Goal: Answer question/provide support: Share knowledge or assist other users

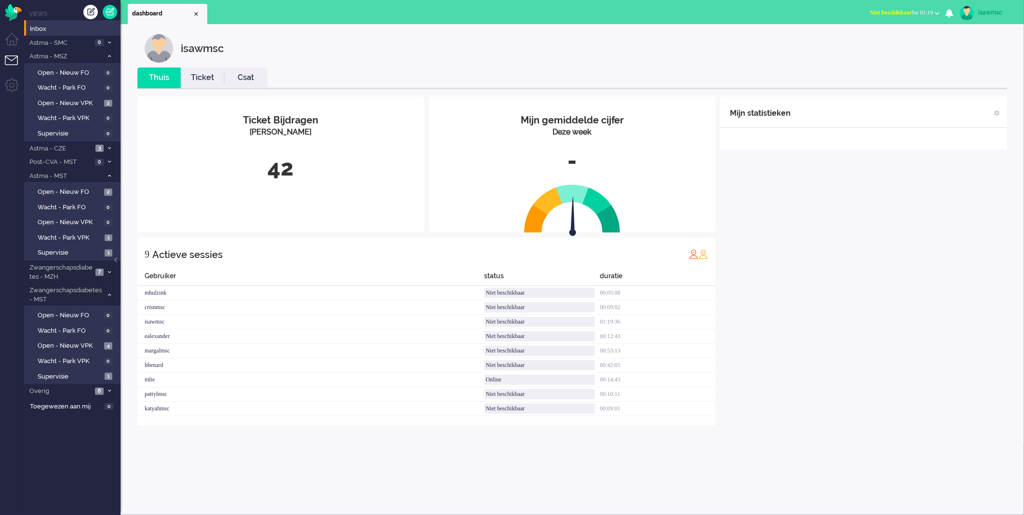
click at [448, 51] on div "isawmsc" at bounding box center [580, 48] width 870 height 29
click at [106, 55] on span at bounding box center [109, 56] width 7 height 5
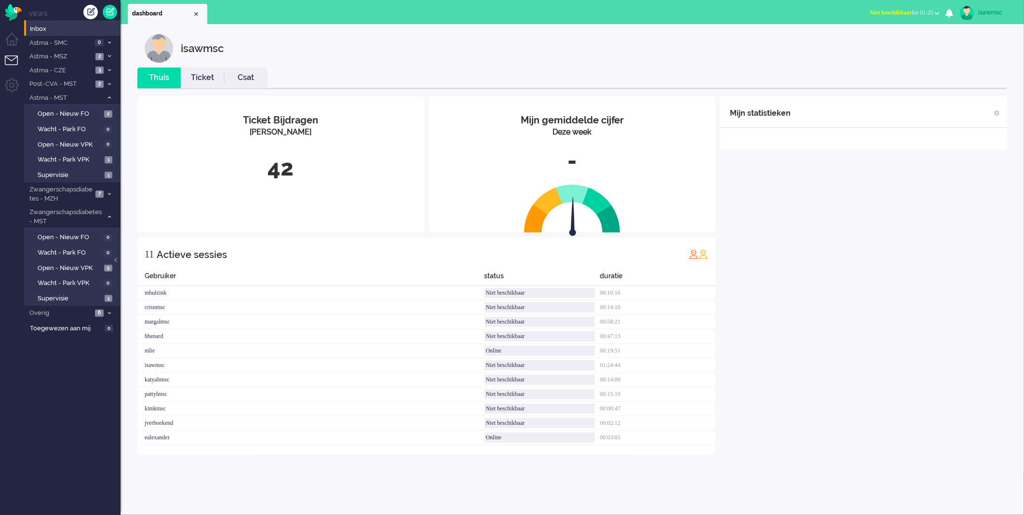
click at [403, 61] on div "isawmsc" at bounding box center [580, 48] width 870 height 29
click at [85, 267] on span "Open - Nieuw VPK" at bounding box center [70, 268] width 64 height 9
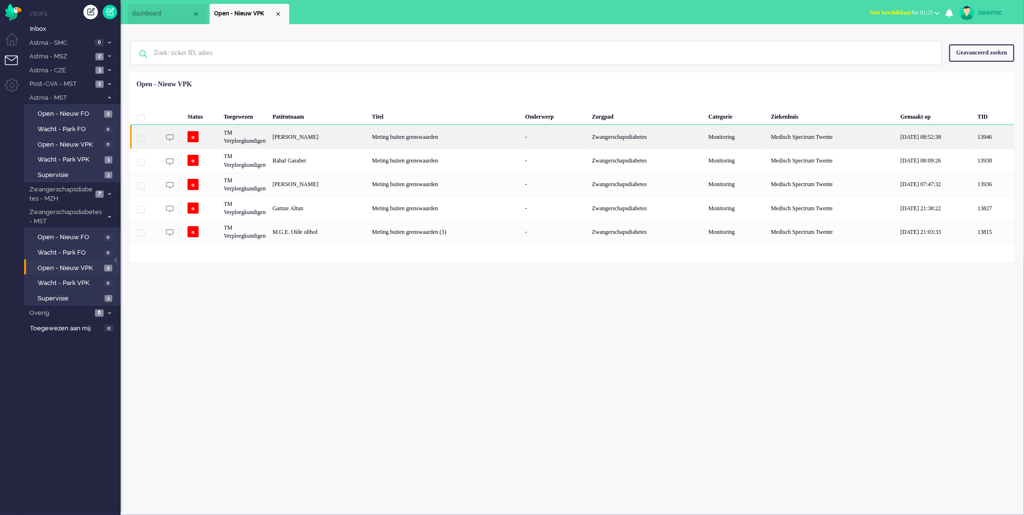
click at [358, 141] on div "[PERSON_NAME]" at bounding box center [318, 137] width 99 height 24
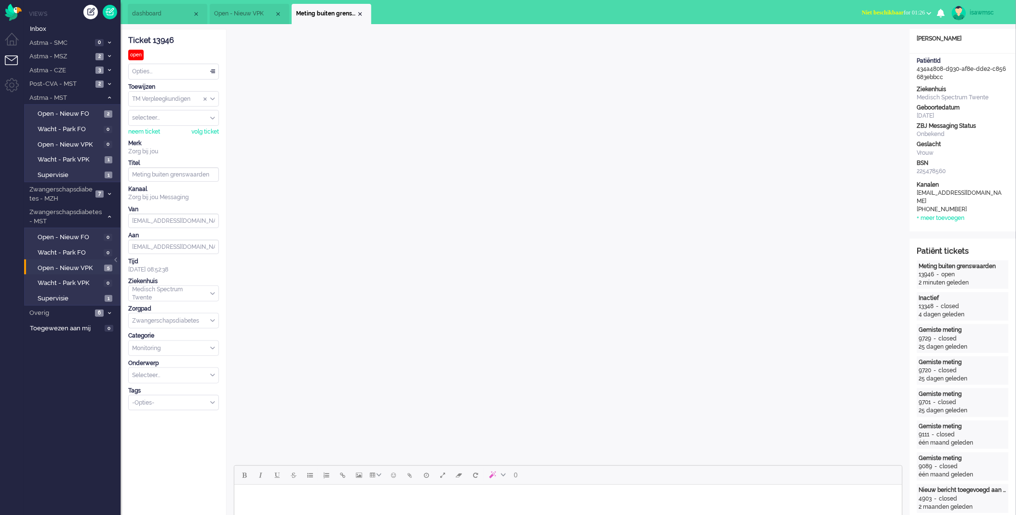
click at [166, 405] on input "Select Tags" at bounding box center [171, 402] width 76 height 8
click at [162, 419] on li "supervisie" at bounding box center [174, 417] width 90 height 14
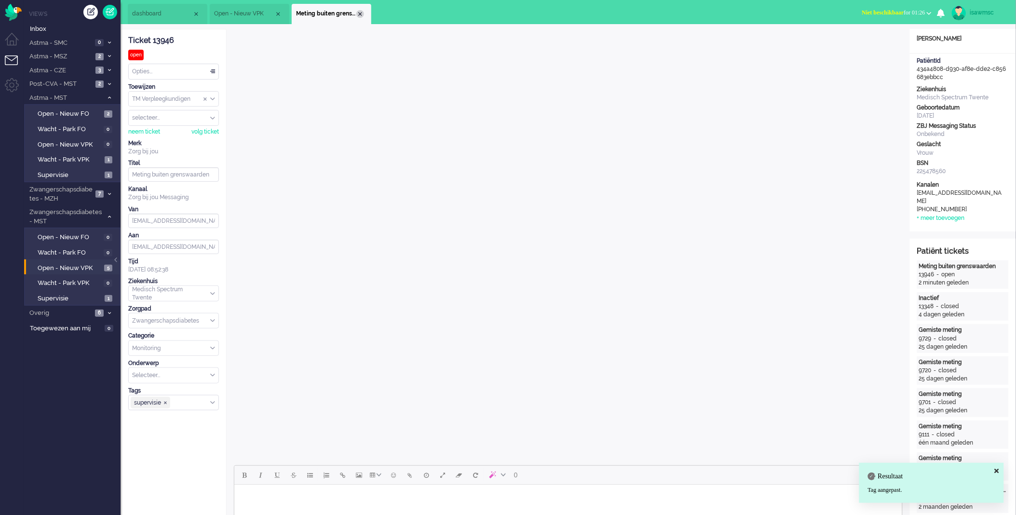
click at [359, 11] on div "Close tab" at bounding box center [360, 14] width 8 height 8
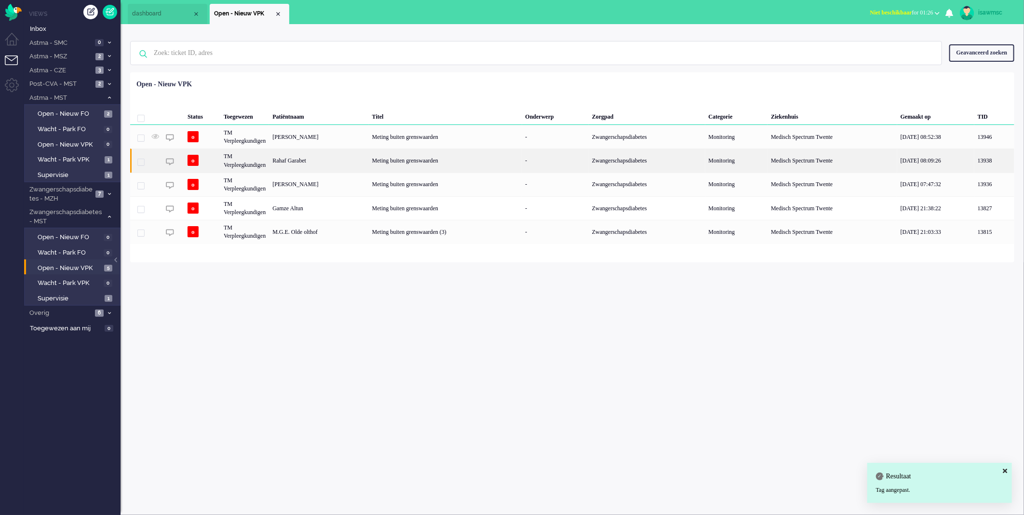
click at [368, 158] on div "Rahaf Garabet" at bounding box center [318, 160] width 99 height 24
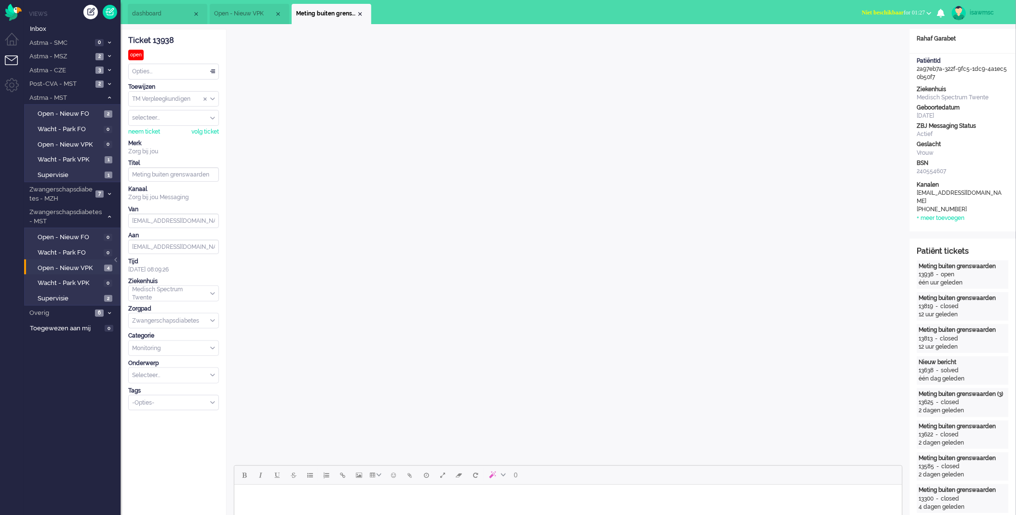
scroll to position [214, 0]
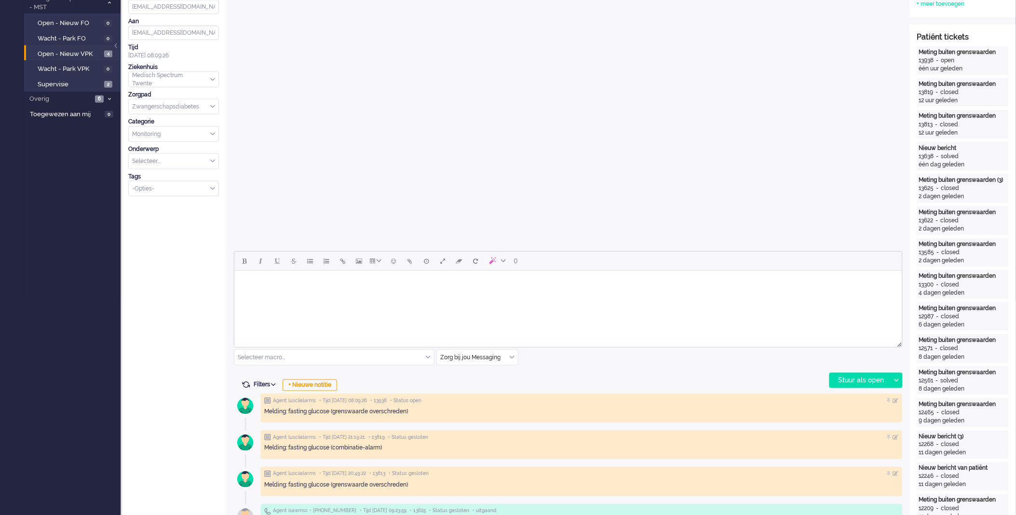
click at [510, 359] on div "Zorg bij jou Messaging" at bounding box center [477, 357] width 81 height 15
click at [492, 389] on li "uitgaand telefoon" at bounding box center [477, 386] width 81 height 14
click at [870, 378] on div "Stuur als open" at bounding box center [860, 380] width 60 height 14
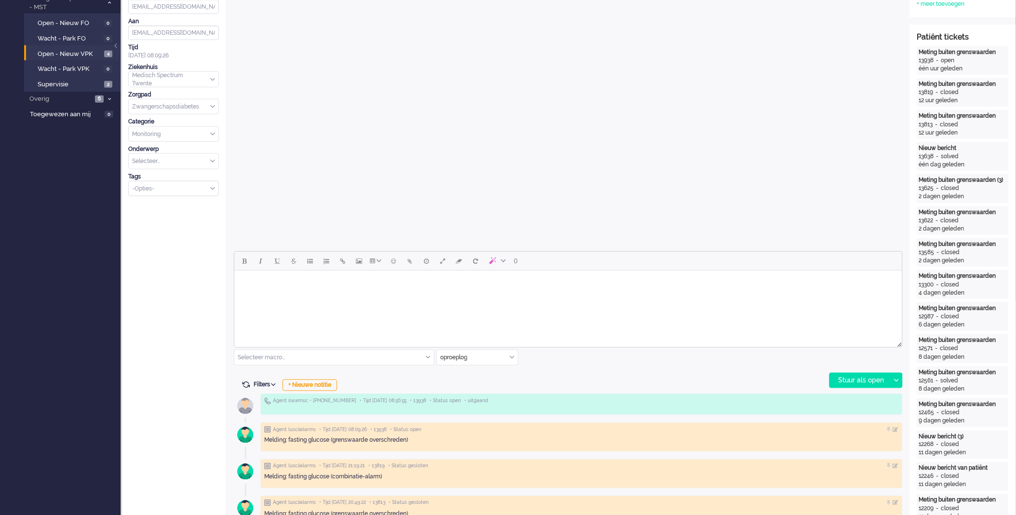
drag, startPoint x: 511, startPoint y: 360, endPoint x: 499, endPoint y: 363, distance: 12.4
click at [511, 360] on div "oproeplog" at bounding box center [477, 357] width 81 height 15
click at [470, 411] on span "Zorg bij jou Messaging" at bounding box center [471, 413] width 60 height 8
click at [448, 295] on html at bounding box center [568, 282] width 668 height 25
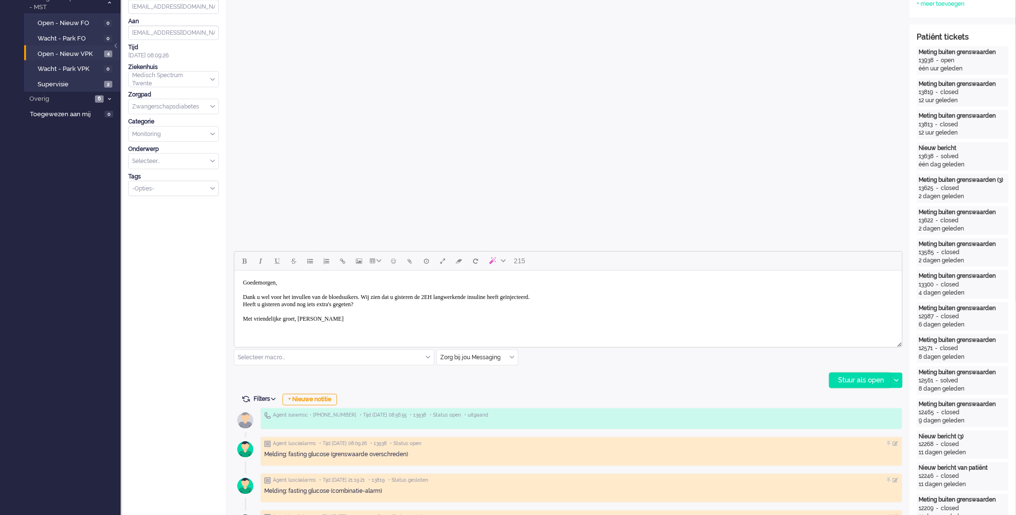
click at [862, 384] on div "Stuur als open" at bounding box center [860, 380] width 60 height 14
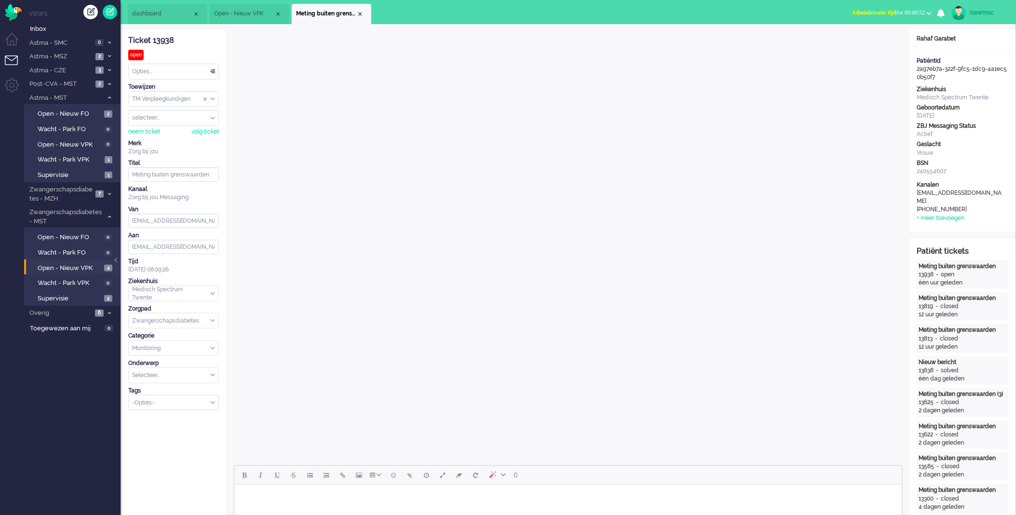
click at [881, 16] on button "Administratie tijd for 00:00:52" at bounding box center [891, 13] width 91 height 14
click at [868, 44] on label "Online" at bounding box center [891, 43] width 76 height 8
click at [155, 403] on input "Select Tags" at bounding box center [171, 402] width 76 height 8
click at [158, 417] on span "supervisie" at bounding box center [146, 417] width 27 height 8
click at [359, 16] on div "Close tab" at bounding box center [360, 14] width 8 height 8
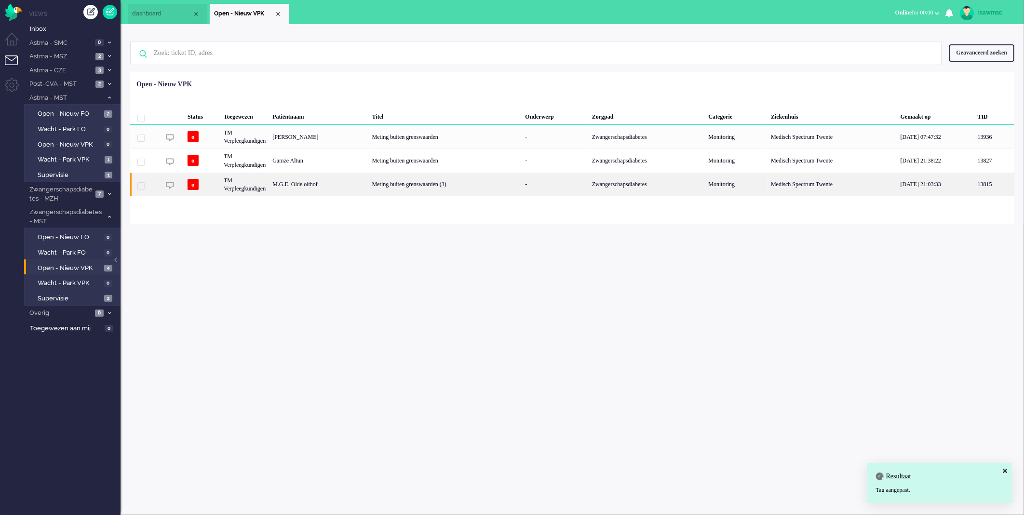
click at [348, 188] on div "M.G.E. Olde olthof" at bounding box center [318, 185] width 99 height 24
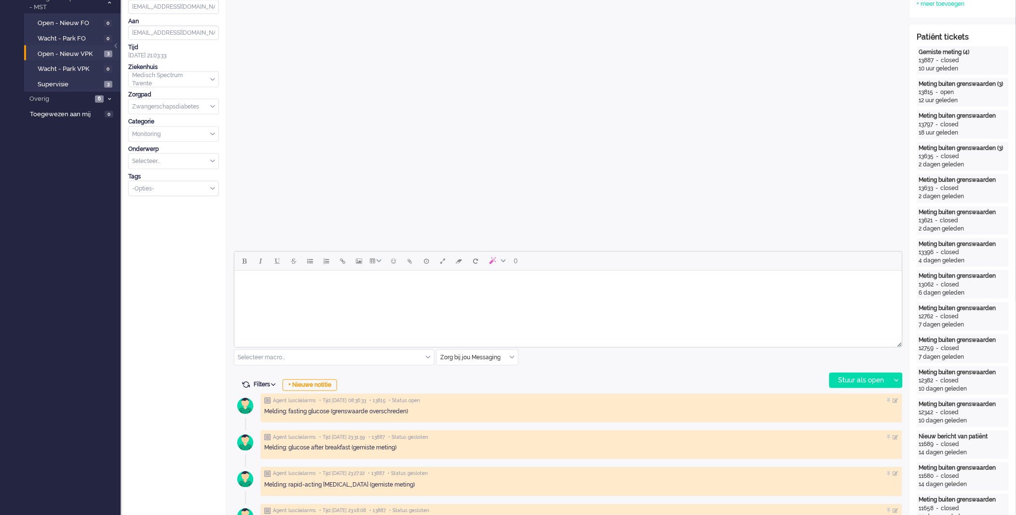
scroll to position [321, 0]
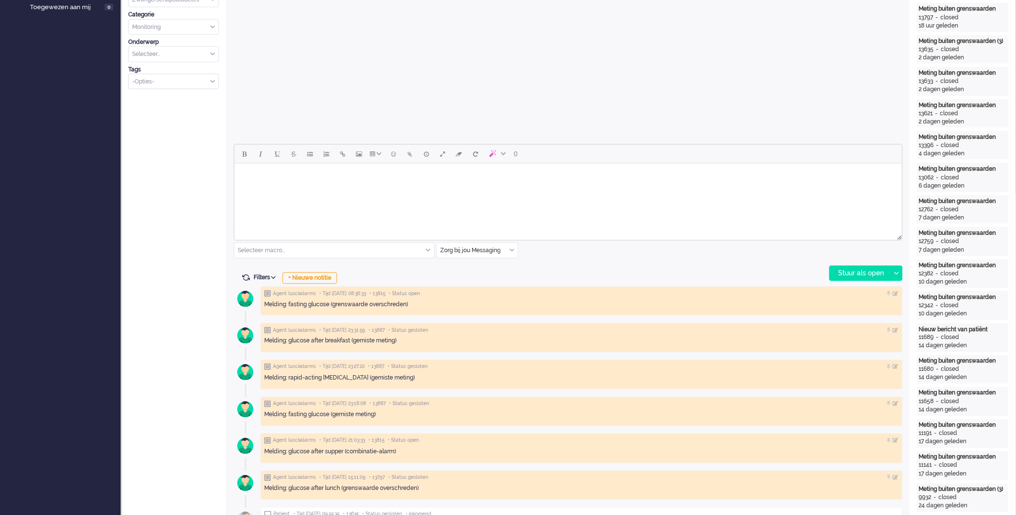
click at [510, 252] on div "Zorg bij jou Messaging" at bounding box center [477, 250] width 81 height 15
click at [488, 281] on span "uitgaand telefoon" at bounding box center [465, 279] width 48 height 8
click at [836, 278] on div "Stuur als open" at bounding box center [860, 273] width 60 height 14
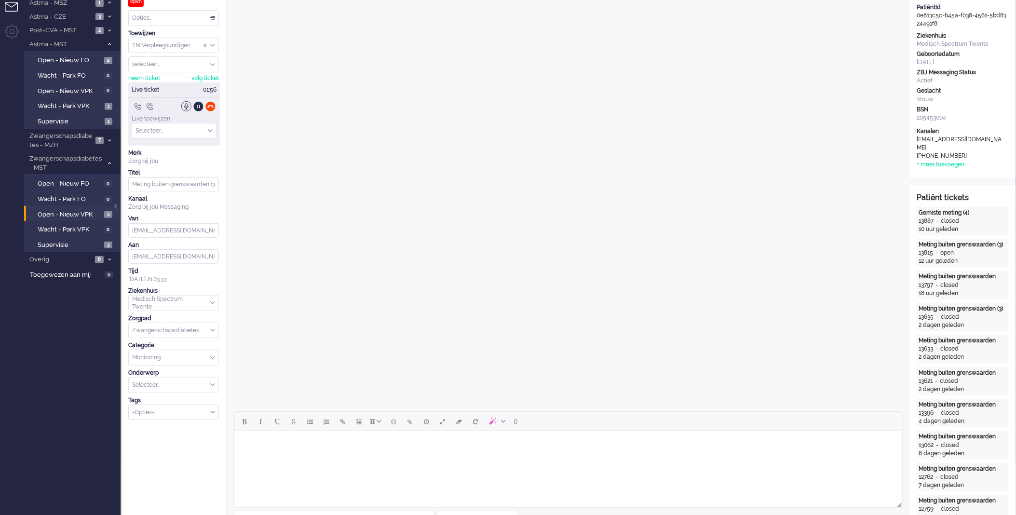
scroll to position [0, 0]
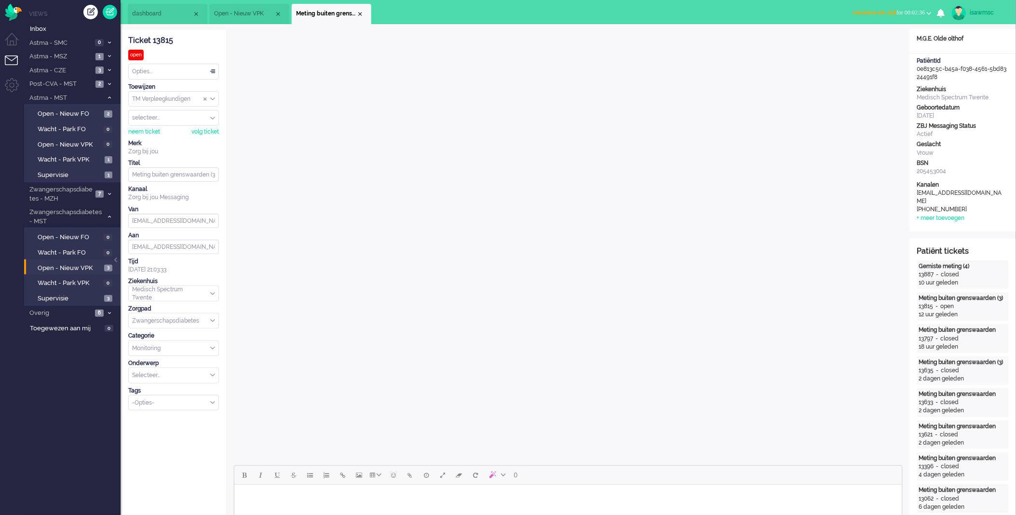
click at [864, 17] on button "Administratie tijd for 00:02:36" at bounding box center [891, 13] width 91 height 14
click at [862, 50] on label "Outbound pending" at bounding box center [891, 54] width 76 height 8
click at [897, 16] on span "Select status" at bounding box center [910, 12] width 29 height 7
click at [886, 41] on label "Online" at bounding box center [891, 43] width 76 height 8
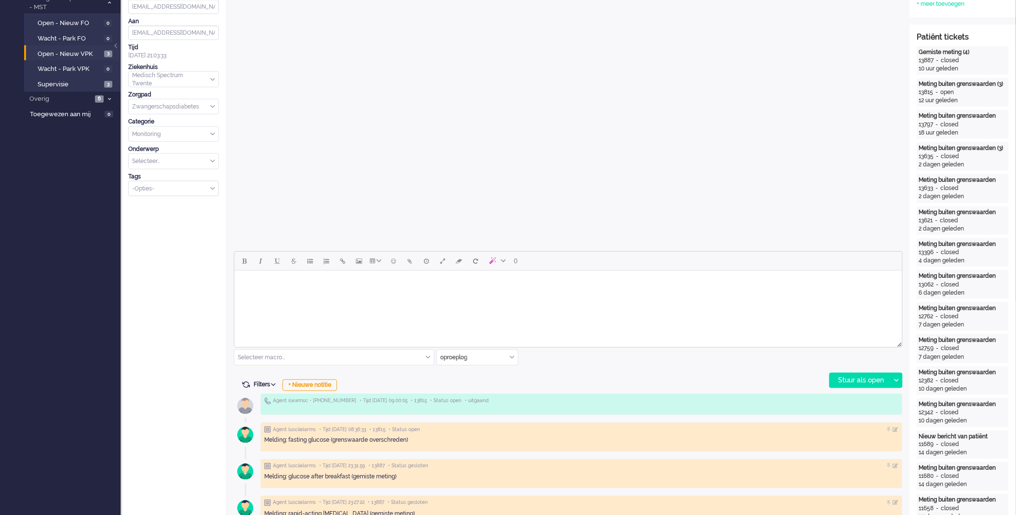
scroll to position [54, 0]
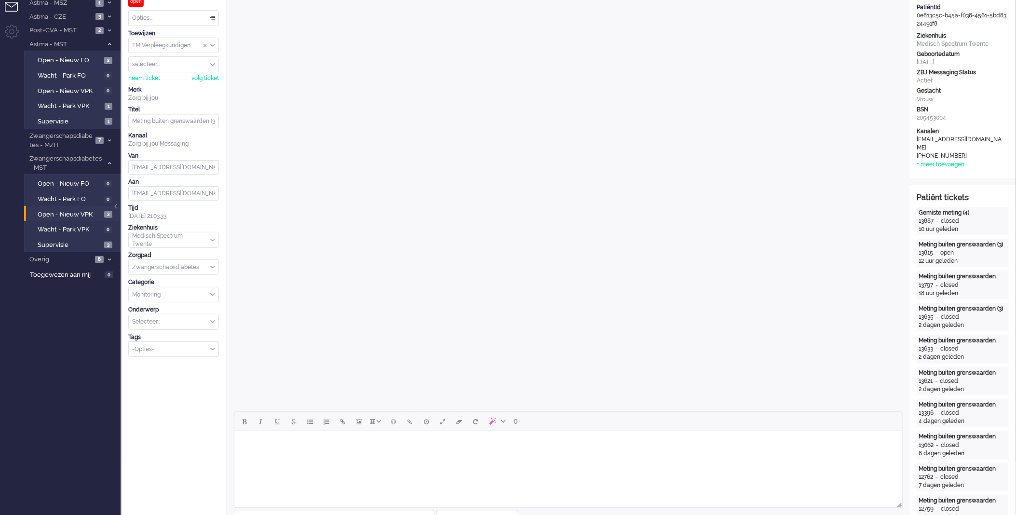
click at [205, 357] on div "-Opties- supervisie" at bounding box center [173, 349] width 91 height 16
click at [175, 370] on li "supervisie" at bounding box center [174, 364] width 90 height 14
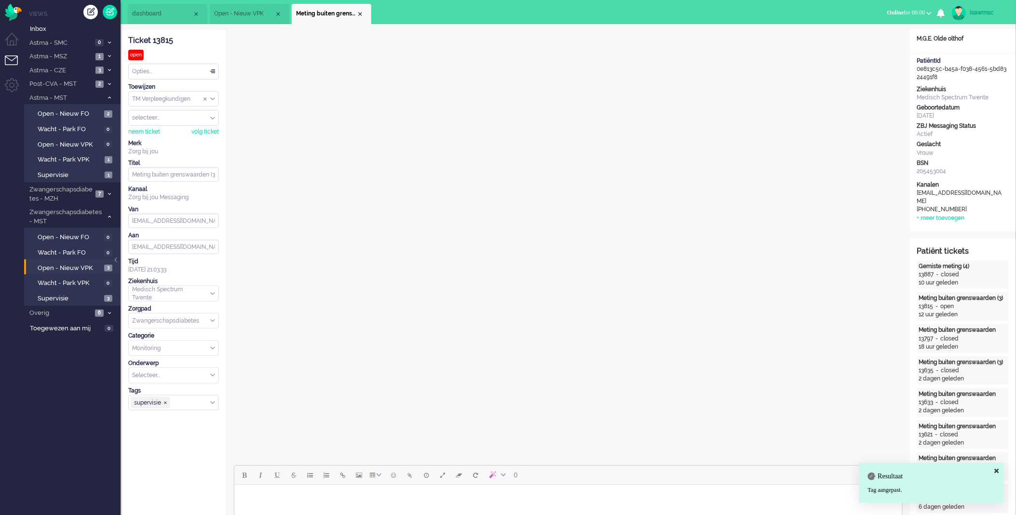
drag, startPoint x: 362, startPoint y: 11, endPoint x: 336, endPoint y: 12, distance: 25.6
click at [362, 12] on div "Close tab" at bounding box center [360, 14] width 8 height 8
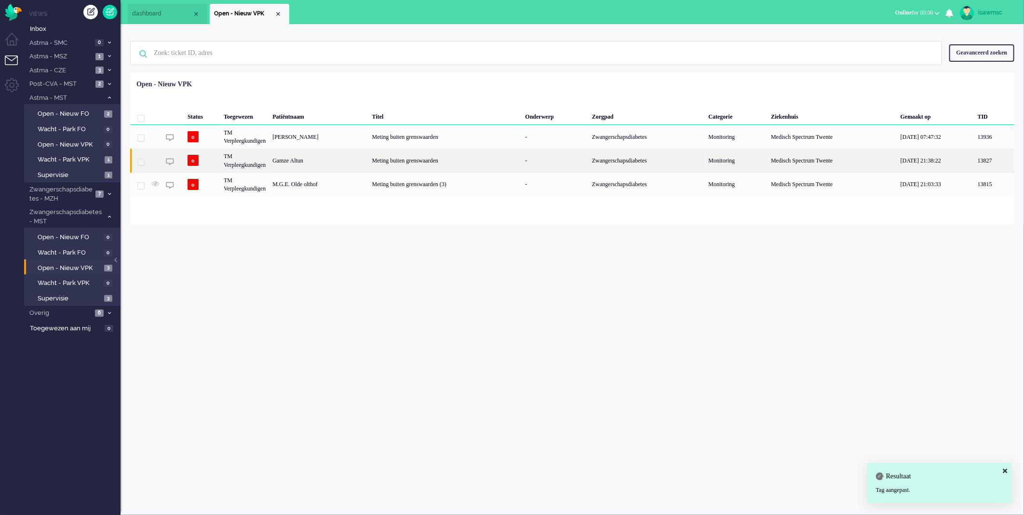
click at [338, 161] on div "Gamze Altun" at bounding box center [318, 160] width 99 height 24
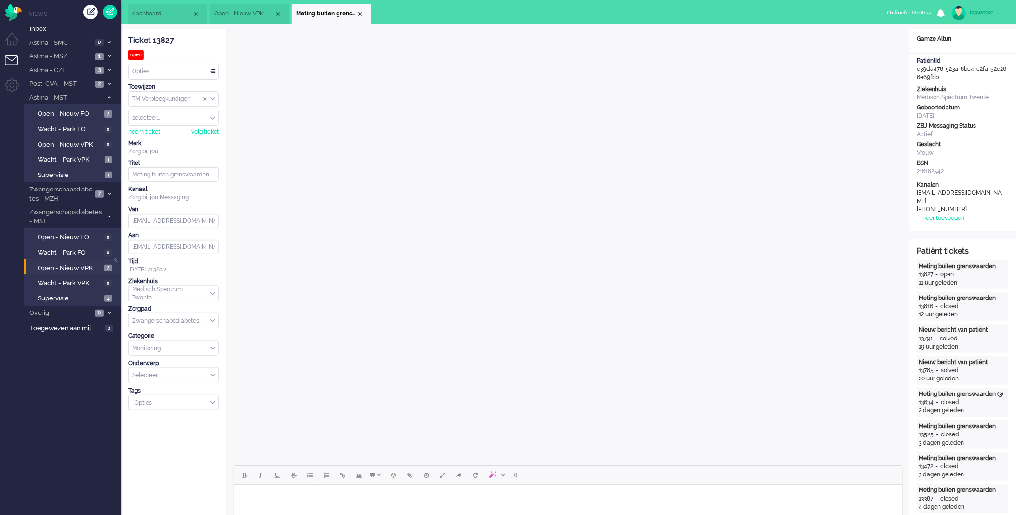
click at [363, 16] on li "Meting buiten grenswaarden" at bounding box center [332, 14] width 80 height 20
drag, startPoint x: 362, startPoint y: 16, endPoint x: 338, endPoint y: 16, distance: 24.1
click at [362, 16] on div "Close tab" at bounding box center [360, 14] width 8 height 8
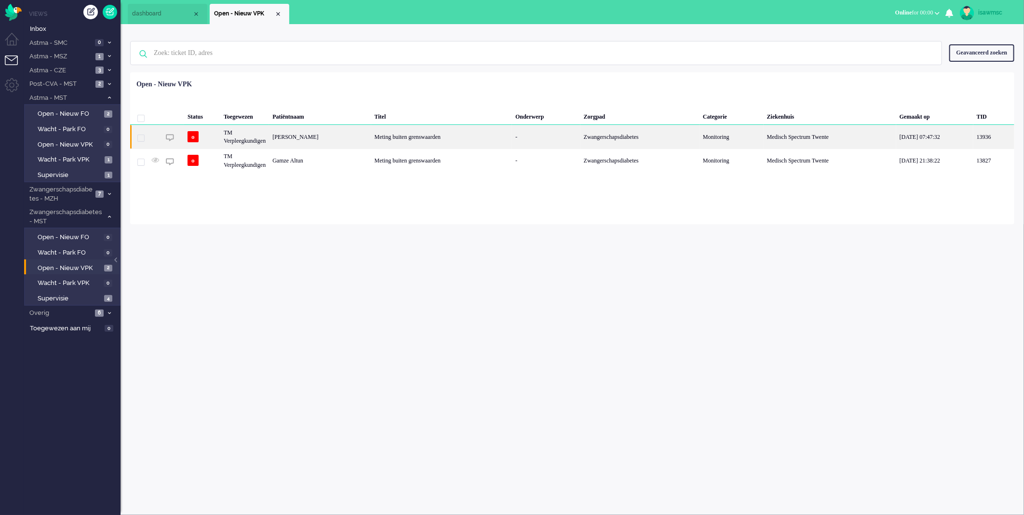
click at [371, 137] on div "[PERSON_NAME]" at bounding box center [320, 137] width 102 height 24
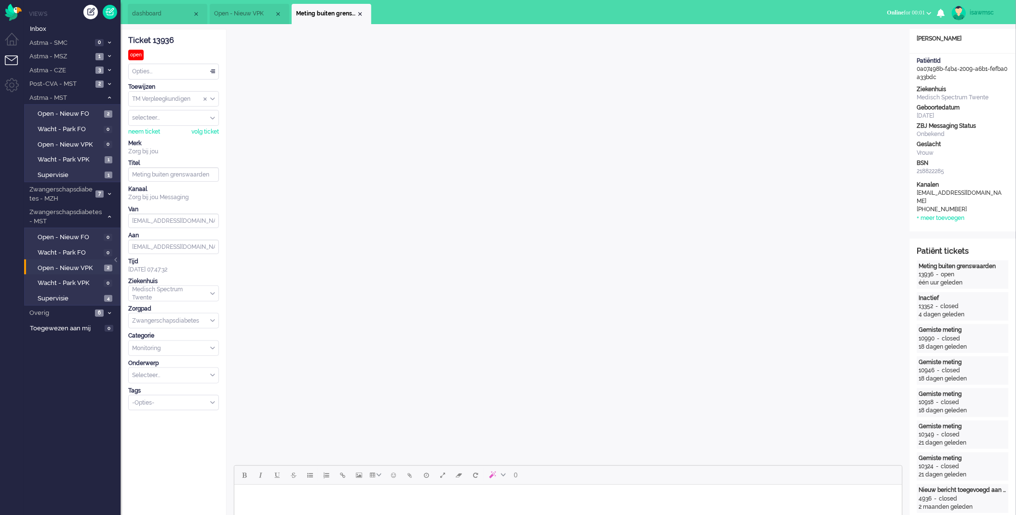
click at [136, 404] on input "Select Tags" at bounding box center [171, 402] width 76 height 8
click at [160, 422] on li "supervisie" at bounding box center [174, 417] width 90 height 14
click at [361, 12] on div "Close tab" at bounding box center [360, 14] width 8 height 8
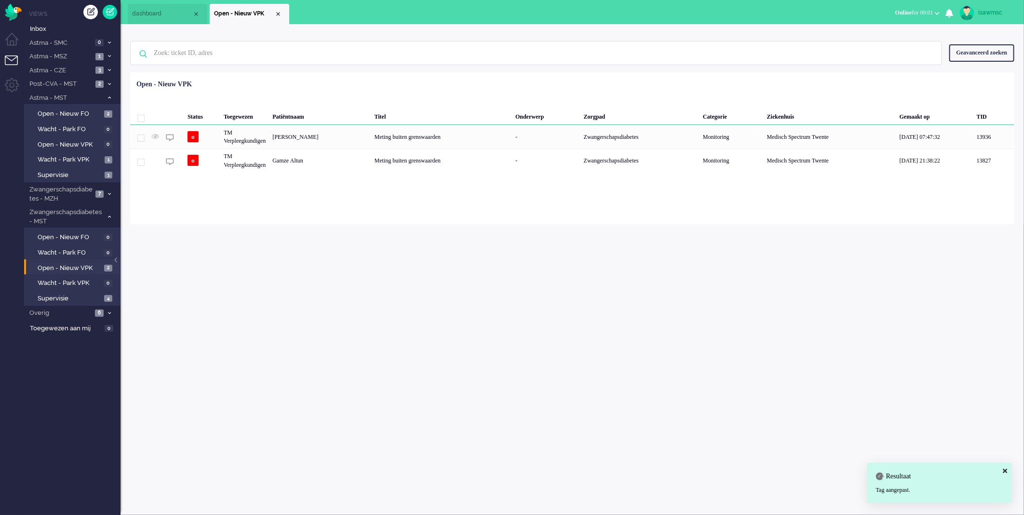
drag, startPoint x: 381, startPoint y: 88, endPoint x: 385, endPoint y: 105, distance: 17.3
click at [381, 87] on div "Geselecteerd 0 Set Status: open pending holding solved Verwijder Selecteer... U…" at bounding box center [572, 96] width 884 height 19
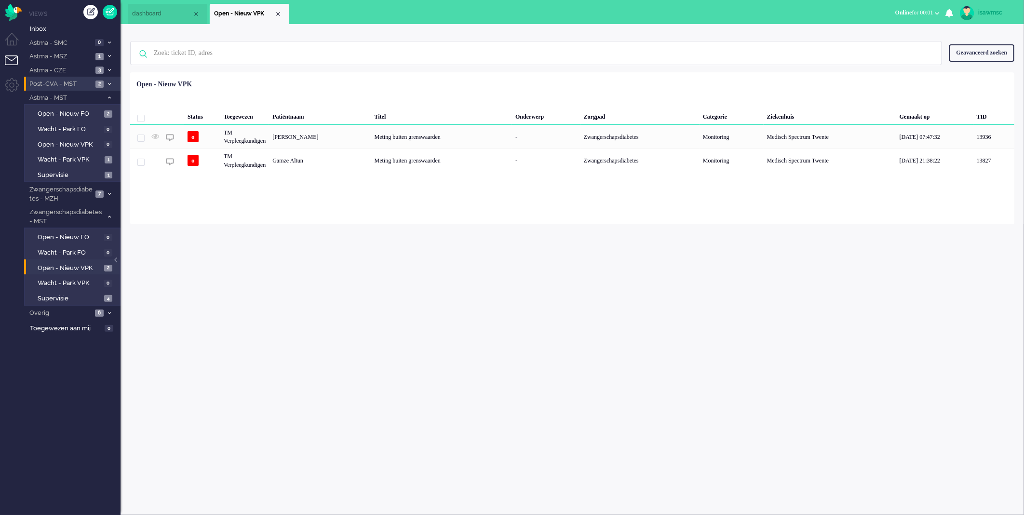
click at [111, 81] on li "Post-CVA - MST 2" at bounding box center [72, 84] width 96 height 14
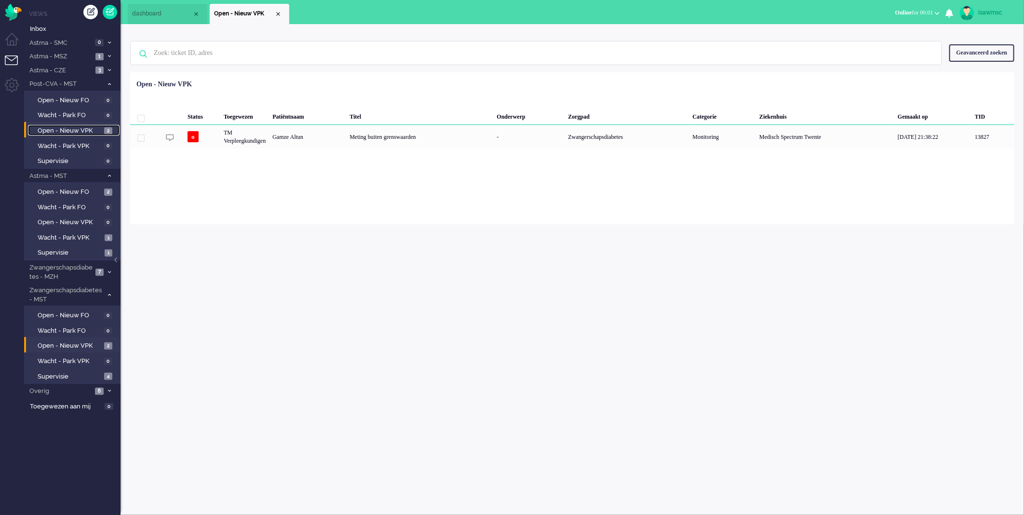
click at [104, 128] on span "2" at bounding box center [108, 130] width 8 height 7
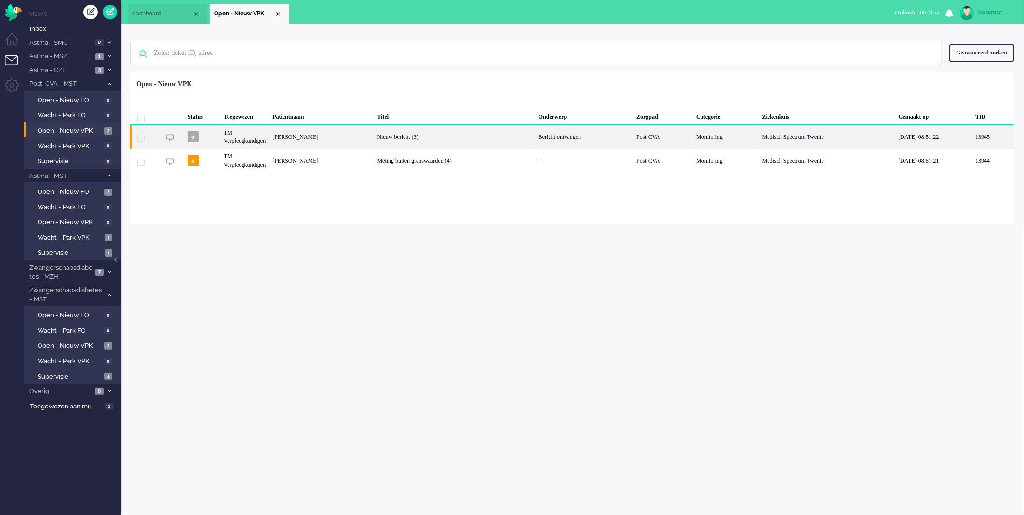
click at [391, 138] on div "Nieuw bericht (3)" at bounding box center [454, 137] width 161 height 24
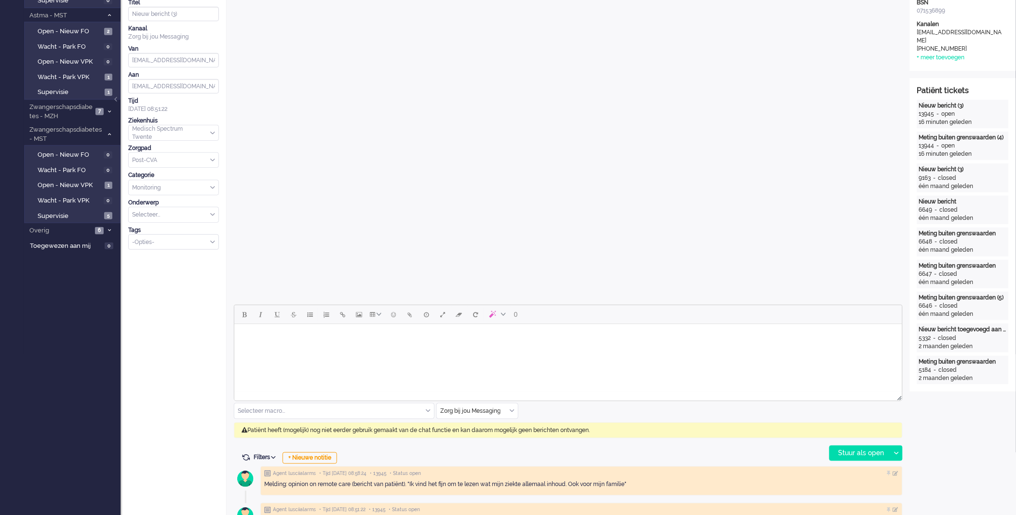
scroll to position [214, 0]
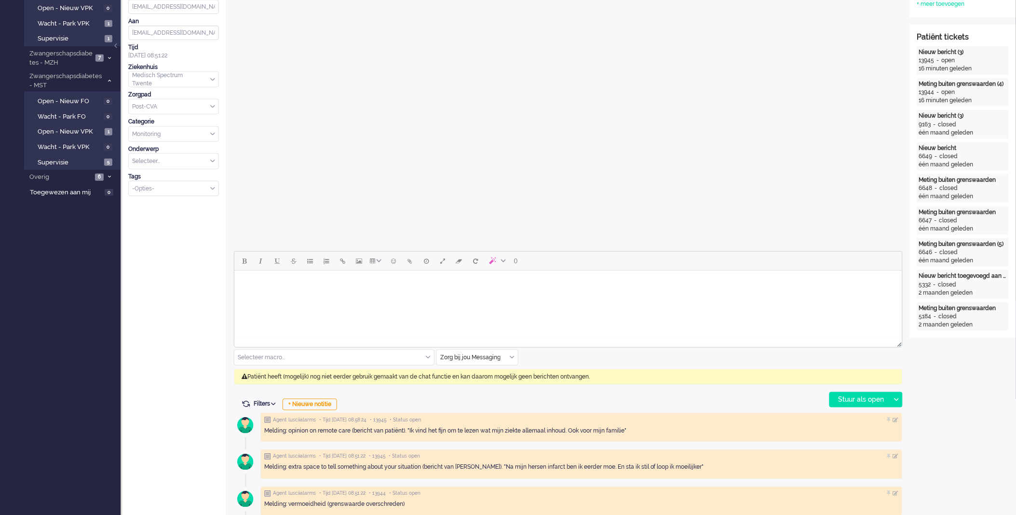
click at [510, 358] on div "Zorg bij jou Messaging" at bounding box center [477, 357] width 81 height 15
click at [485, 385] on span "uitgaand telefoon" at bounding box center [465, 386] width 48 height 8
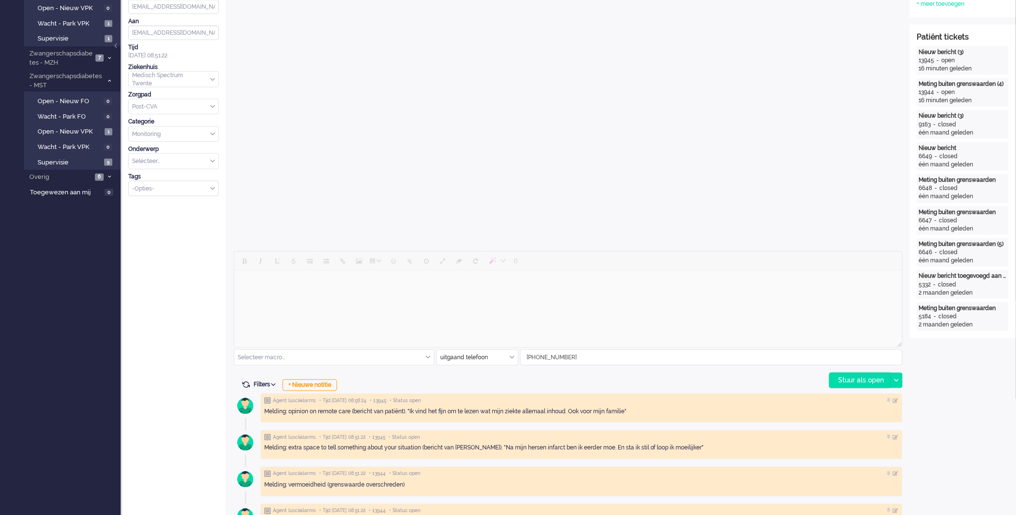
click at [846, 383] on div "Stuur als open" at bounding box center [860, 380] width 60 height 14
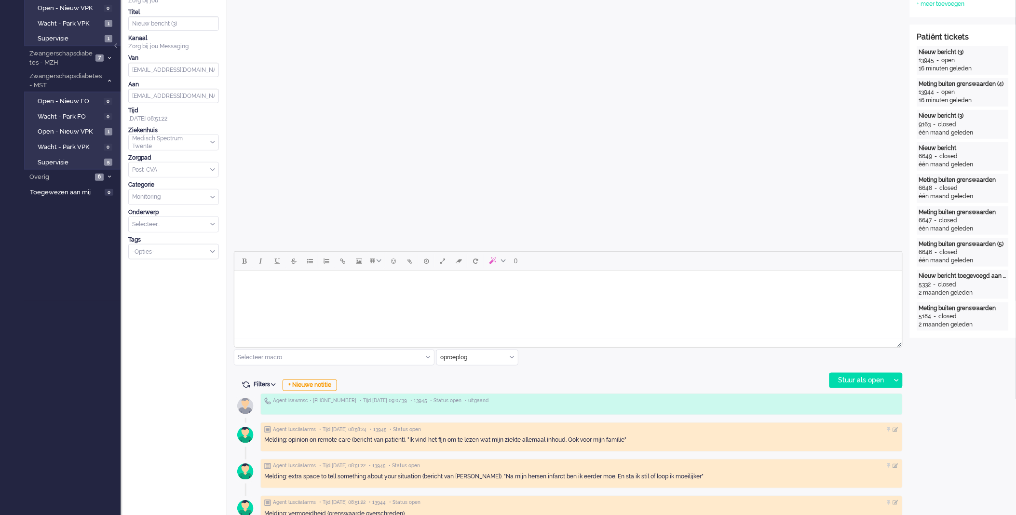
scroll to position [0, 0]
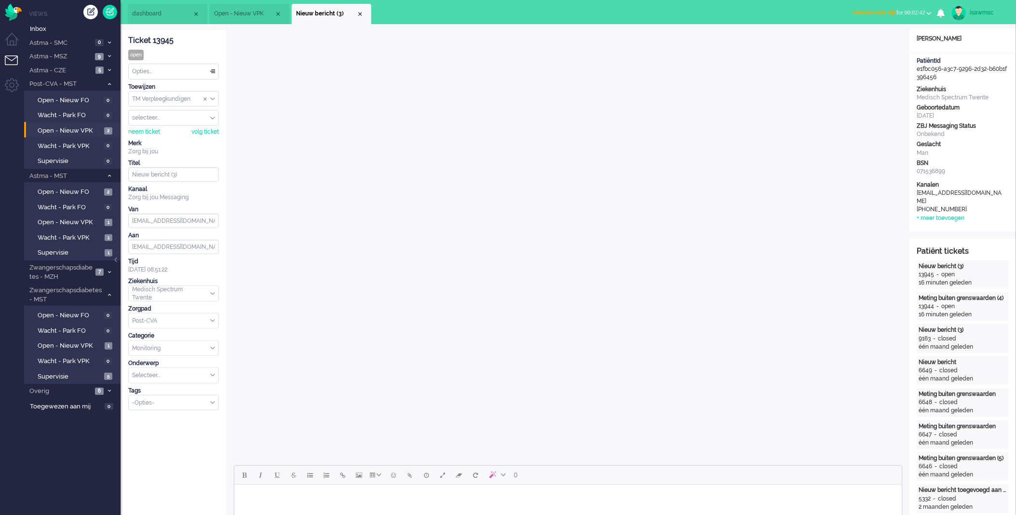
click at [863, 13] on span "Administratie tijd" at bounding box center [874, 12] width 44 height 7
click at [866, 46] on label "Online" at bounding box center [891, 43] width 76 height 8
drag, startPoint x: 360, startPoint y: 14, endPoint x: 349, endPoint y: 12, distance: 11.3
click at [360, 14] on div "Close tab" at bounding box center [360, 14] width 8 height 8
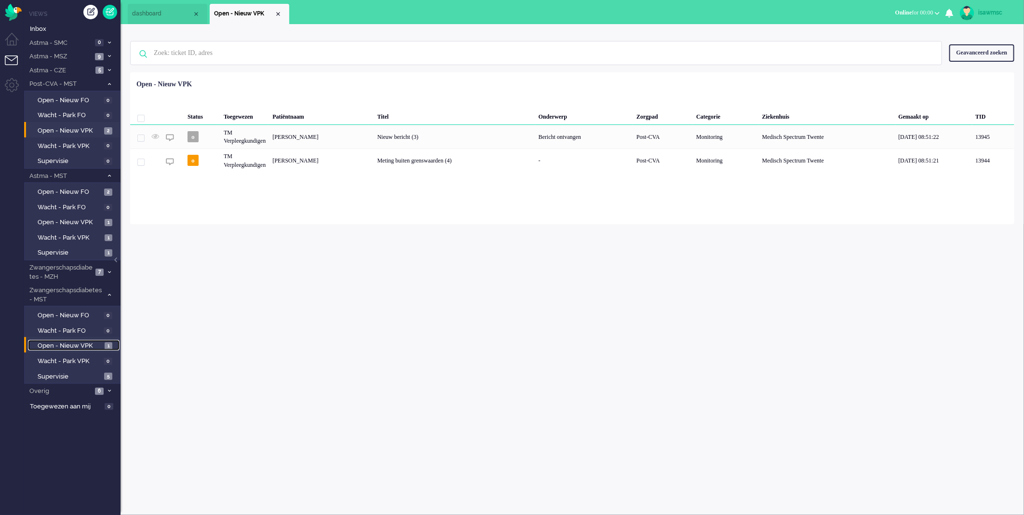
click at [95, 341] on span "Open - Nieuw VPK" at bounding box center [70, 345] width 65 height 9
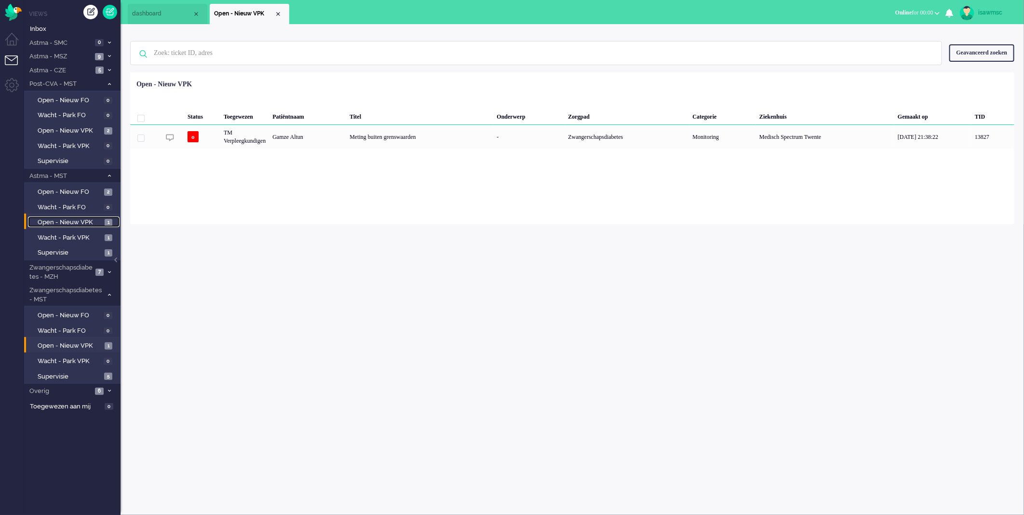
click at [102, 219] on link "Open - Nieuw VPK 1" at bounding box center [74, 221] width 92 height 11
click at [97, 131] on span "Open - Nieuw VPK" at bounding box center [70, 130] width 64 height 9
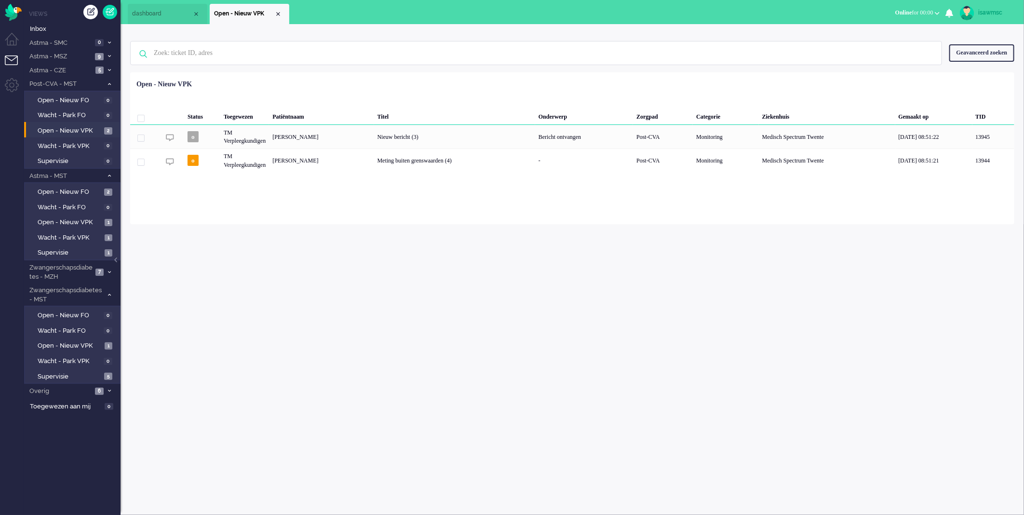
click at [422, 98] on div "Geselecteerd 0 Set Status: open pending holding solved Verwijder Selecteer... U…" at bounding box center [572, 96] width 884 height 19
click at [111, 69] on span at bounding box center [109, 70] width 7 height 5
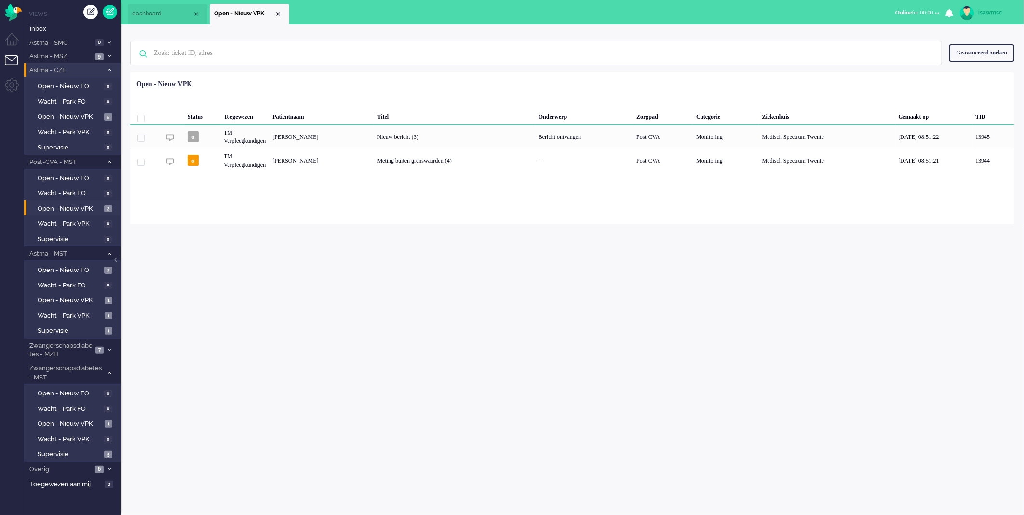
click at [108, 69] on icon at bounding box center [109, 69] width 3 height 3
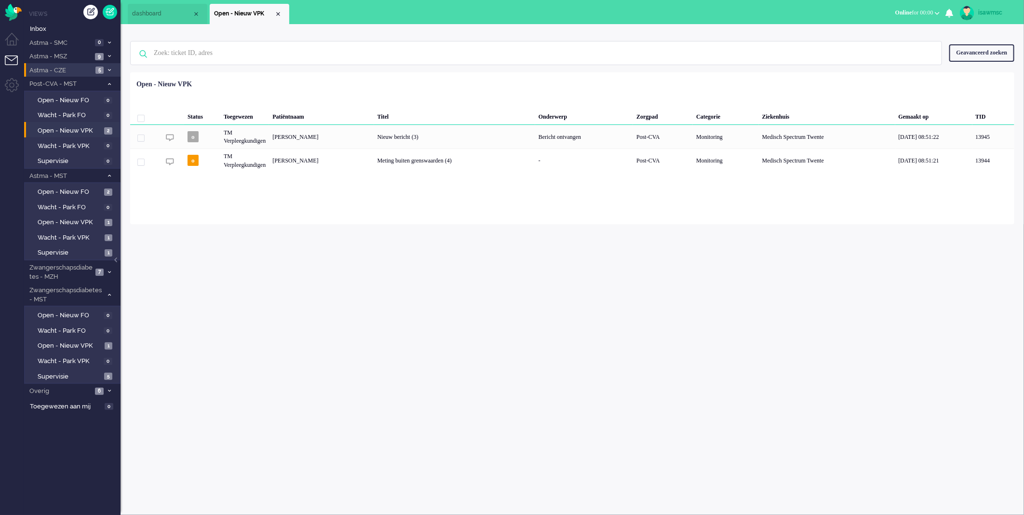
click at [440, 89] on div "Geselecteerd 0 Set Status: open pending holding solved Verwijder Selecteer... U…" at bounding box center [572, 96] width 884 height 19
click at [93, 345] on span "Open - Nieuw VPK" at bounding box center [70, 345] width 65 height 9
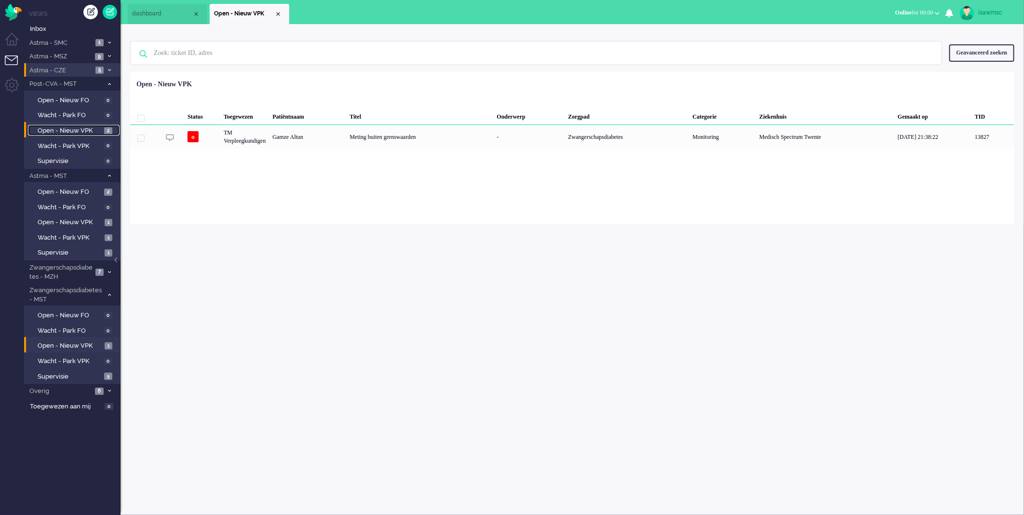
click at [102, 133] on link "Open - Nieuw VPK 2" at bounding box center [74, 130] width 92 height 11
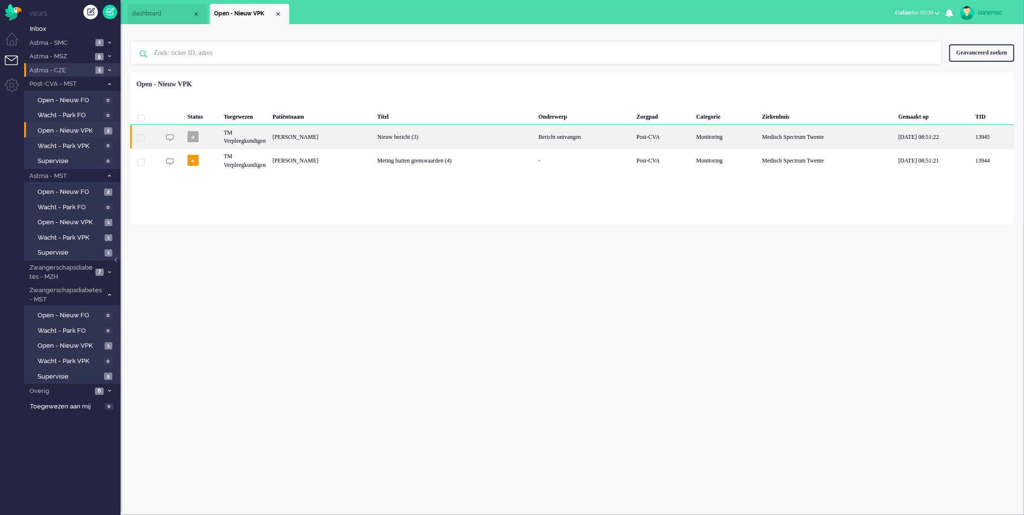
click at [360, 141] on div "[PERSON_NAME]" at bounding box center [321, 137] width 105 height 24
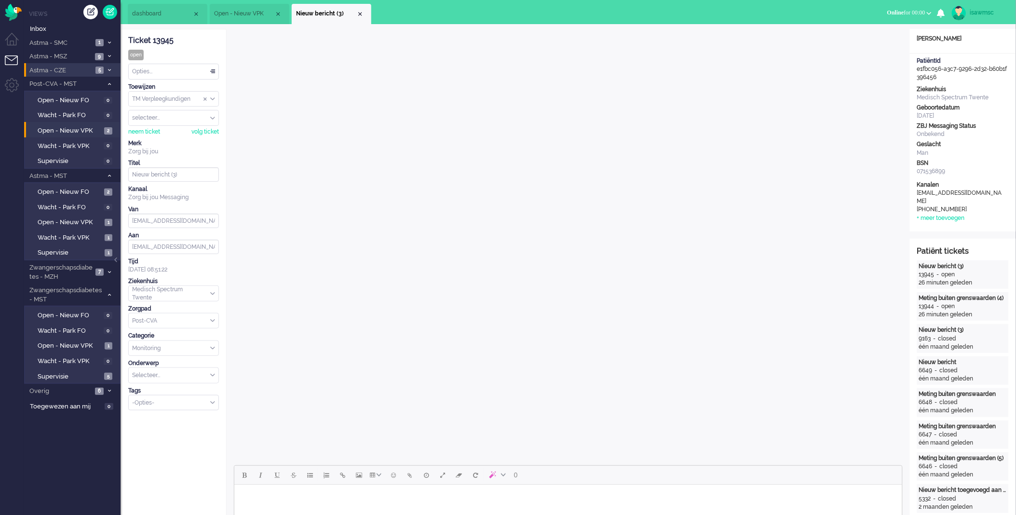
click at [211, 73] on div "Opties..." at bounding box center [174, 71] width 90 height 15
click at [183, 138] on li "Opgelost" at bounding box center [174, 140] width 90 height 14
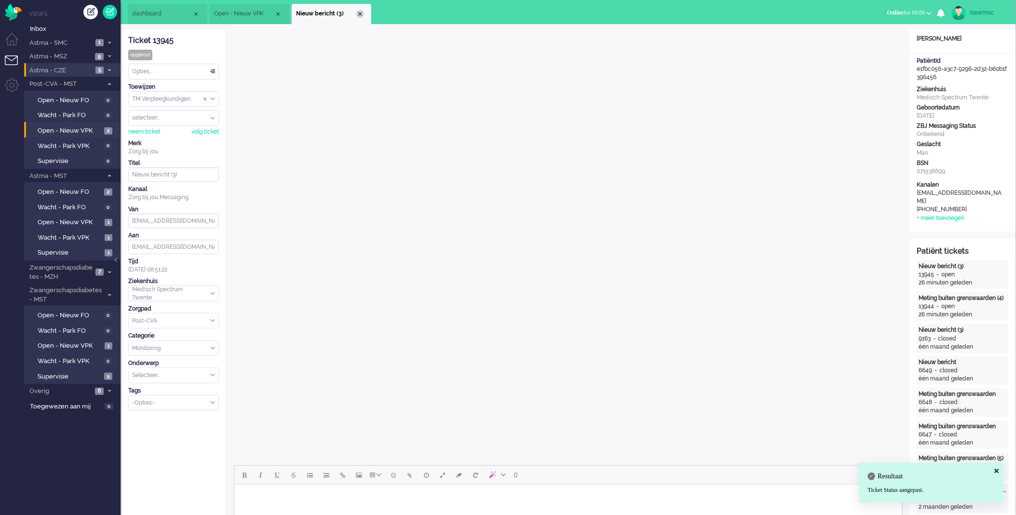
click at [359, 14] on div "Close tab" at bounding box center [360, 14] width 8 height 8
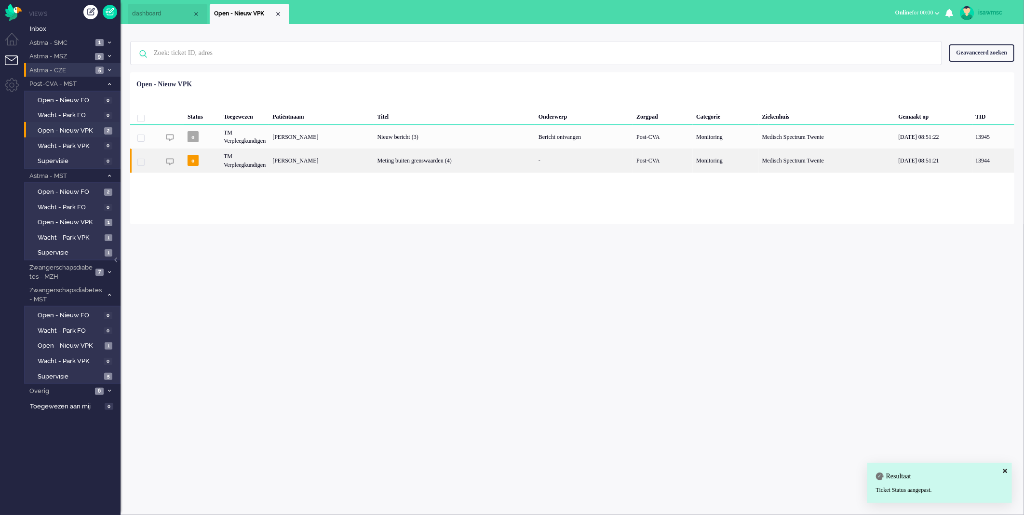
click at [292, 168] on div "[PERSON_NAME]" at bounding box center [321, 160] width 105 height 24
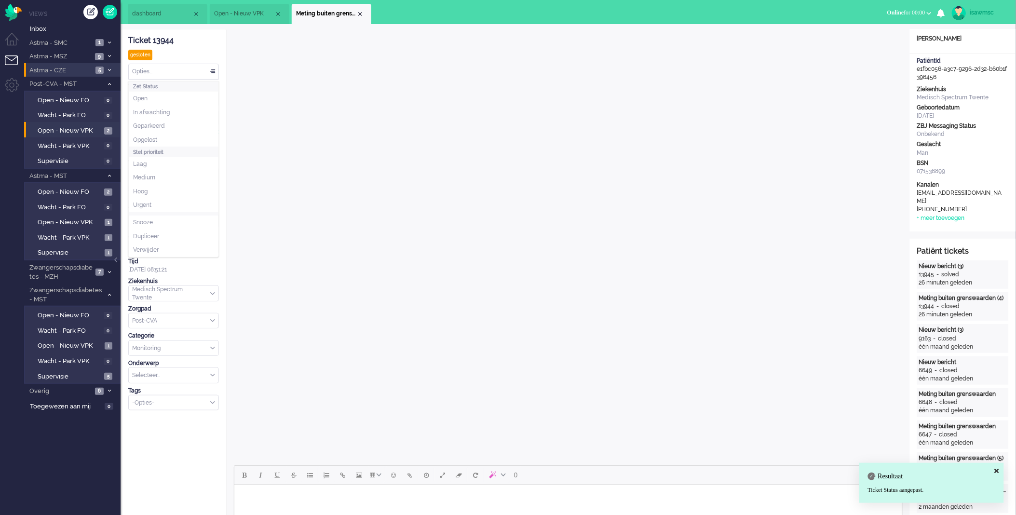
click at [202, 70] on div "Opties..." at bounding box center [174, 71] width 90 height 15
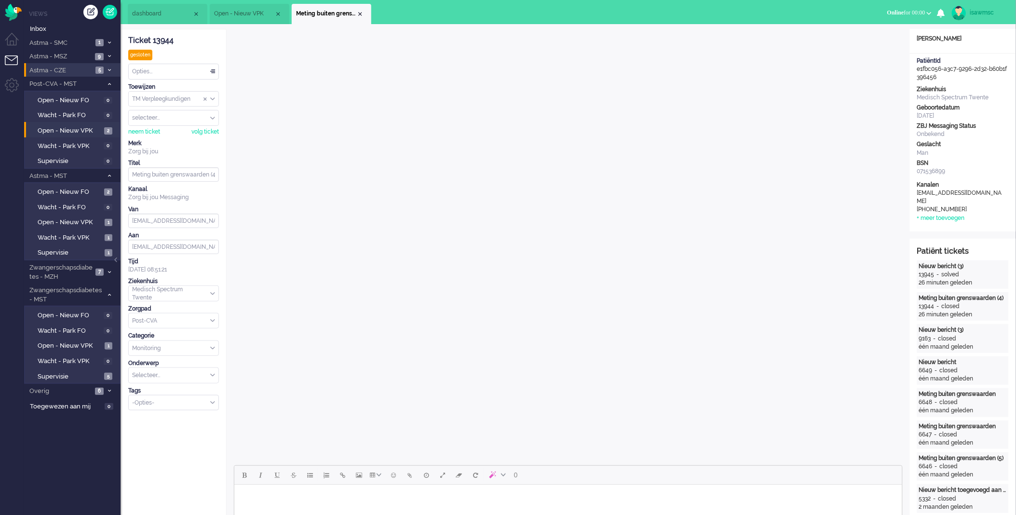
click at [185, 67] on div "Opties..." at bounding box center [174, 71] width 90 height 15
click at [187, 138] on li "Opgelost" at bounding box center [174, 140] width 90 height 14
click at [356, 13] on div "Close tab" at bounding box center [360, 14] width 8 height 8
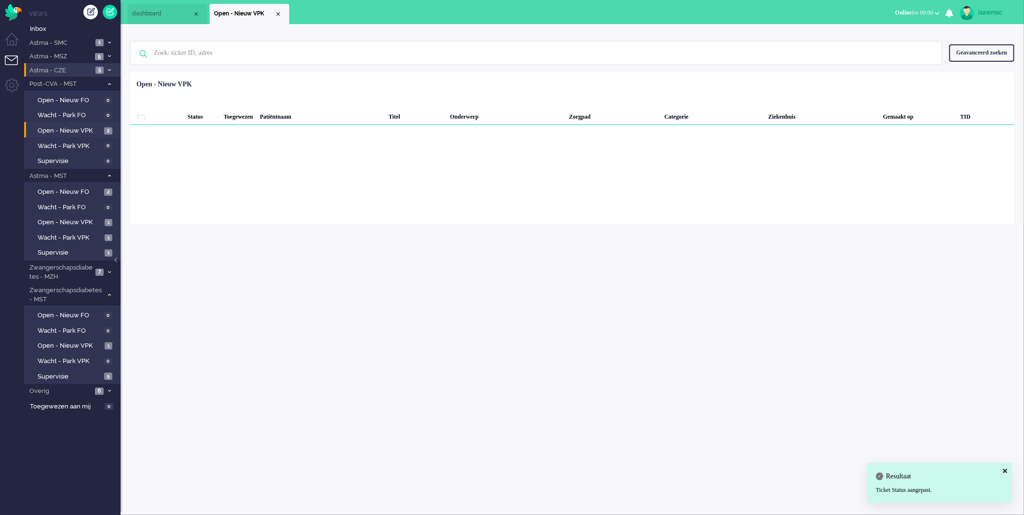
click at [325, 15] on ul "dashboard Open - Nieuw VPK" at bounding box center [478, 12] width 701 height 24
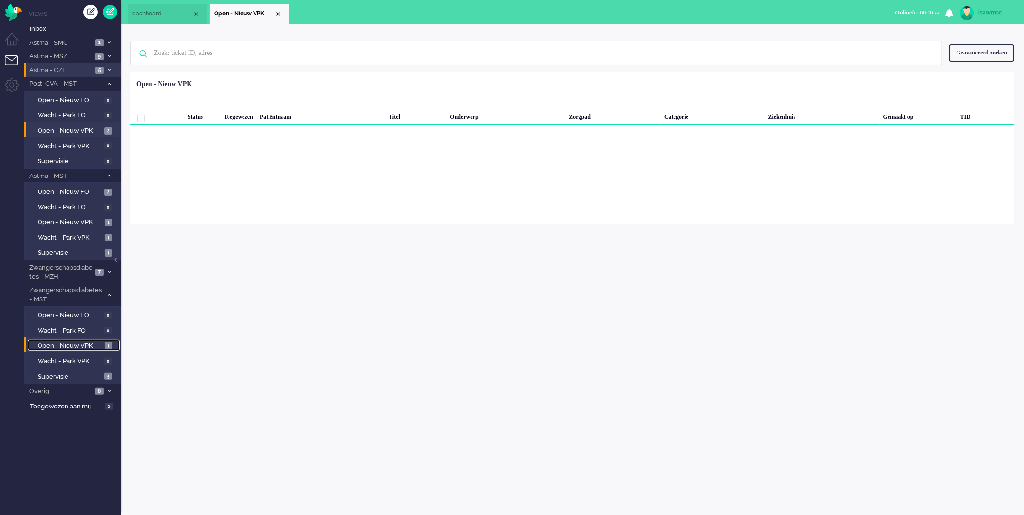
click at [109, 340] on link "Open - Nieuw VPK 1" at bounding box center [74, 345] width 92 height 11
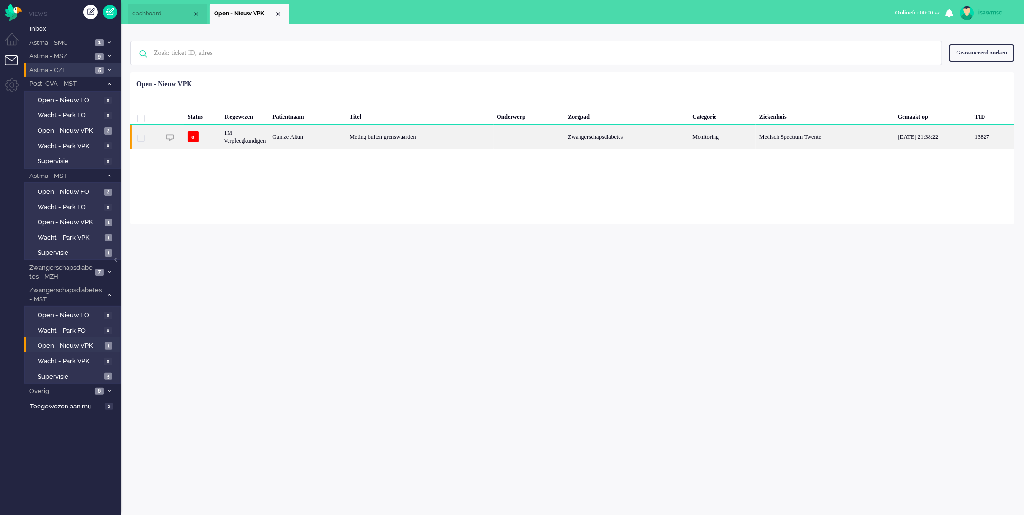
click at [252, 141] on div "TM Verpleegkundigen" at bounding box center [244, 137] width 49 height 24
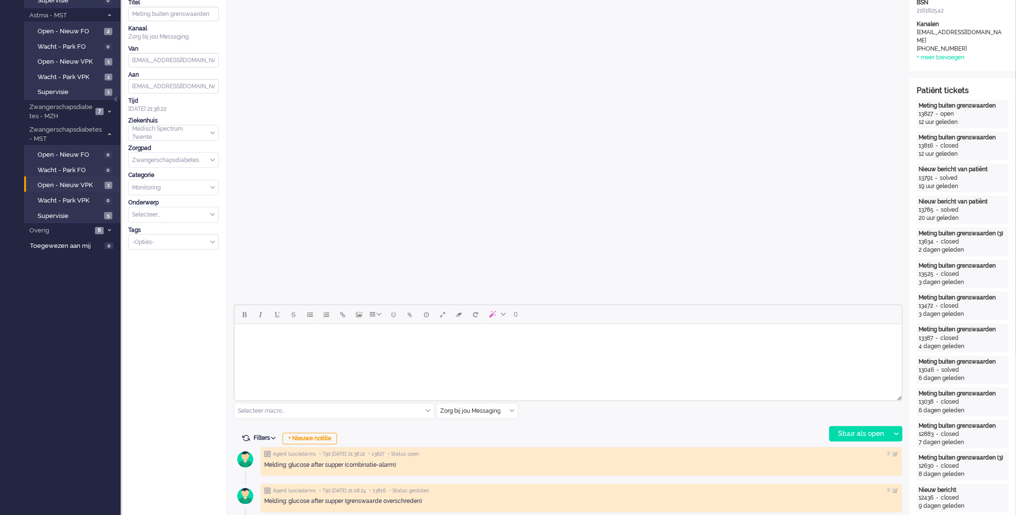
scroll to position [375, 0]
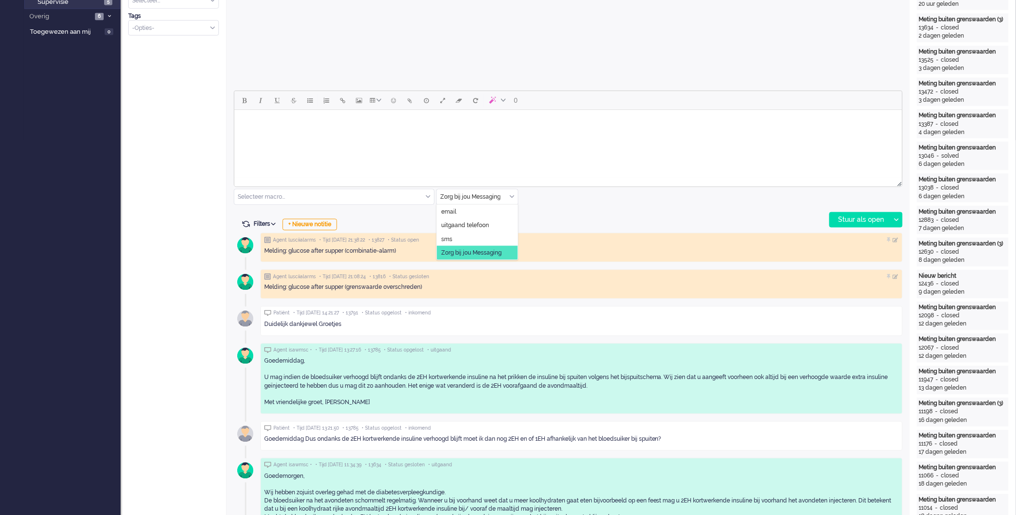
click at [511, 195] on div "Zorg bij jou Messaging" at bounding box center [477, 196] width 81 height 15
click at [498, 225] on li "uitgaand telefoon" at bounding box center [477, 225] width 81 height 14
click at [851, 220] on div "Stuur als open" at bounding box center [860, 220] width 60 height 14
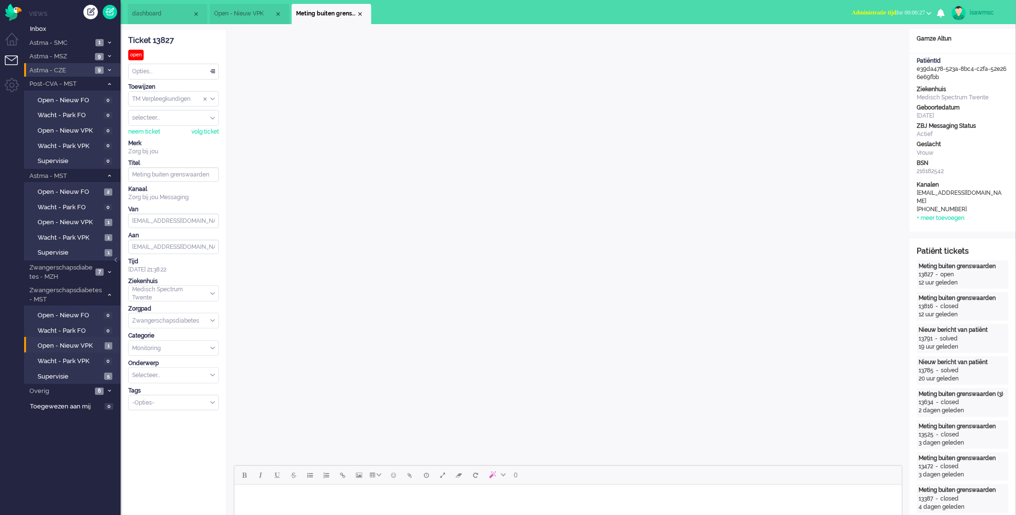
scroll to position [214, 0]
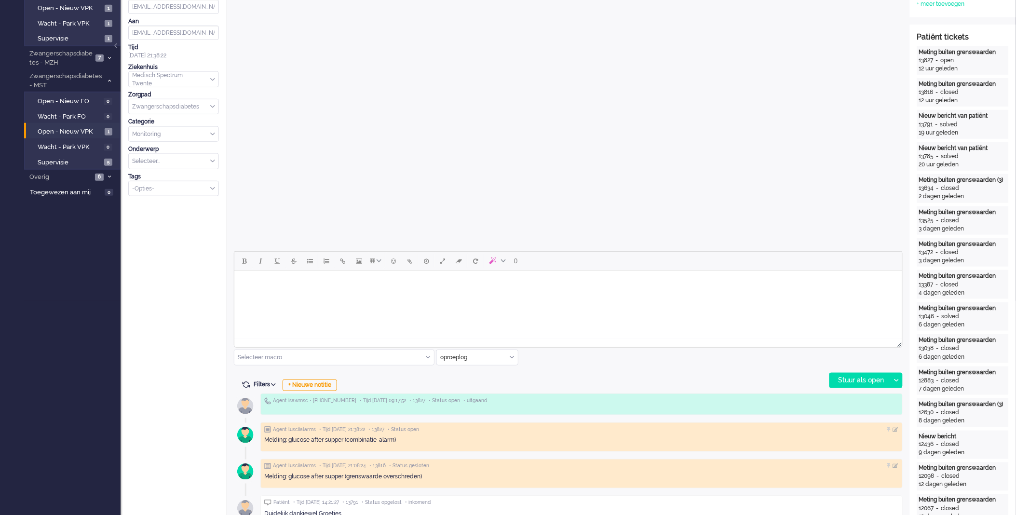
click at [275, 275] on body "Rich Text Area. Press ALT-0 for help." at bounding box center [568, 282] width 660 height 17
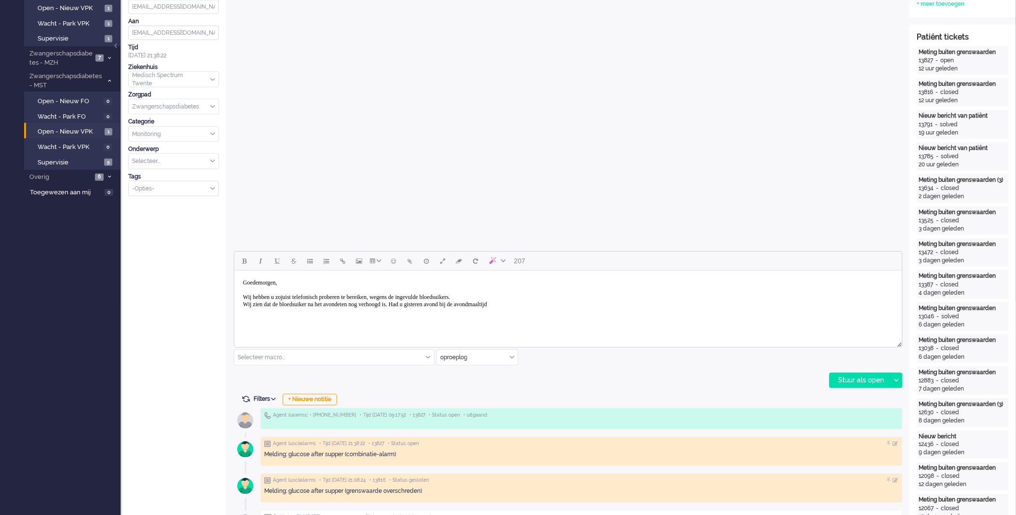
click at [471, 303] on body "Goedemorgen, Wij hebben u zojuist telefonisch proberen te bereiken, wegens de i…" at bounding box center [568, 293] width 660 height 39
click at [563, 308] on body "Goedemorgen, Wij hebben u zojuist telefonisch proberen te bereiken, wegens de i…" at bounding box center [568, 293] width 660 height 39
click at [859, 381] on div "Stuur als open" at bounding box center [860, 380] width 60 height 14
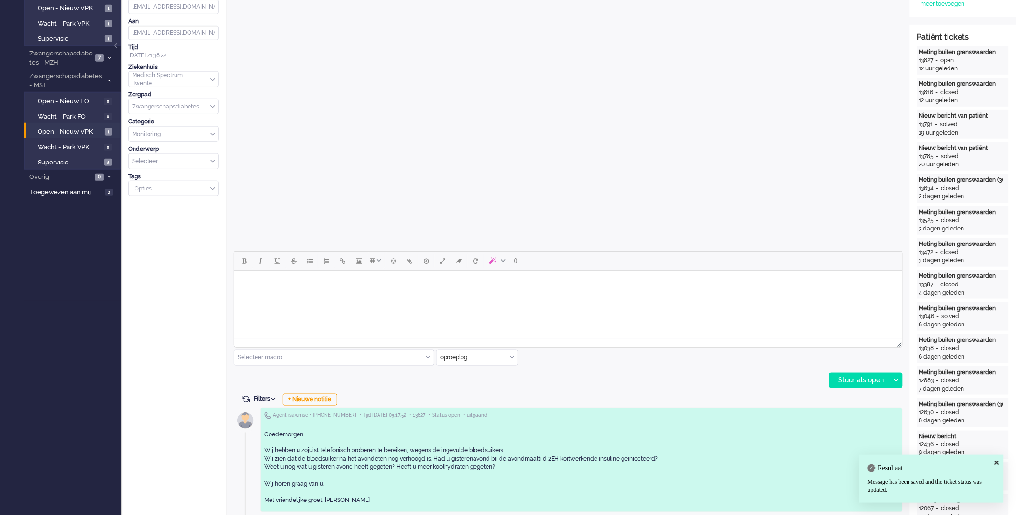
scroll to position [375, 0]
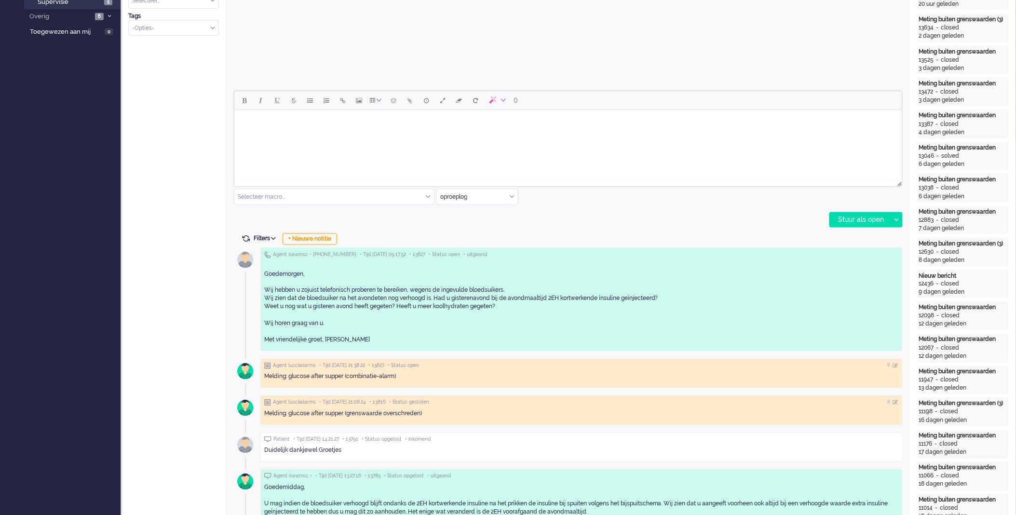
click at [512, 201] on input "text" at bounding box center [477, 196] width 81 height 15
click at [476, 249] on span "Zorg bij jou Messaging" at bounding box center [471, 253] width 60 height 8
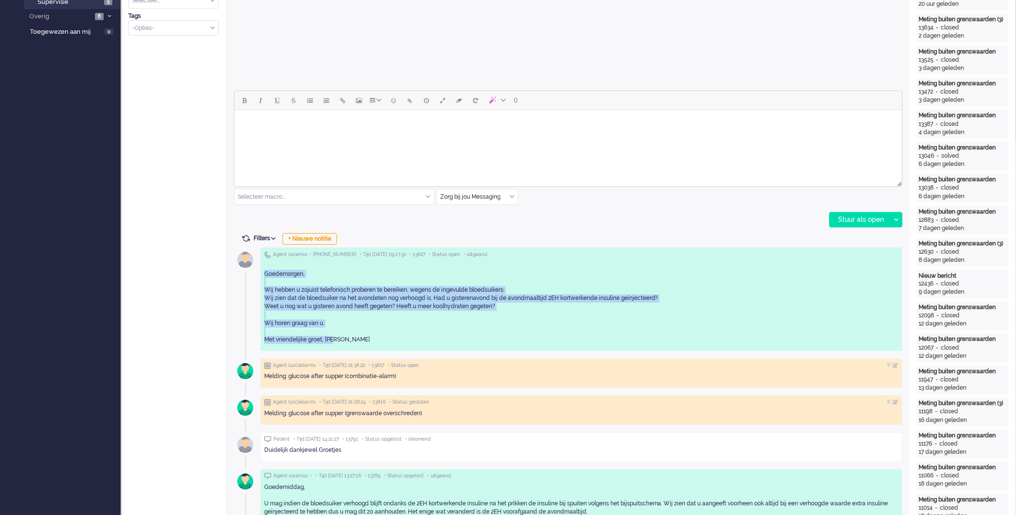
drag, startPoint x: 340, startPoint y: 341, endPoint x: 262, endPoint y: 272, distance: 104.8
click at [262, 272] on div "Agent isawmsc • [PHONE_NUMBER] • Tijd [DATE] 09:17:52 • 13827 • Status open • u…" at bounding box center [581, 299] width 642 height 104
copy div "Goedemorgen, Wij hebben u zojuist telefonisch proberen te bereiken, wegens de i…"
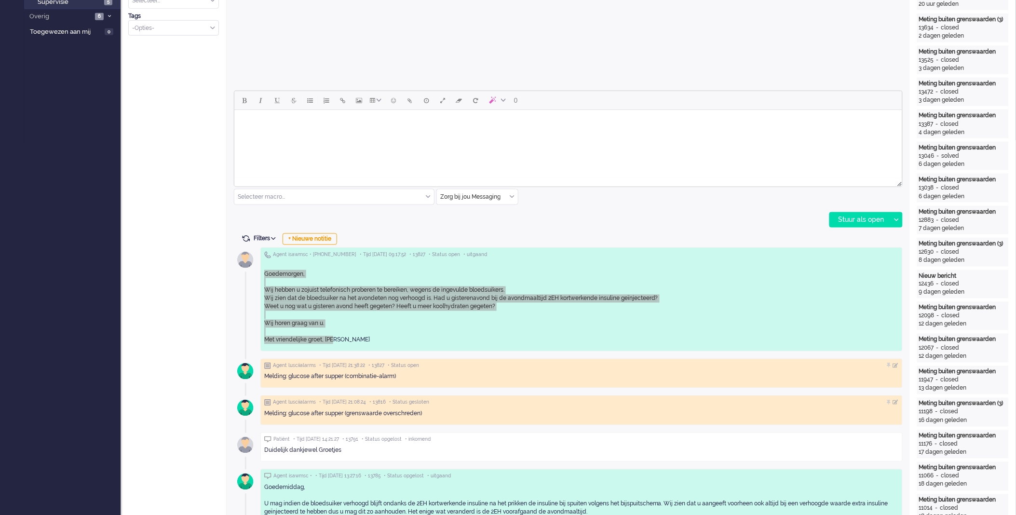
click at [312, 125] on body "Rich Text Area. Press ALT-0 for help." at bounding box center [568, 122] width 660 height 17
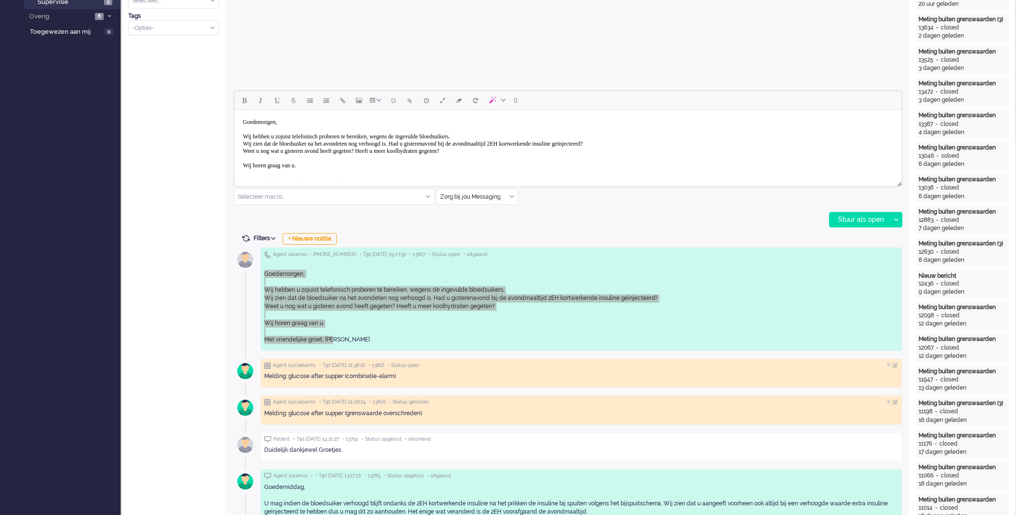
scroll to position [3, 0]
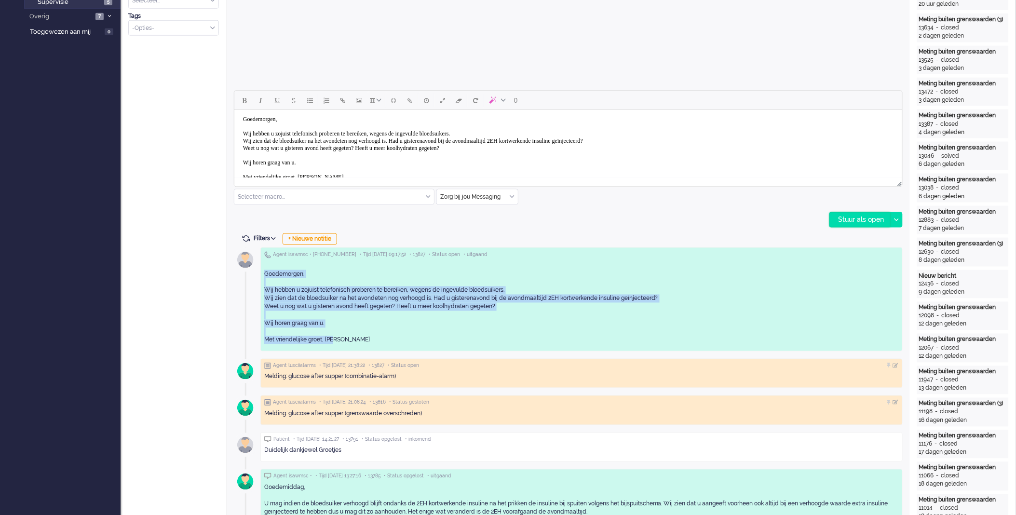
click at [840, 219] on div "Stuur als open" at bounding box center [860, 220] width 60 height 14
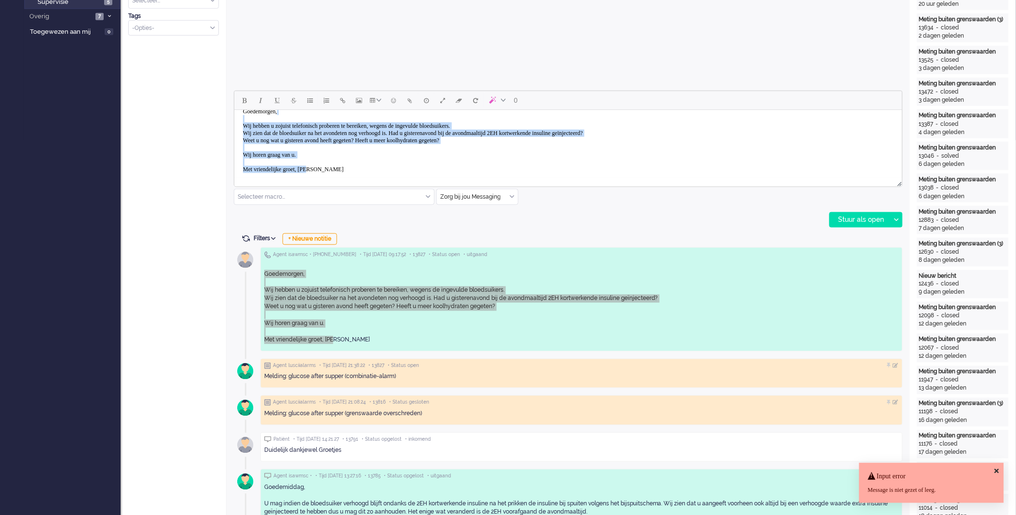
scroll to position [0, 0]
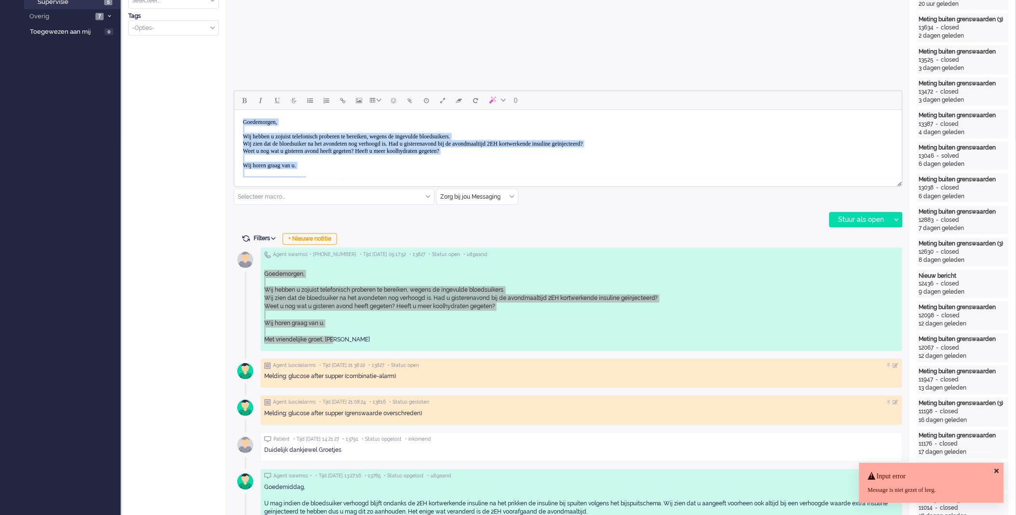
drag, startPoint x: 315, startPoint y: 172, endPoint x: 236, endPoint y: 109, distance: 100.6
click at [236, 110] on html "Goedemorgen, Wij hebben u zojuist telefonisch proberen te bereiken, wegens de i…" at bounding box center [568, 151] width 668 height 82
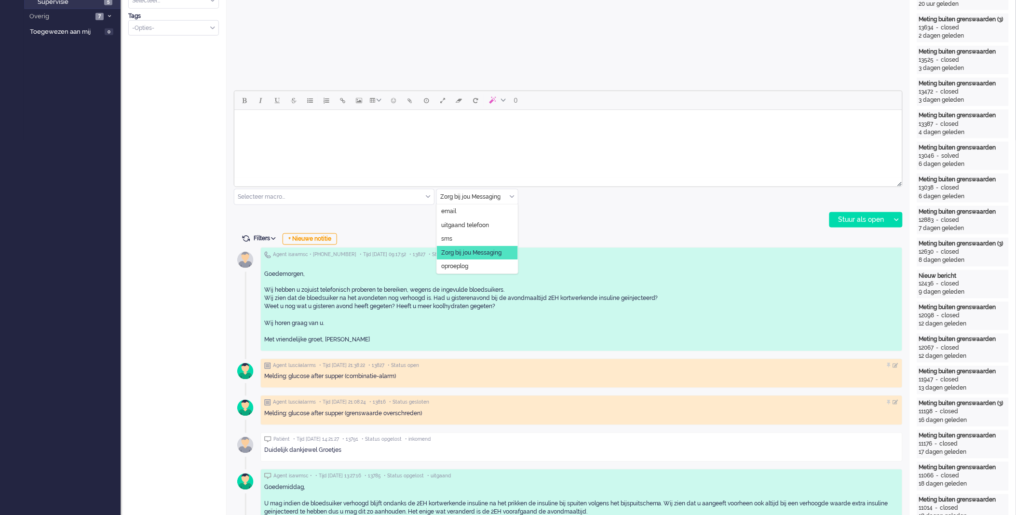
click at [514, 195] on div "Zorg bij jou Messaging" at bounding box center [477, 196] width 81 height 15
click at [469, 221] on span "uitgaand telefoon" at bounding box center [465, 225] width 48 height 8
click at [514, 196] on input "text" at bounding box center [477, 196] width 81 height 15
click at [476, 252] on span "Zorg bij jou Messaging" at bounding box center [471, 253] width 60 height 8
click at [447, 123] on body "Rich Text Area. Press ALT-0 for help." at bounding box center [568, 122] width 660 height 17
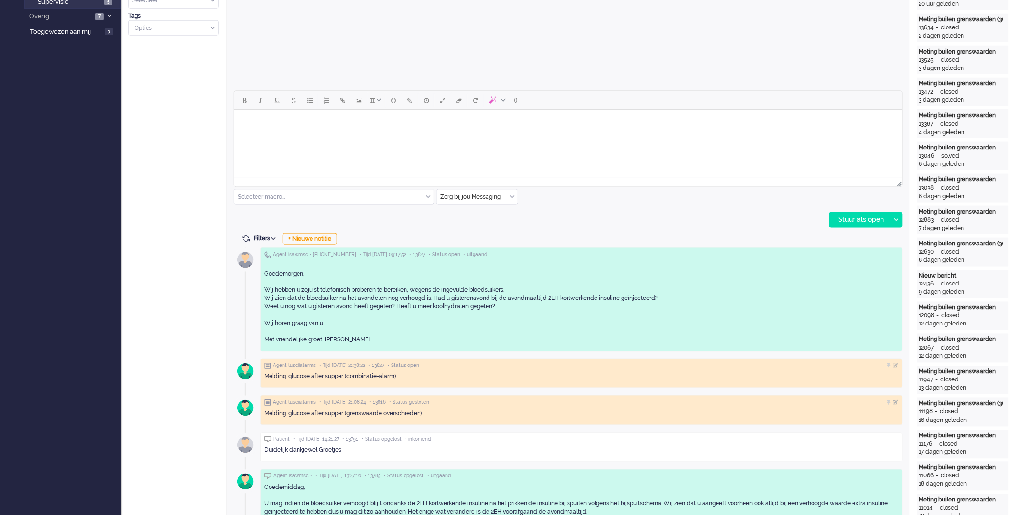
scroll to position [3, 0]
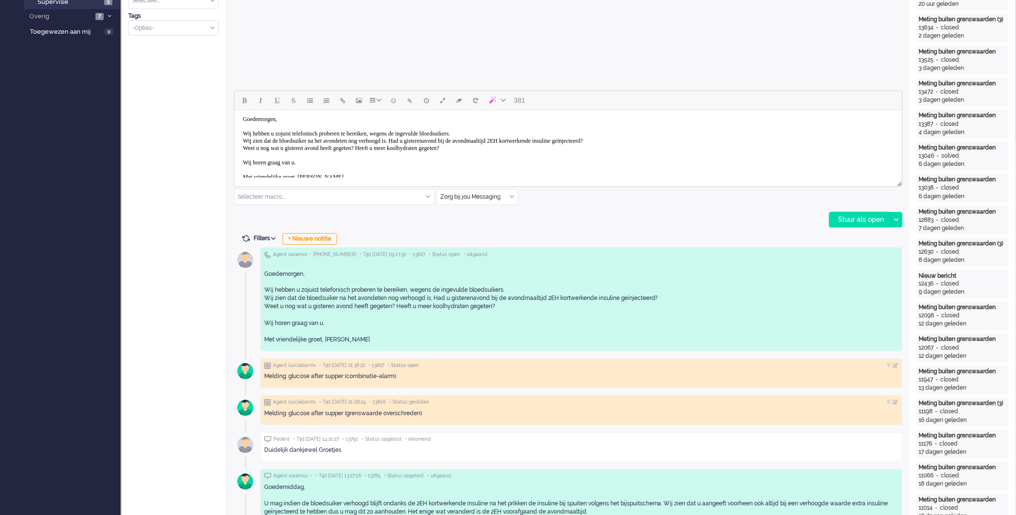
click at [865, 215] on div "Stuur als open" at bounding box center [860, 220] width 60 height 14
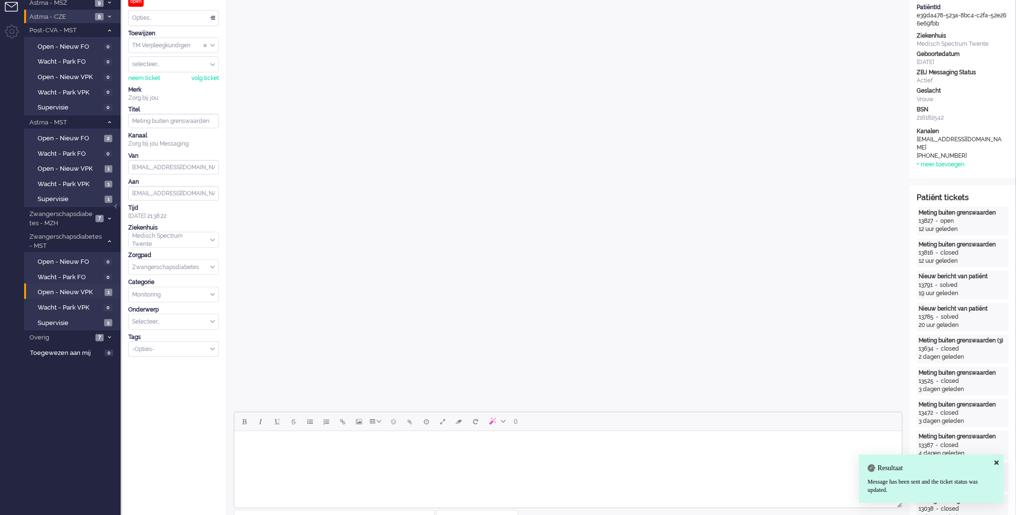
scroll to position [0, 0]
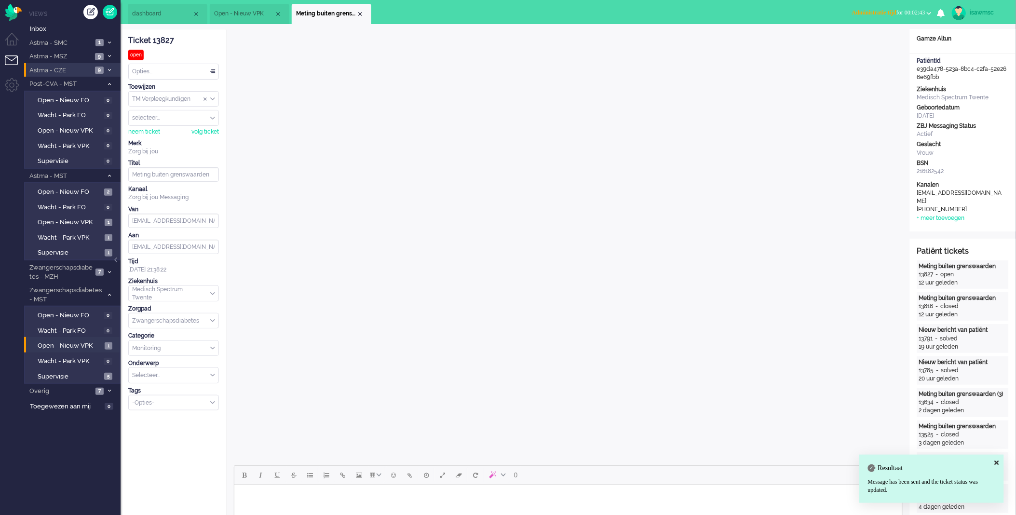
click at [860, 17] on button "Administratie tijd for 00:02:43" at bounding box center [891, 13] width 91 height 14
click at [861, 41] on label "Online" at bounding box center [891, 43] width 76 height 8
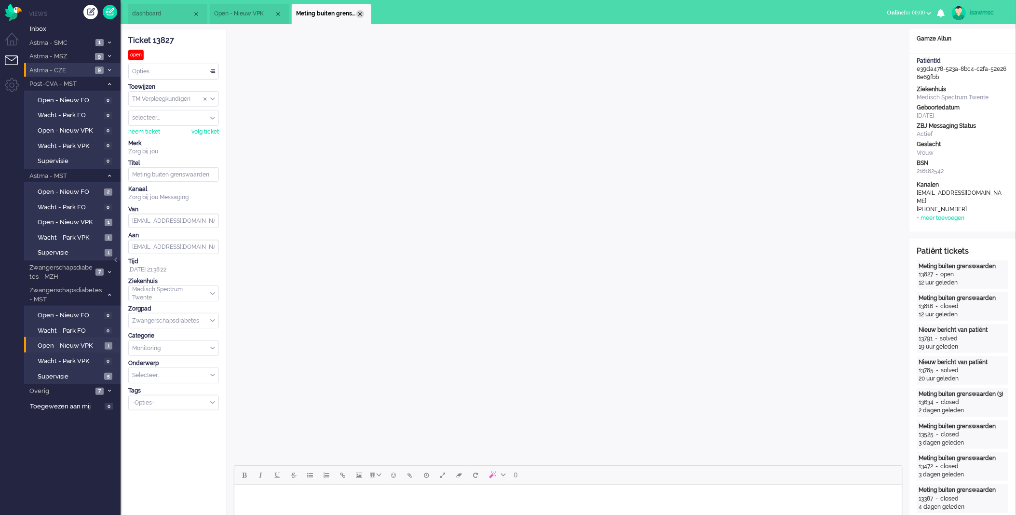
click at [359, 14] on div "Close tab" at bounding box center [360, 14] width 8 height 8
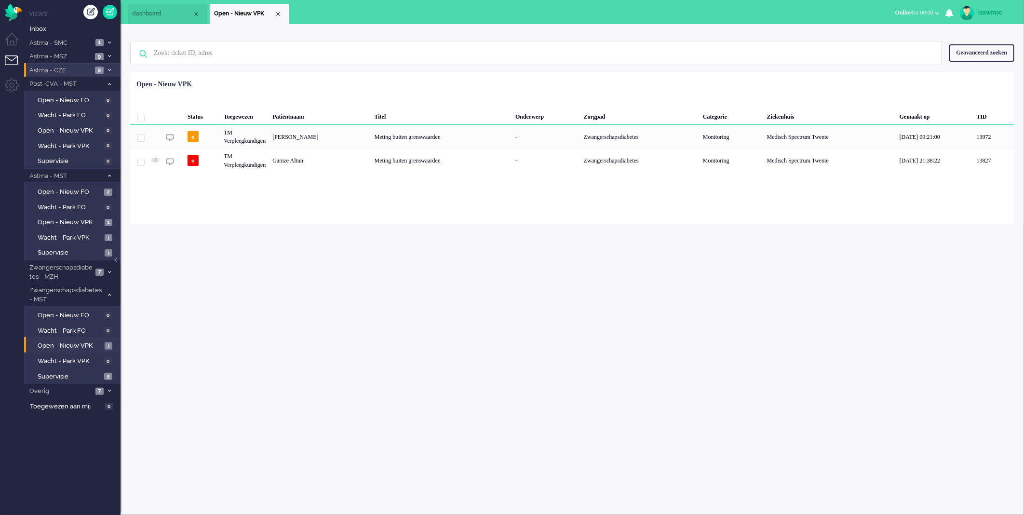
click at [278, 203] on div "Loading... Status Toegewezen Patiëntnaam Titel Onderwerp Zorgpad Categorie Ziek…" at bounding box center [572, 148] width 884 height 152
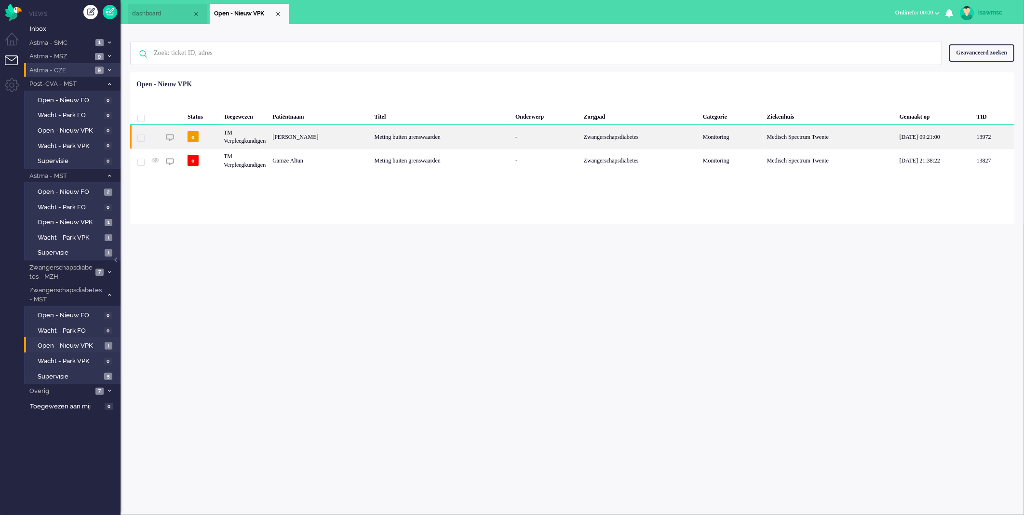
click at [355, 136] on div "[PERSON_NAME]" at bounding box center [320, 137] width 102 height 24
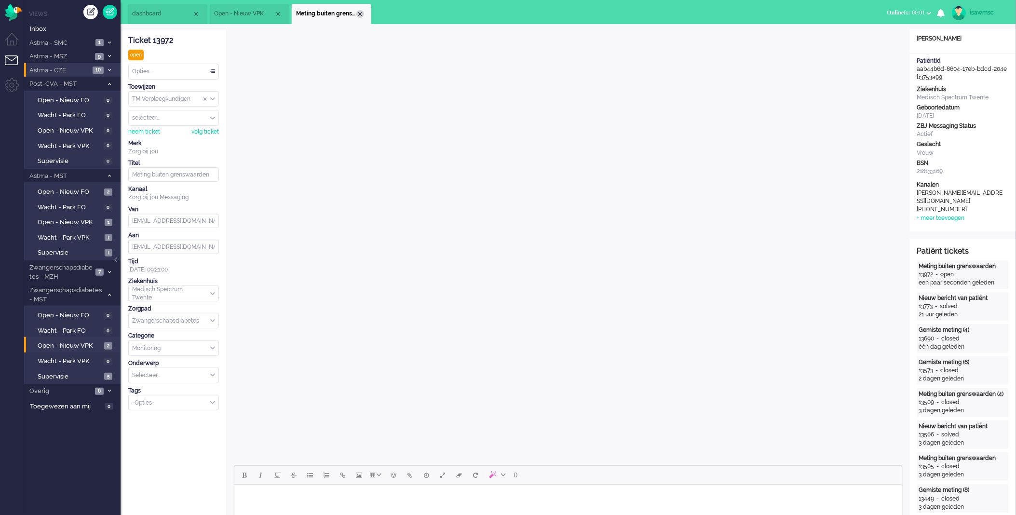
click at [358, 13] on div "Close tab" at bounding box center [360, 14] width 8 height 8
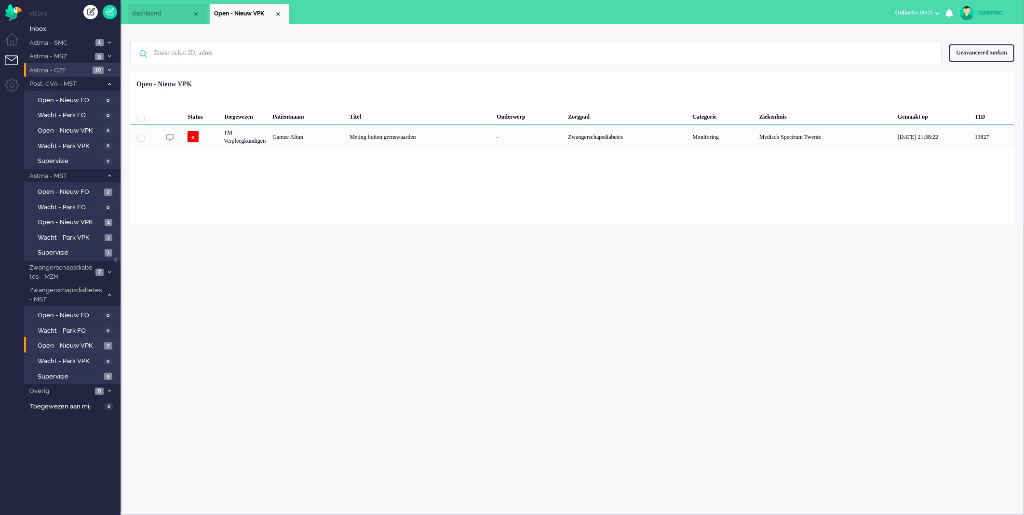
click at [242, 225] on div "isawmsc Thuis Ticket Csat Mijn gemiddelde cijfer Deze week - Ticket Bijdragen P…" at bounding box center [572, 269] width 903 height 491
click at [235, 226] on div "isawmsc Thuis Ticket Csat Mijn gemiddelde cijfer Deze week - Ticket Bijdragen P…" at bounding box center [572, 269] width 903 height 491
click at [106, 340] on link "Open - Nieuw VPK 2" at bounding box center [74, 345] width 92 height 11
click at [217, 322] on div "isawmsc Thuis Ticket Csat Mijn gemiddelde cijfer Deze week - Ticket Bijdragen P…" at bounding box center [572, 269] width 903 height 491
click at [349, 92] on div "Geselecteerd 0 Set Status: open pending holding solved Verwijder Selecteer... U…" at bounding box center [572, 96] width 884 height 19
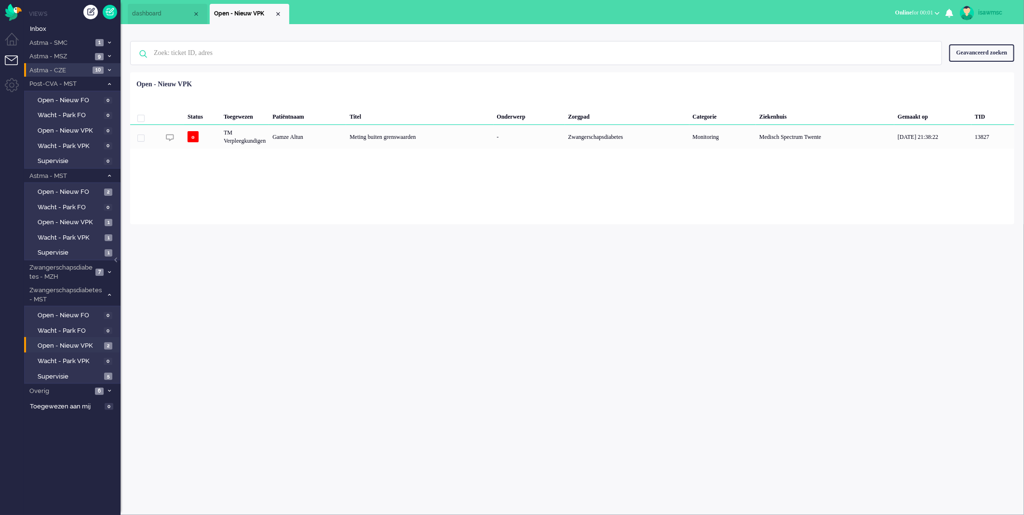
click at [109, 68] on icon at bounding box center [109, 69] width 3 height 3
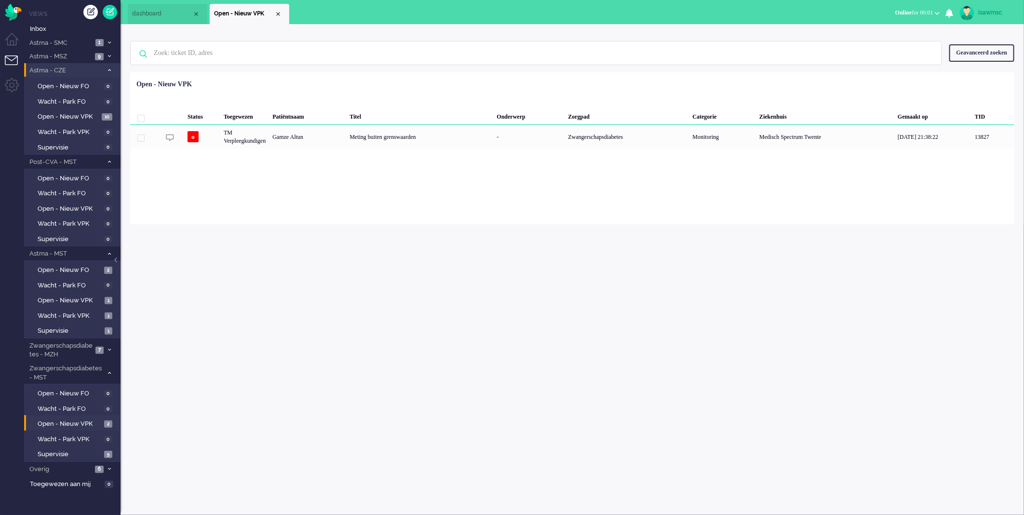
click at [109, 68] on icon at bounding box center [109, 69] width 3 height 3
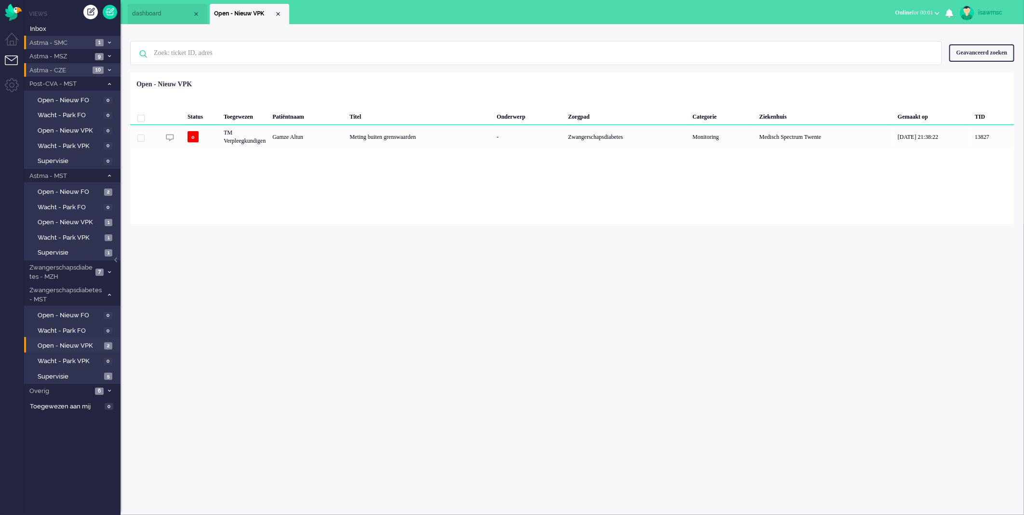
click at [103, 42] on span "1" at bounding box center [99, 42] width 8 height 7
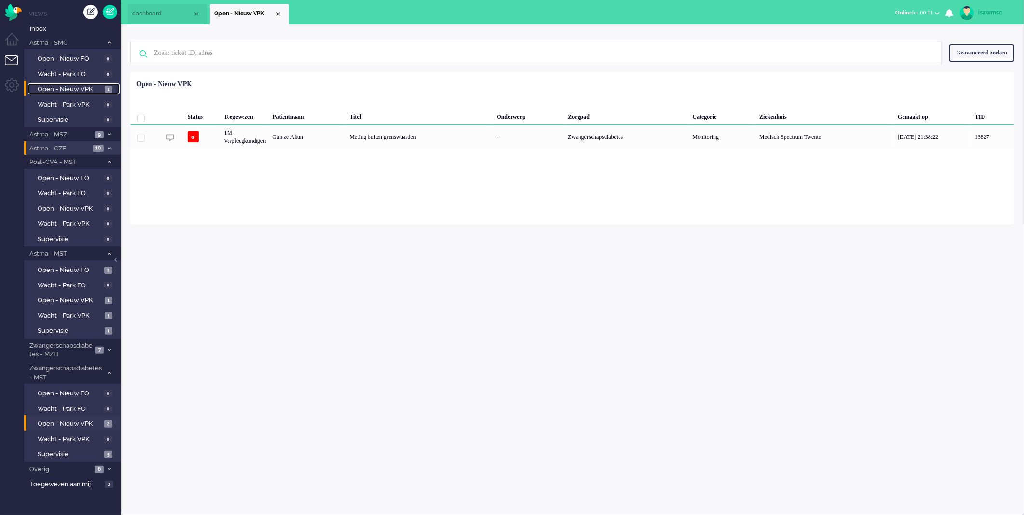
click at [96, 87] on span "Open - Nieuw VPK" at bounding box center [70, 89] width 65 height 9
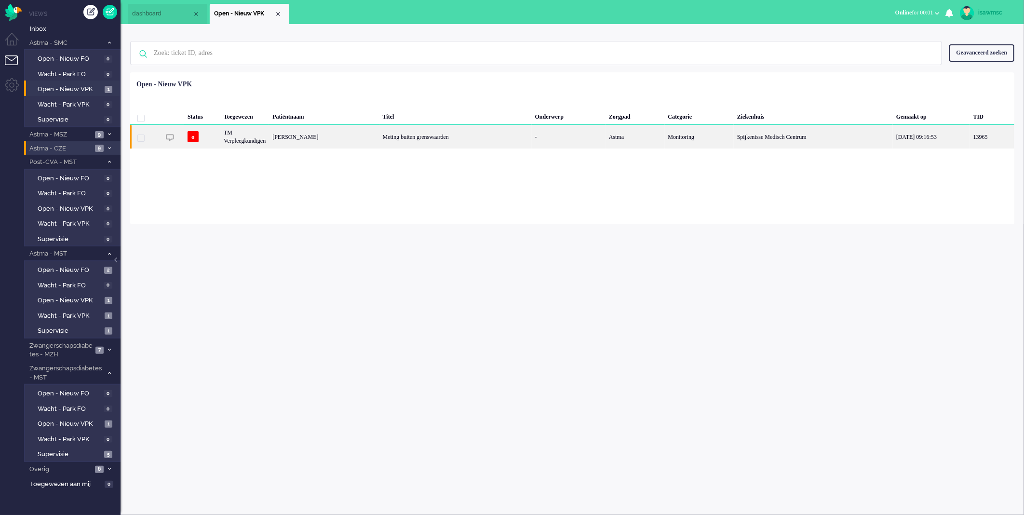
click at [268, 138] on div "TM Verpleegkundigen" at bounding box center [244, 137] width 49 height 24
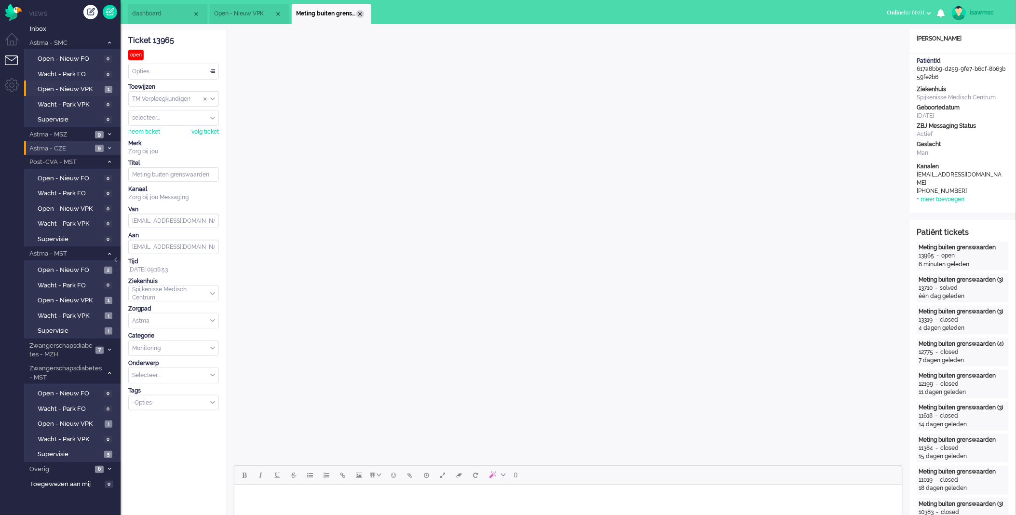
click at [359, 16] on div "Close tab" at bounding box center [360, 14] width 8 height 8
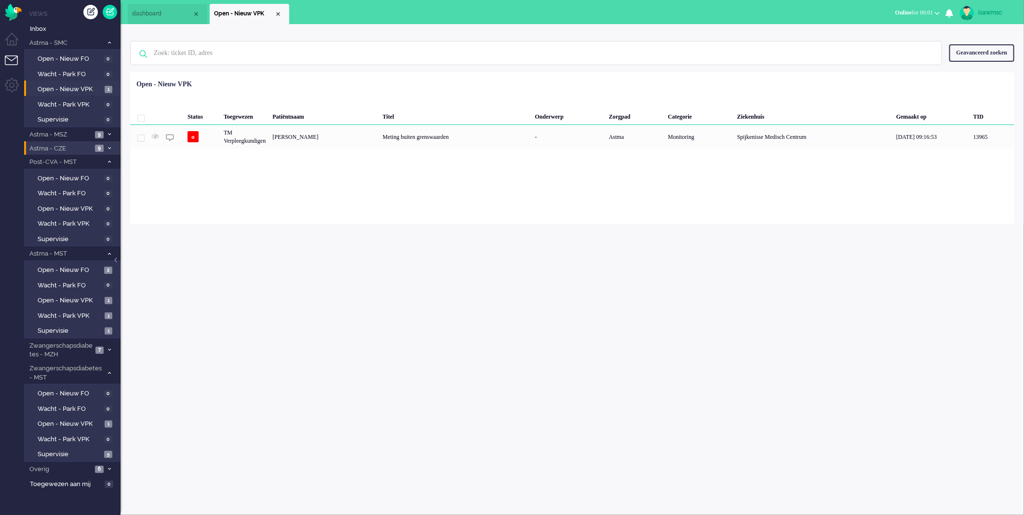
click at [403, 93] on div "Geselecteerd 0 Set Status: open pending holding solved Verwijder Selecteer... U…" at bounding box center [572, 96] width 884 height 19
click at [278, 14] on div "Close tab" at bounding box center [278, 14] width 8 height 8
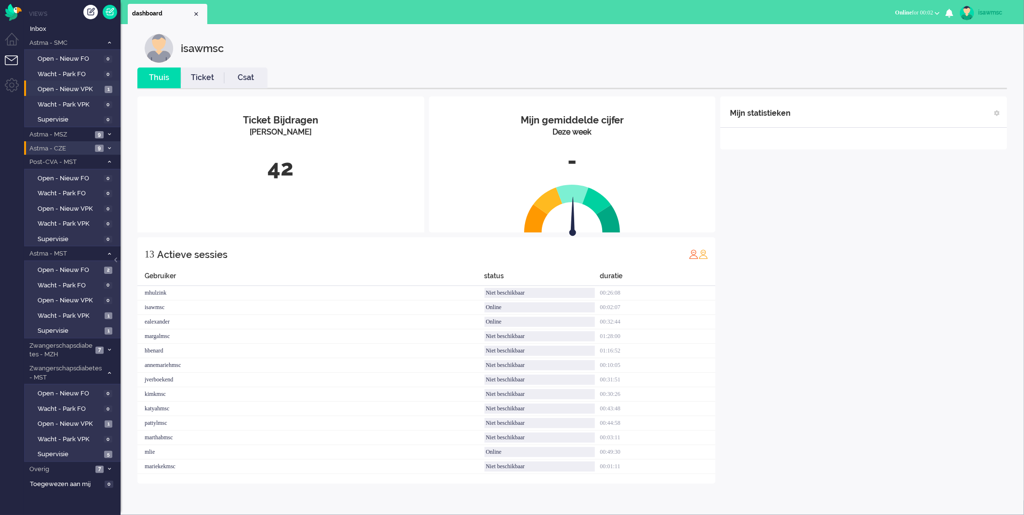
click at [272, 161] on div "42" at bounding box center [281, 168] width 272 height 32
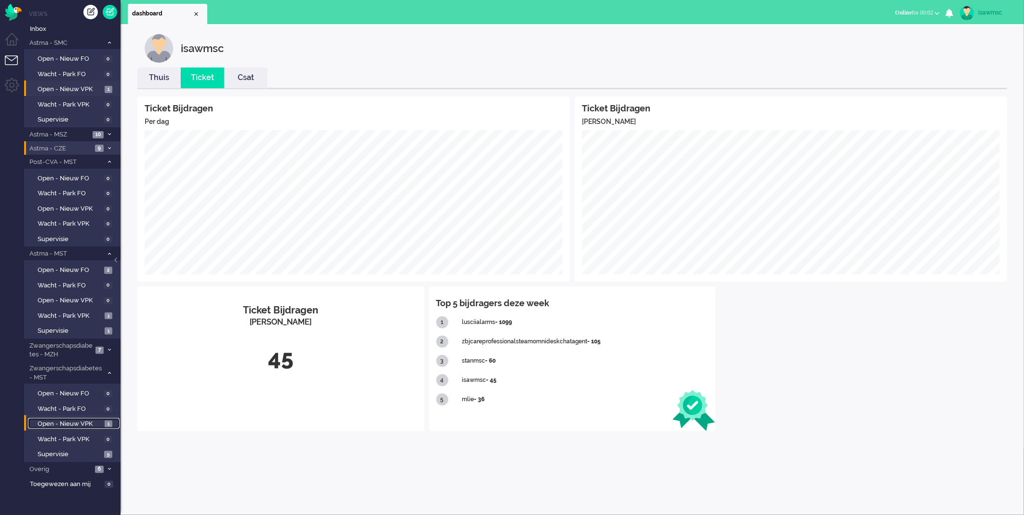
click at [97, 421] on span "Open - Nieuw VPK" at bounding box center [70, 423] width 65 height 9
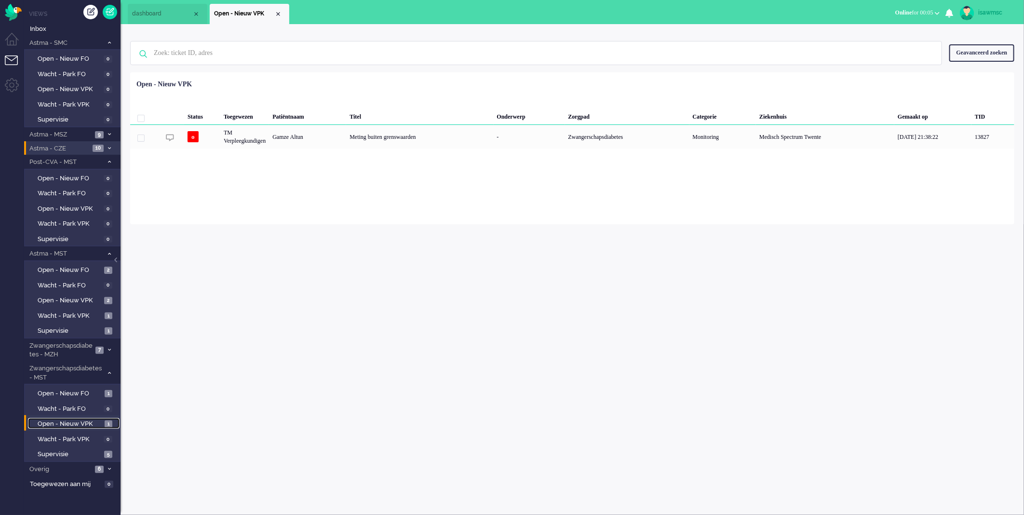
click at [104, 418] on link "Open - Nieuw VPK 1" at bounding box center [74, 423] width 92 height 11
click at [103, 388] on link "Open - Nieuw FO 1" at bounding box center [74, 393] width 92 height 11
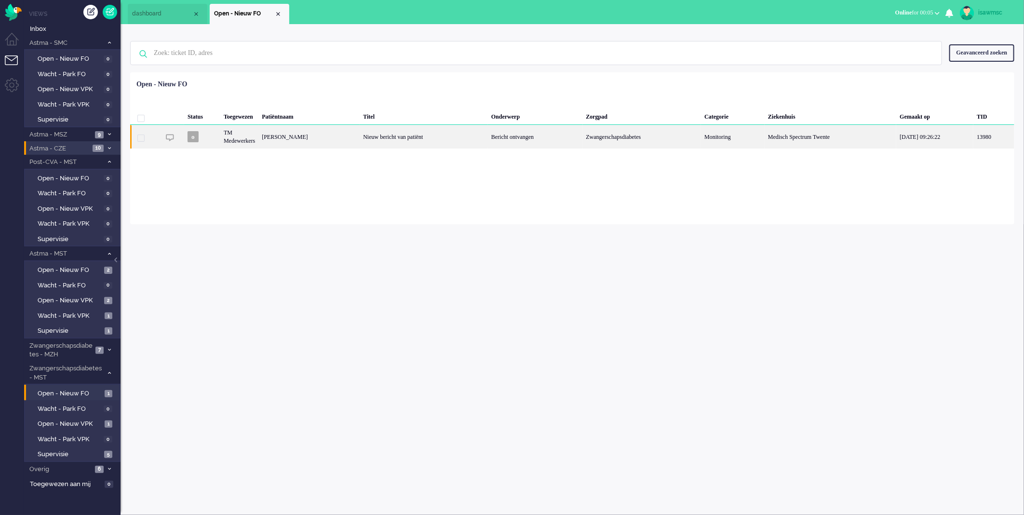
click at [344, 131] on div "[PERSON_NAME]" at bounding box center [308, 137] width 101 height 24
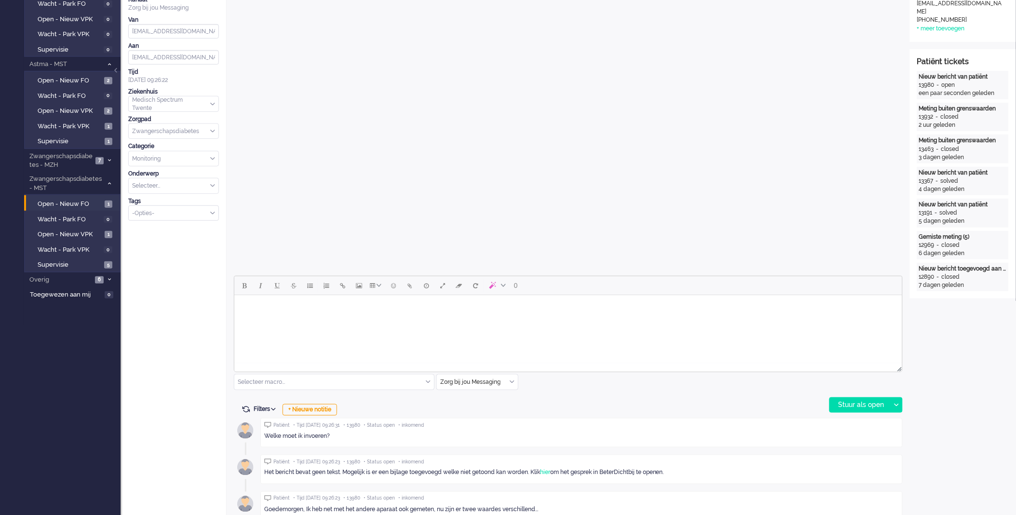
scroll to position [243, 0]
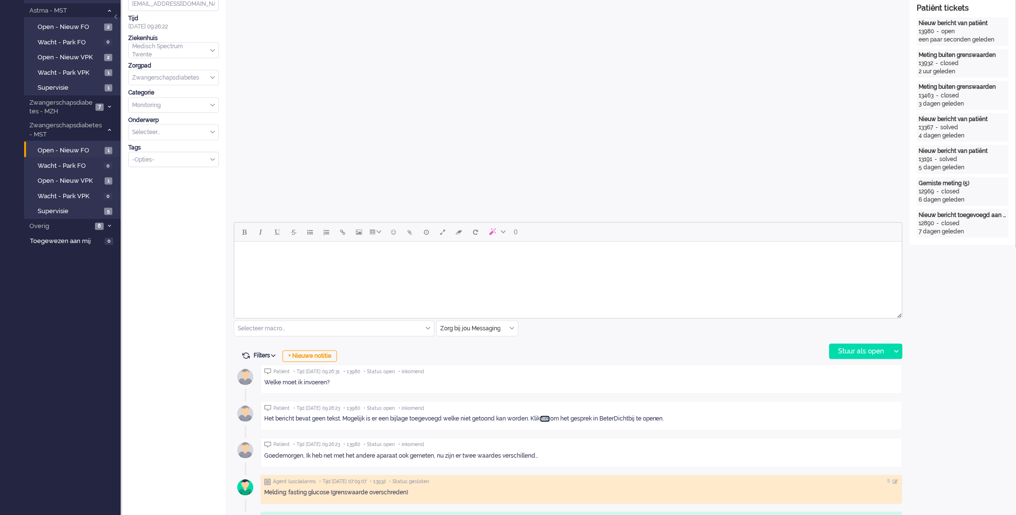
click at [550, 420] on link "hier" at bounding box center [545, 419] width 10 height 7
click at [330, 266] on html at bounding box center [568, 253] width 668 height 25
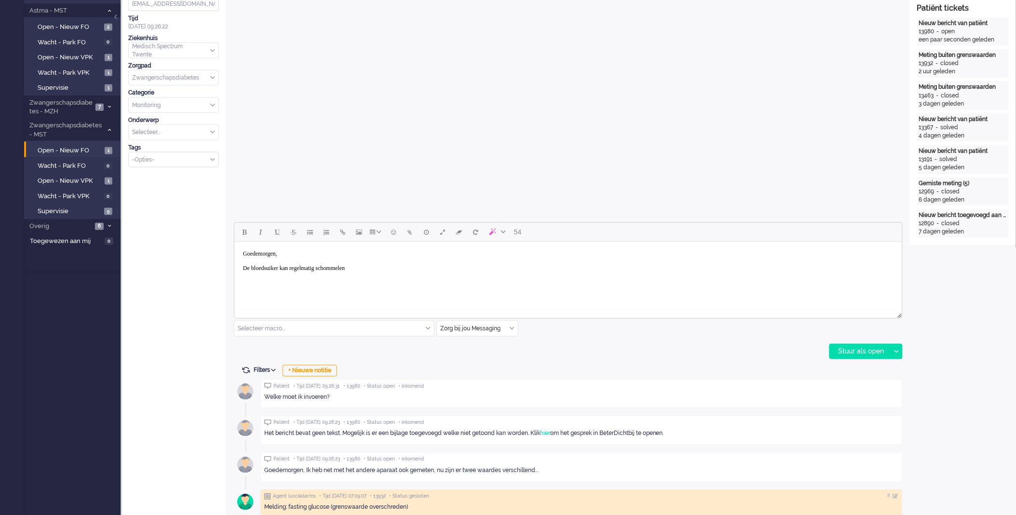
click at [387, 269] on body "Goedemorgen, De bloedsuiker kan regelmatig schommelen" at bounding box center [568, 260] width 660 height 31
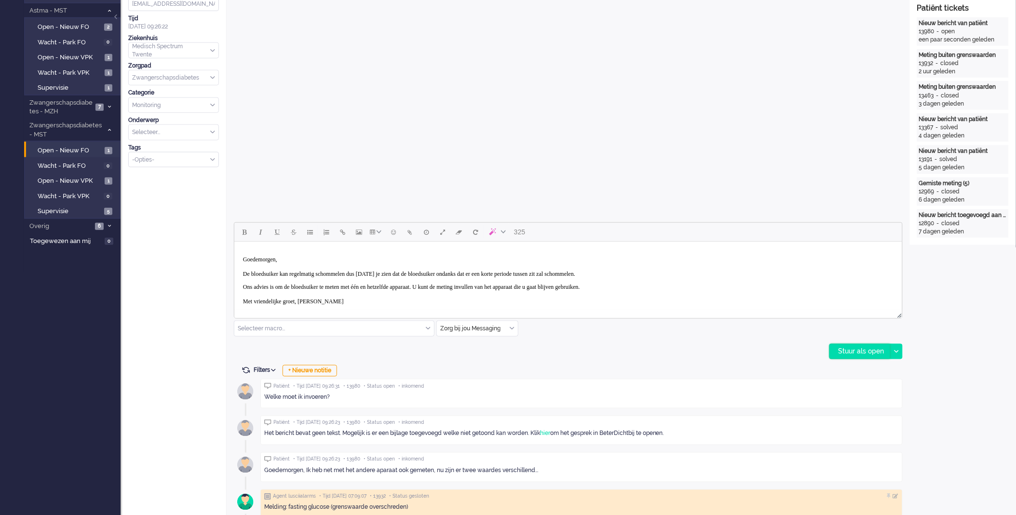
click at [865, 353] on div "Stuur als open" at bounding box center [860, 351] width 60 height 14
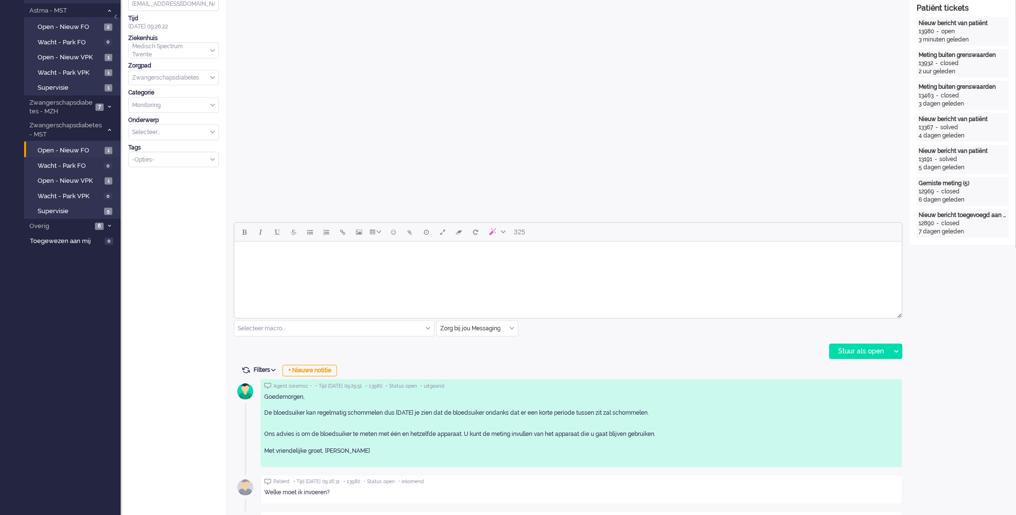
scroll to position [0, 0]
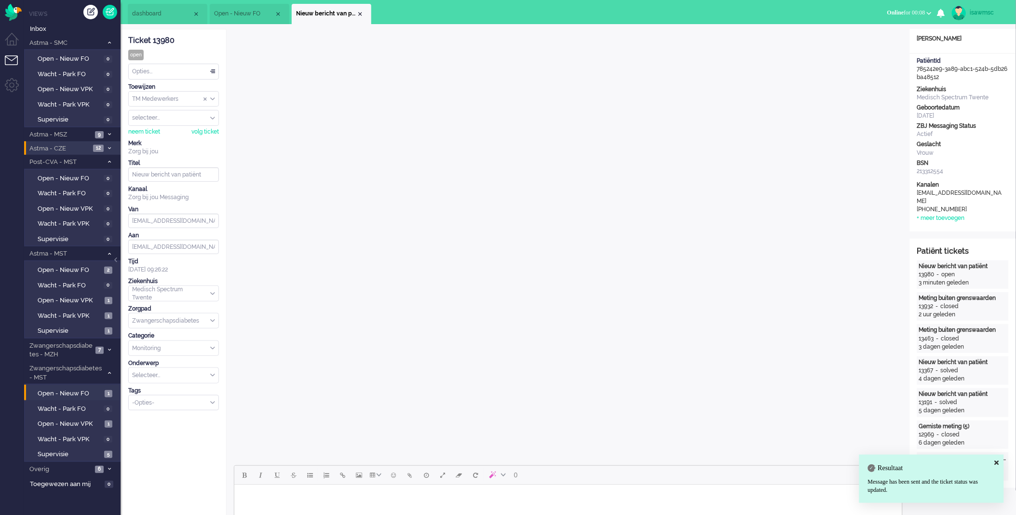
click at [199, 70] on div "Opties..." at bounding box center [174, 71] width 90 height 15
click at [170, 136] on li "Opgelost" at bounding box center [174, 140] width 90 height 14
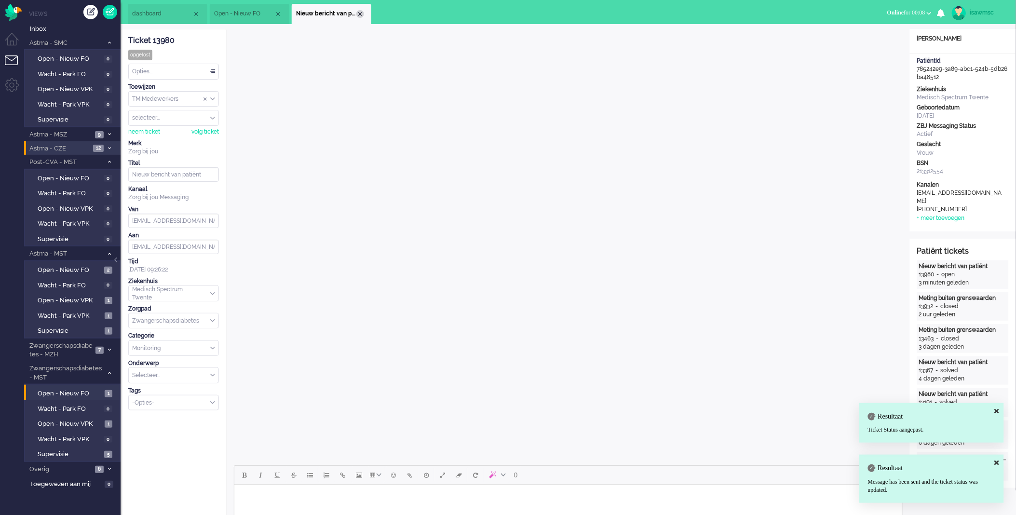
click at [362, 13] on div "Close tab" at bounding box center [360, 14] width 8 height 8
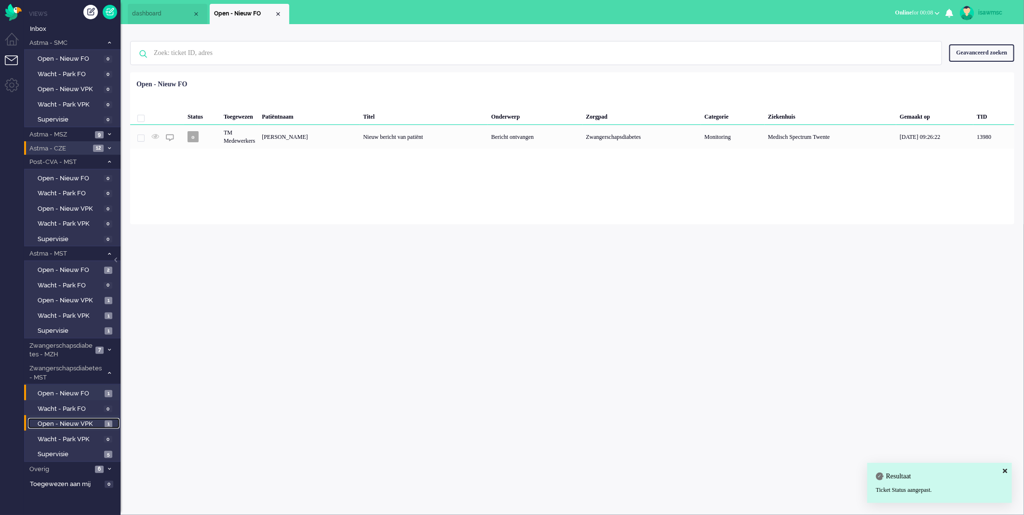
click at [111, 418] on link "Open - Nieuw VPK 1" at bounding box center [74, 423] width 92 height 11
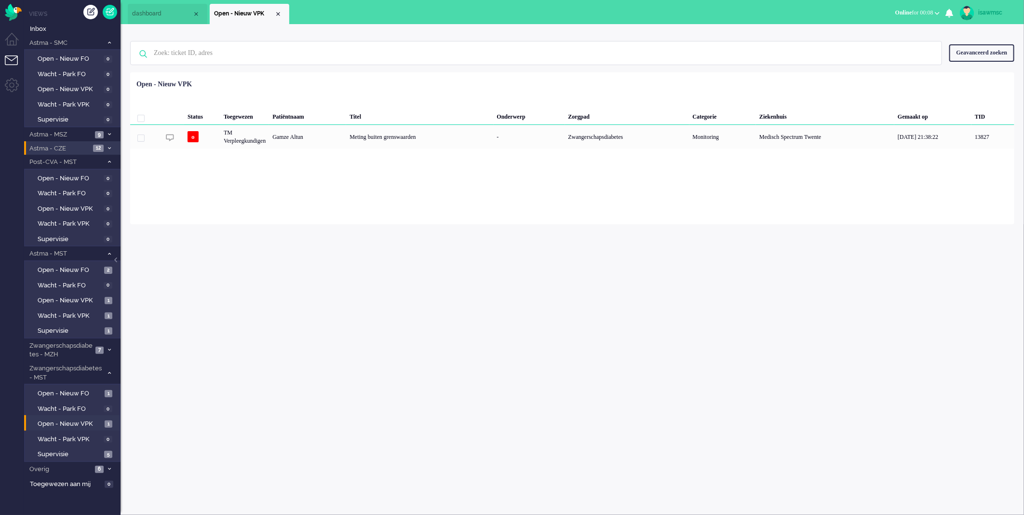
click at [315, 320] on div "isawmsc Thuis Ticket Csat Ticket Bijdragen Per dag Ticket Bijdragen Per Kanaal …" at bounding box center [572, 269] width 903 height 491
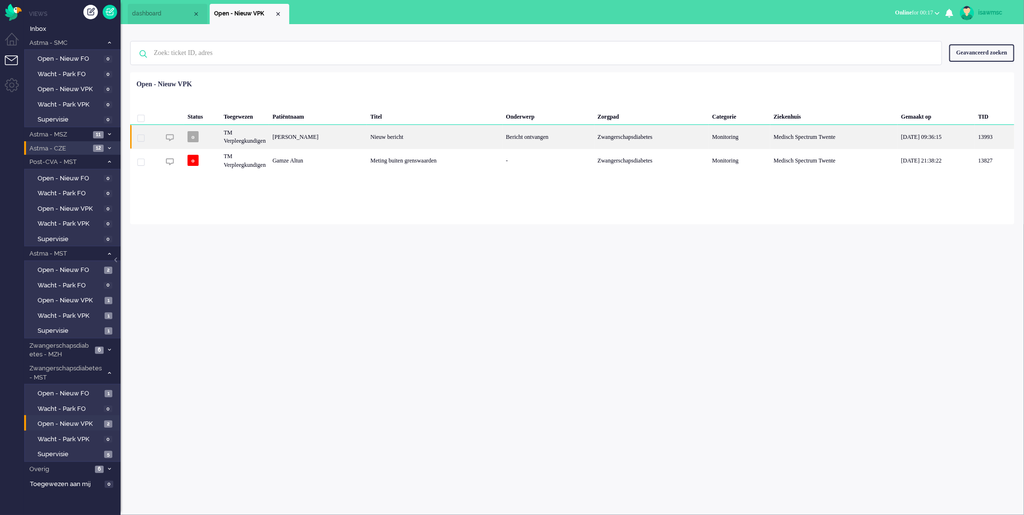
click at [346, 143] on div "[PERSON_NAME]" at bounding box center [318, 137] width 98 height 24
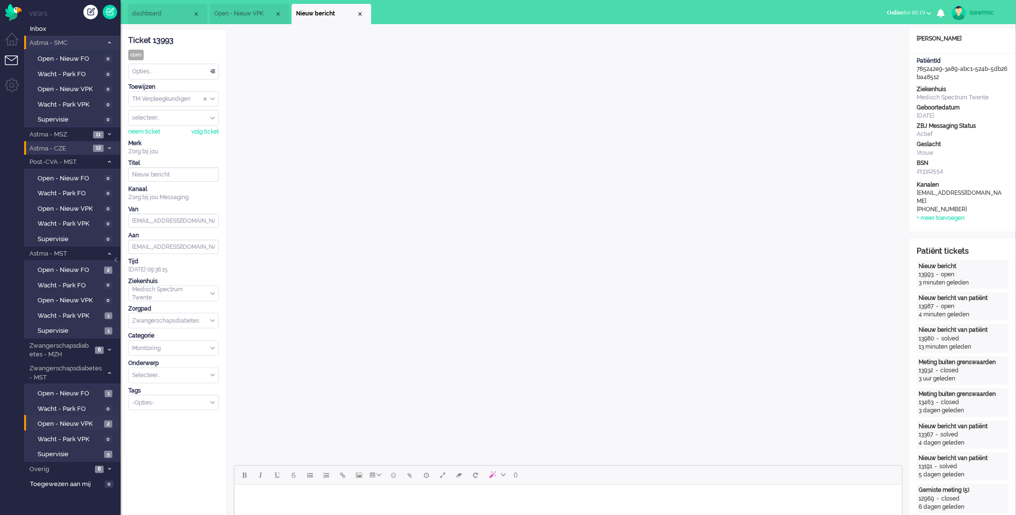
click at [105, 40] on li "Astma - SMC 0" at bounding box center [72, 43] width 96 height 14
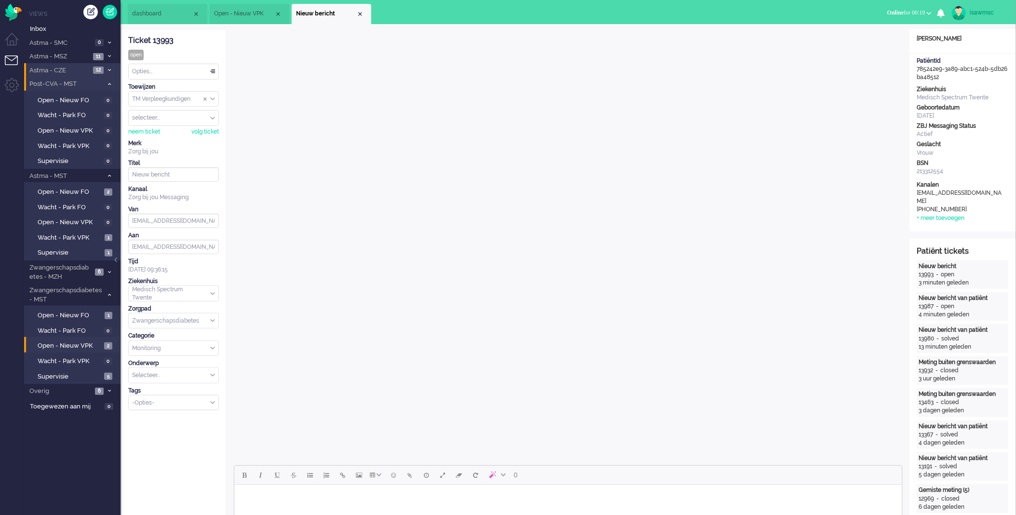
click at [108, 83] on icon at bounding box center [109, 83] width 3 height 3
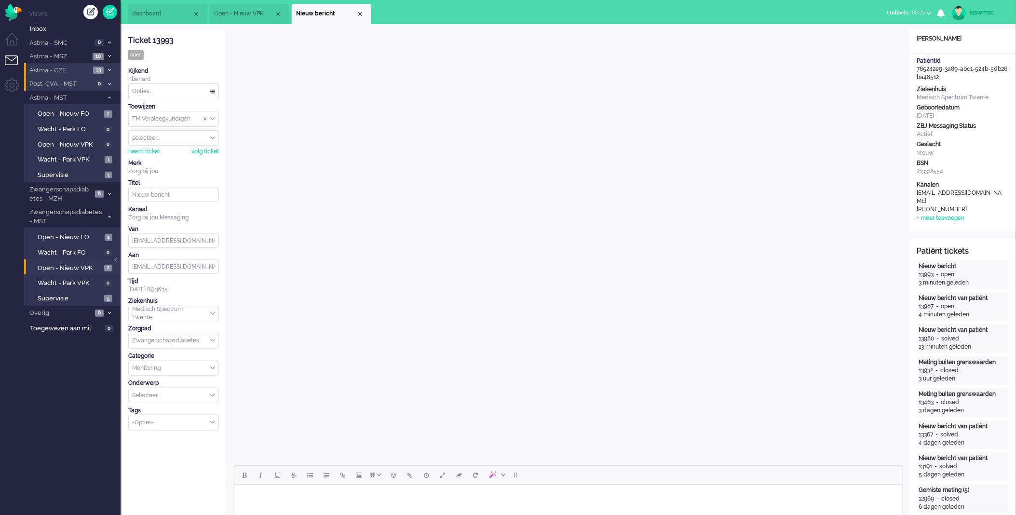
scroll to position [214, 0]
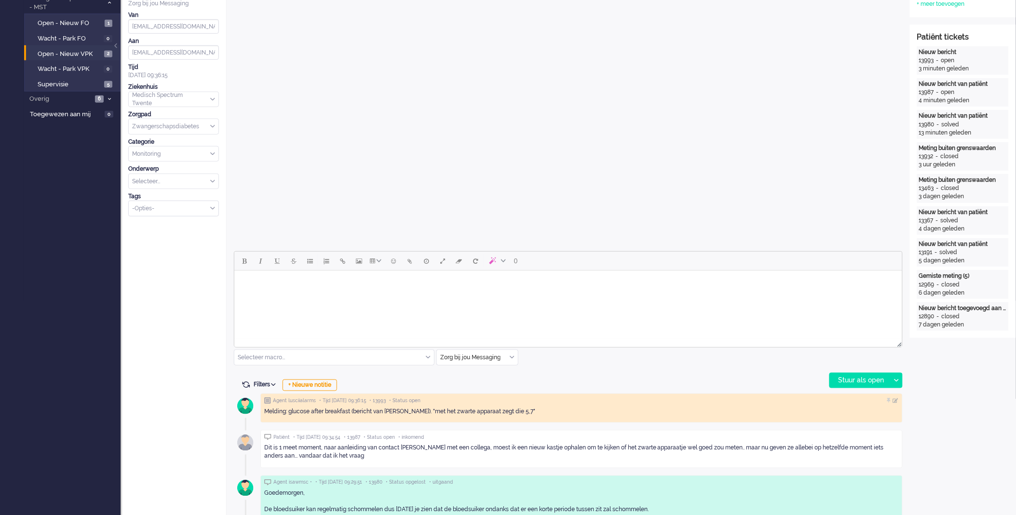
click at [295, 292] on html at bounding box center [568, 282] width 668 height 25
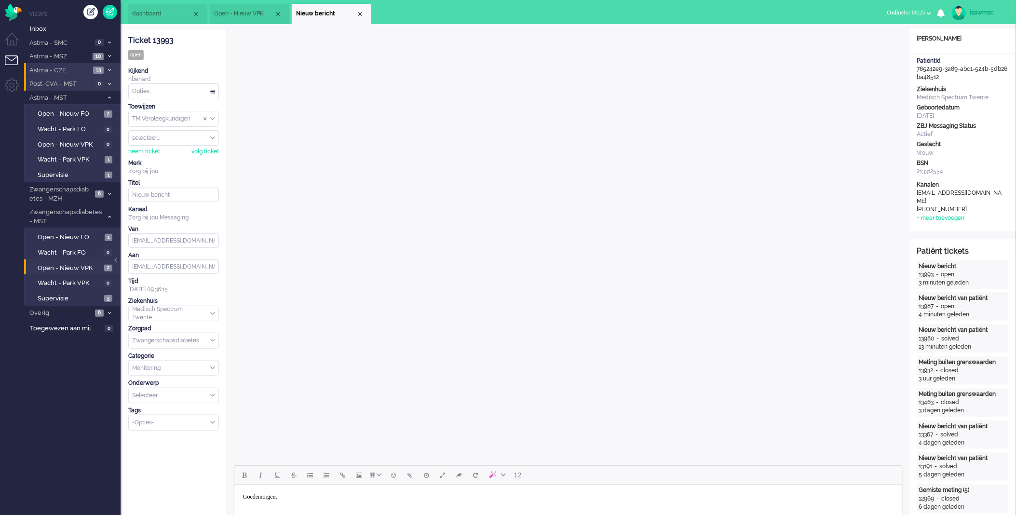
scroll to position [268, 0]
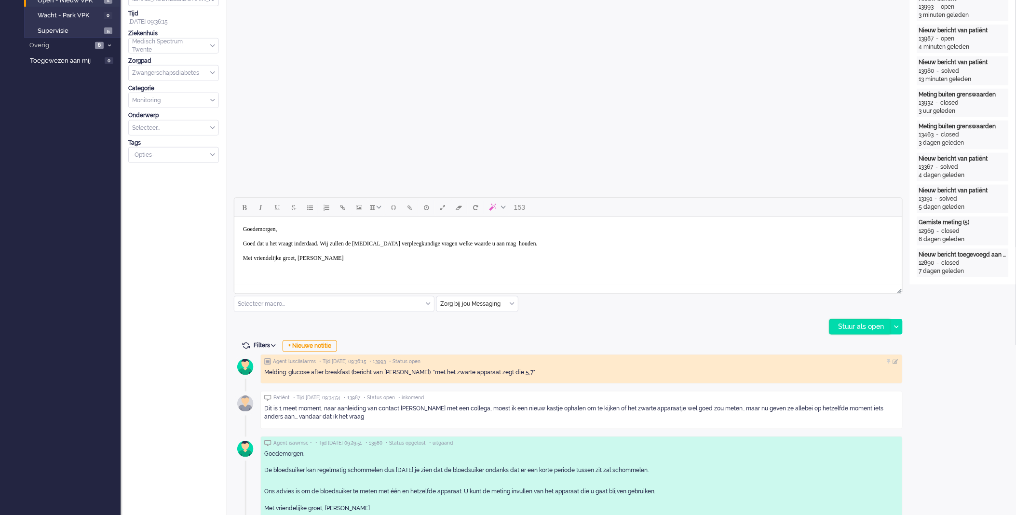
click at [860, 325] on div "Stuur als open" at bounding box center [860, 327] width 60 height 14
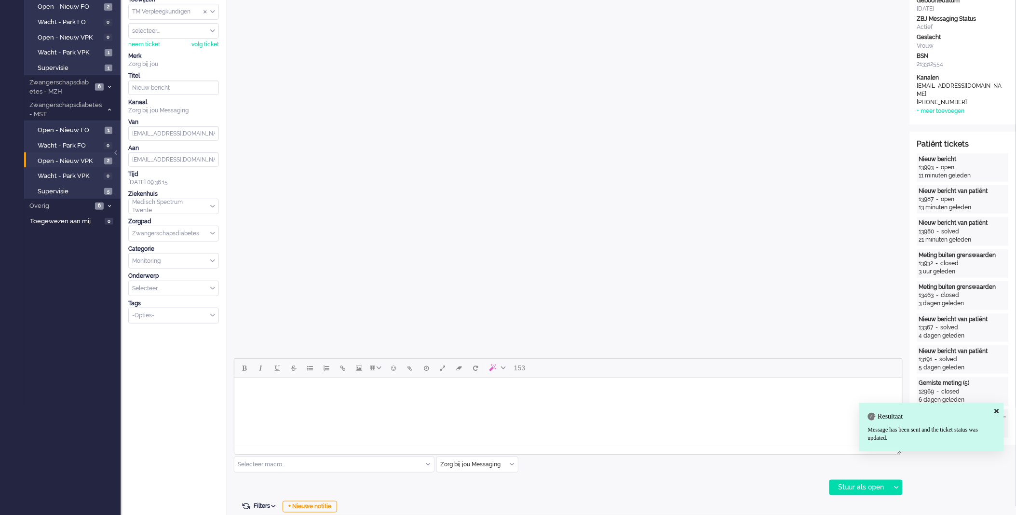
scroll to position [0, 0]
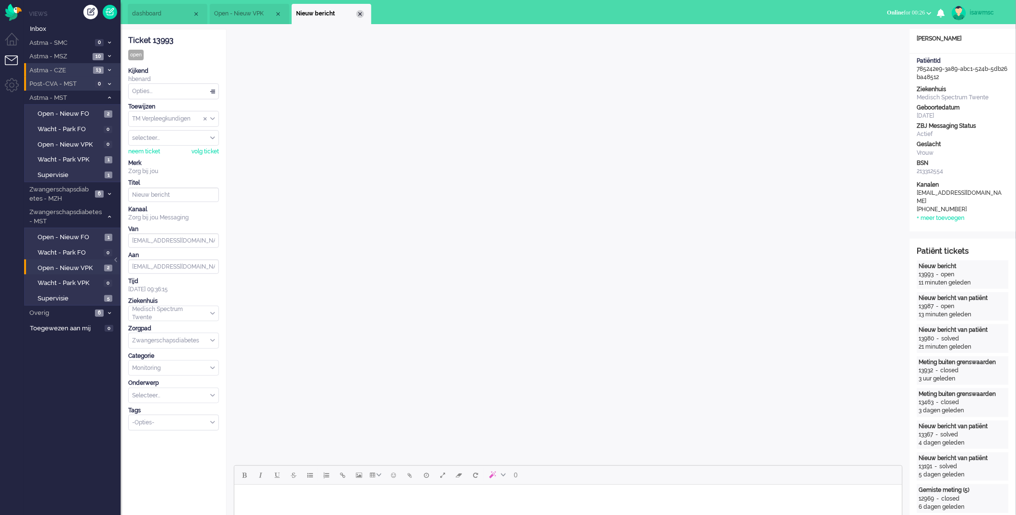
click at [361, 16] on div "Close tab" at bounding box center [360, 14] width 8 height 8
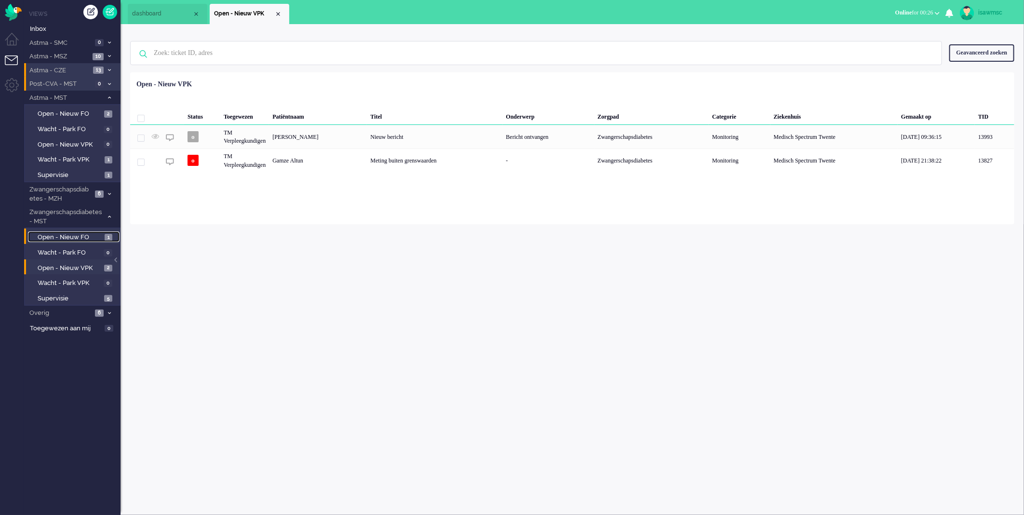
click at [97, 233] on span "Open - Nieuw FO" at bounding box center [70, 237] width 65 height 9
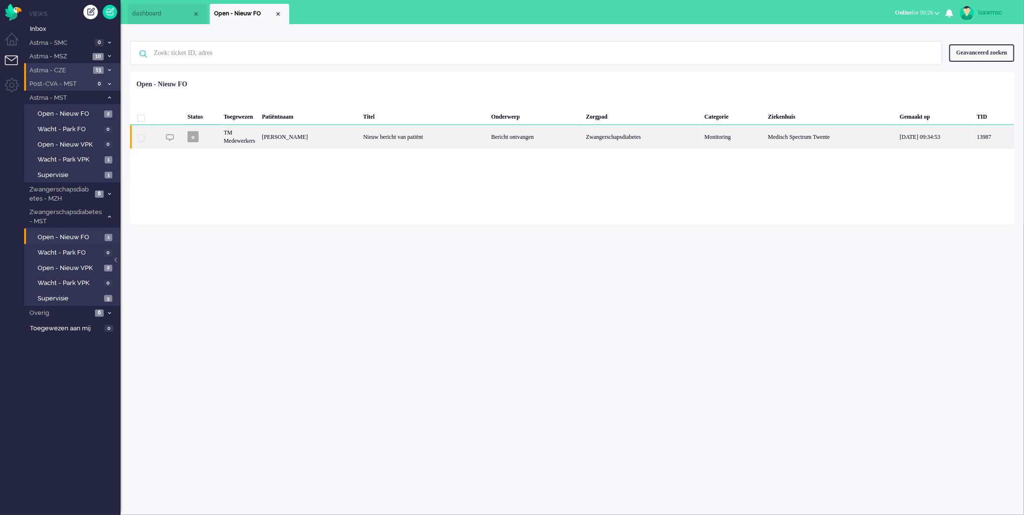
click at [414, 135] on div "Nieuw bericht van patiënt" at bounding box center [424, 137] width 128 height 24
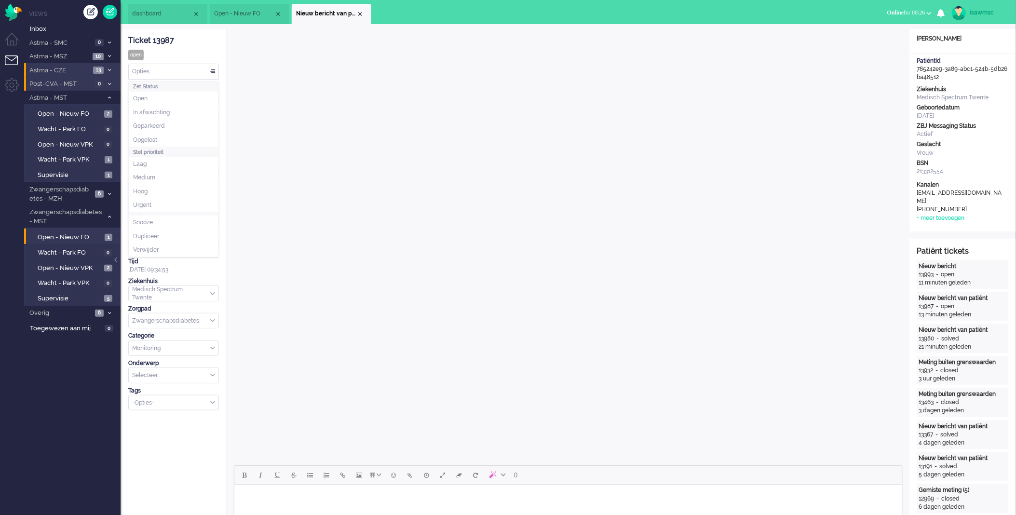
click at [195, 71] on div "Opties..." at bounding box center [174, 71] width 90 height 15
click at [165, 68] on div "Opties..." at bounding box center [174, 71] width 90 height 15
click at [161, 138] on li "Opgelost" at bounding box center [174, 140] width 90 height 14
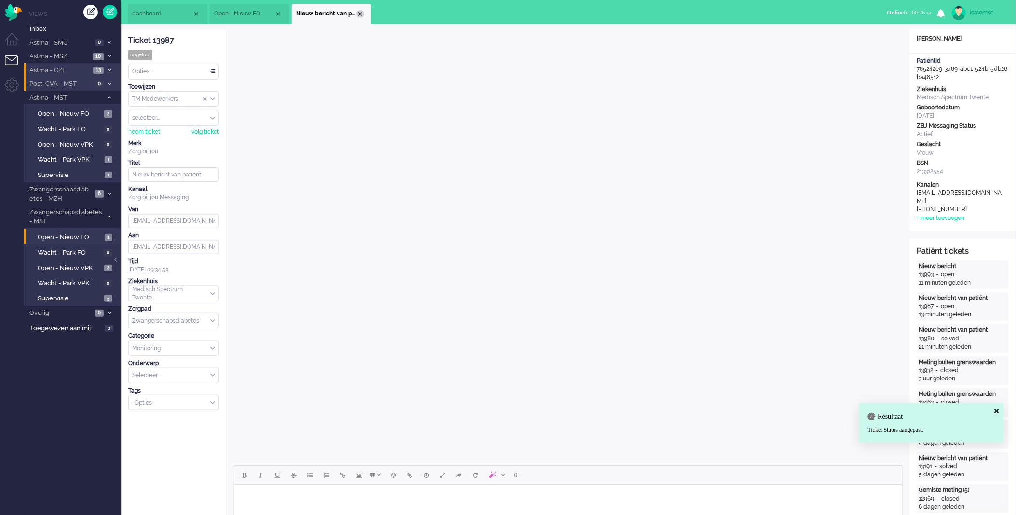
click at [357, 14] on div "Close tab" at bounding box center [360, 14] width 8 height 8
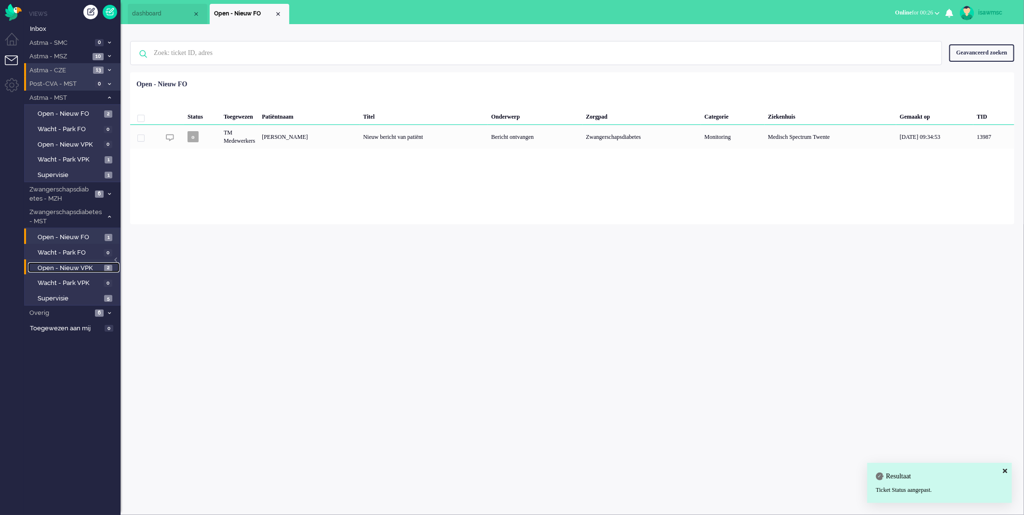
click at [94, 264] on span "Open - Nieuw VPK" at bounding box center [70, 268] width 64 height 9
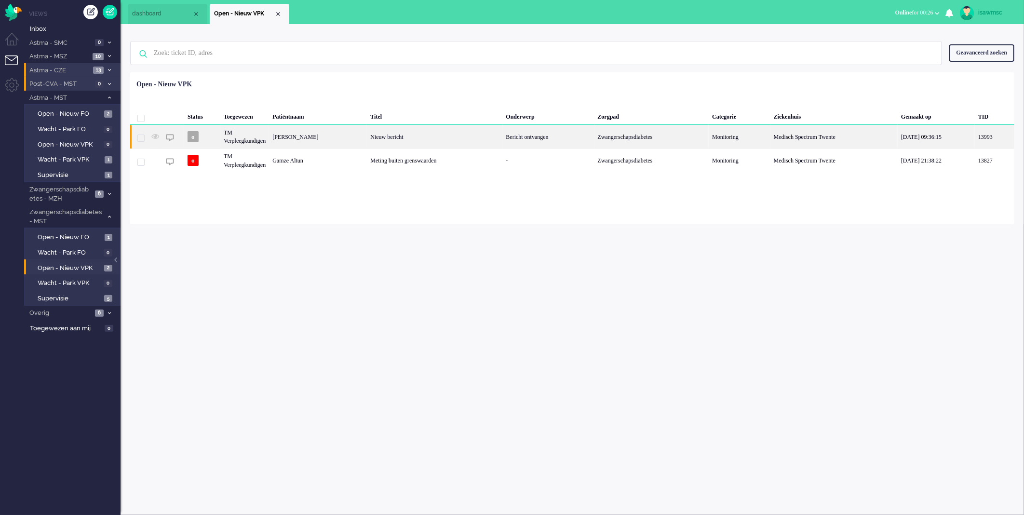
click at [286, 141] on div "[PERSON_NAME]" at bounding box center [318, 137] width 98 height 24
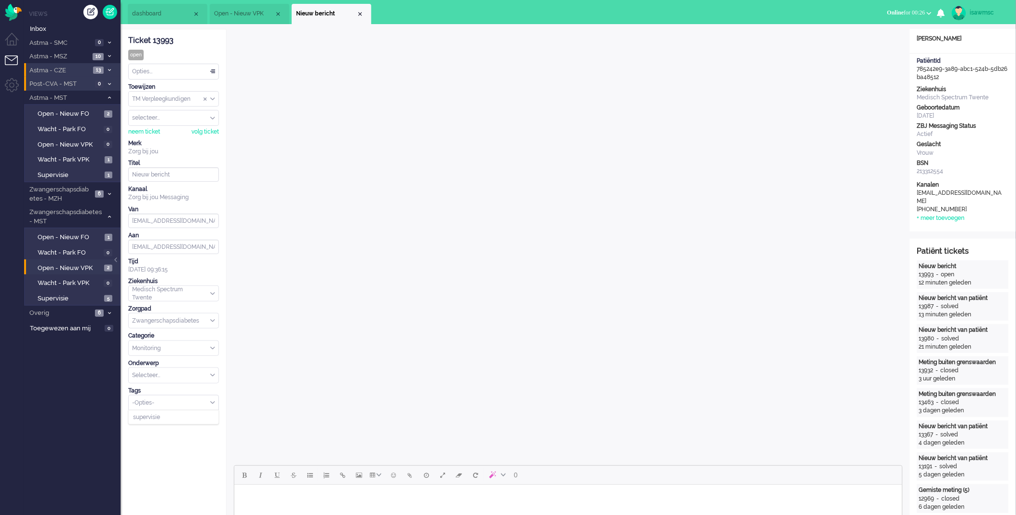
click at [171, 401] on input "Select Tags" at bounding box center [171, 402] width 76 height 8
click at [167, 407] on div "Select Tags" at bounding box center [169, 403] width 81 height 10
click at [167, 422] on li "supervisie" at bounding box center [174, 417] width 90 height 14
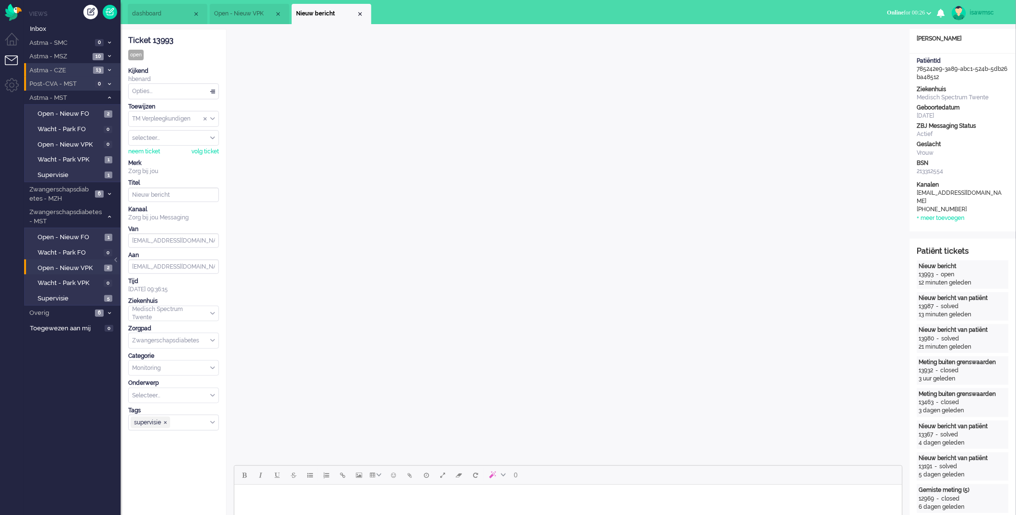
click at [365, 13] on li "Nieuw bericht" at bounding box center [332, 14] width 80 height 20
click at [360, 12] on div "Close tab" at bounding box center [360, 14] width 8 height 8
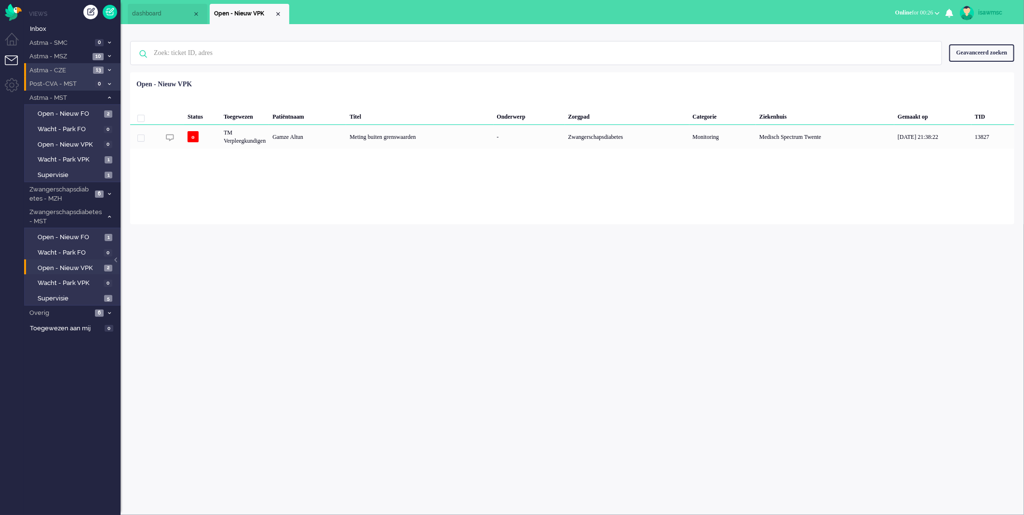
click at [323, 177] on div "Loading... Status Toegewezen Patiëntnaam Titel Onderwerp Zorgpad Categorie Ziek…" at bounding box center [572, 148] width 884 height 152
click at [895, 12] on span "Online" at bounding box center [903, 12] width 17 height 7
click at [895, 31] on label "Niet beschikbaar" at bounding box center [899, 32] width 76 height 8
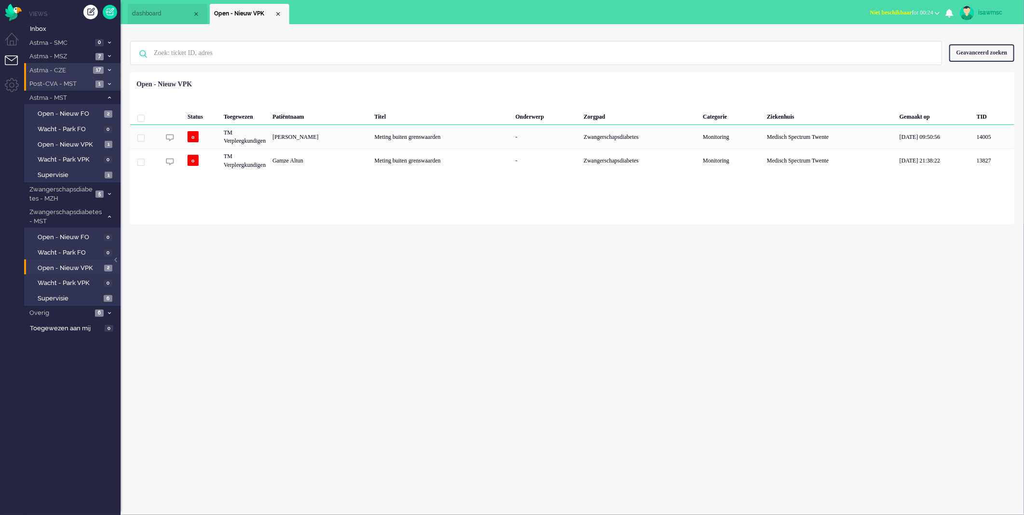
click at [439, 285] on div "isawmsc Thuis Ticket Csat Ticket Bijdragen Per dag Ticket Bijdragen Per Kanaal …" at bounding box center [572, 269] width 903 height 491
click at [389, 79] on div "Status Toegewezen Patiëntnaam Titel Onderwerp Zorgpad Categorie Ziekenhuis Gema…" at bounding box center [572, 124] width 884 height 97
click at [84, 267] on span "Open - Nieuw VPK" at bounding box center [70, 268] width 64 height 9
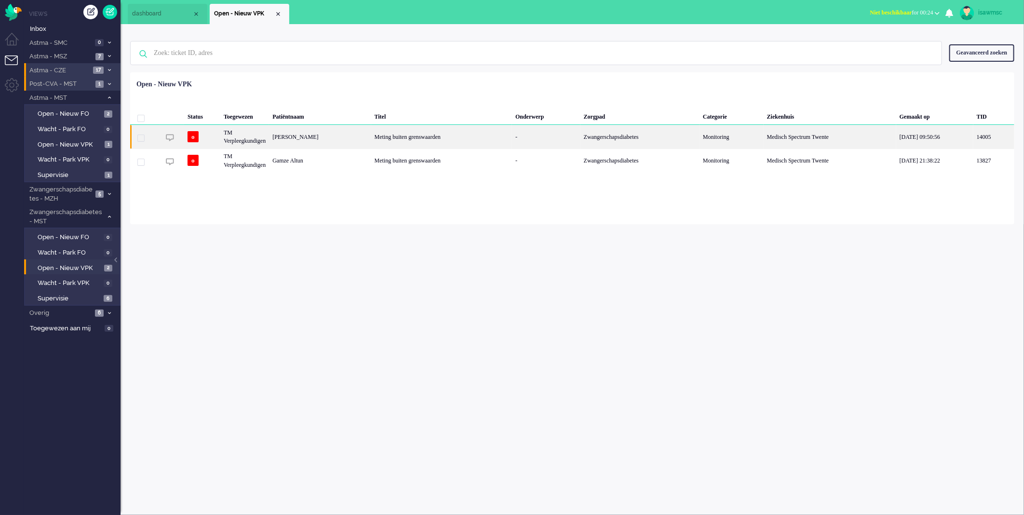
click at [342, 145] on div "[PERSON_NAME]" at bounding box center [320, 137] width 102 height 24
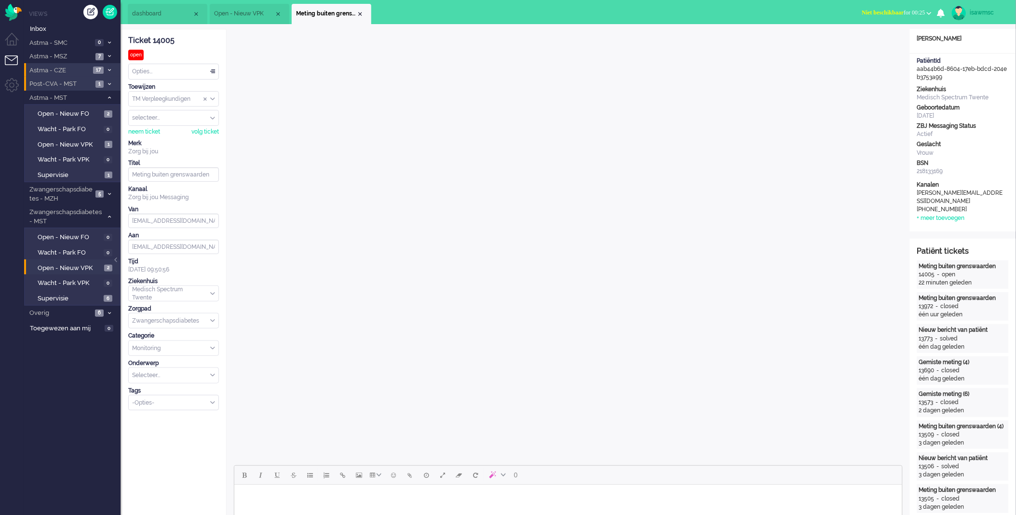
click at [883, 12] on span "Niet beschikbaar" at bounding box center [883, 12] width 42 height 7
drag, startPoint x: 869, startPoint y: 45, endPoint x: 970, endPoint y: 2, distance: 110.6
click at [869, 46] on label "Online" at bounding box center [891, 43] width 76 height 8
click at [84, 264] on span "Open - Nieuw VPK" at bounding box center [70, 268] width 64 height 9
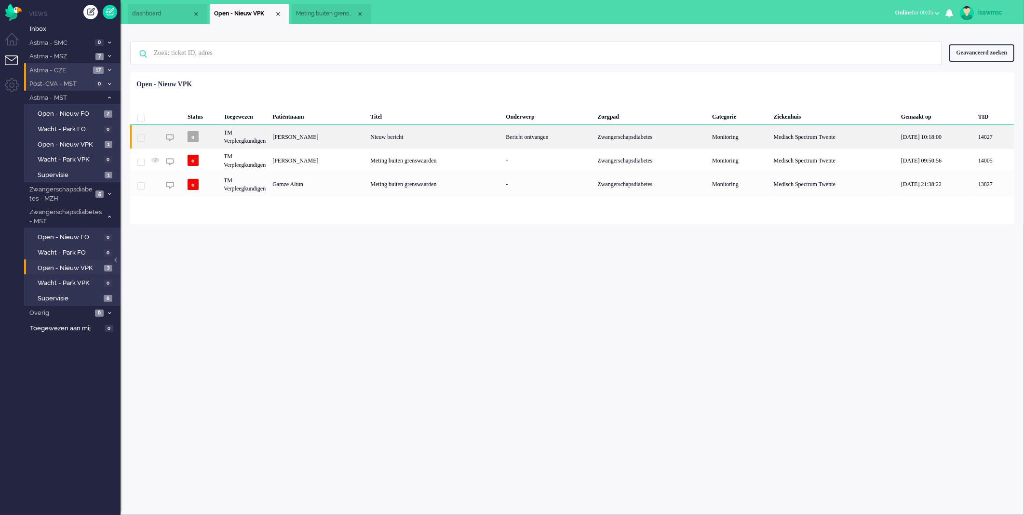
click at [423, 132] on div "Nieuw bericht" at bounding box center [434, 137] width 135 height 24
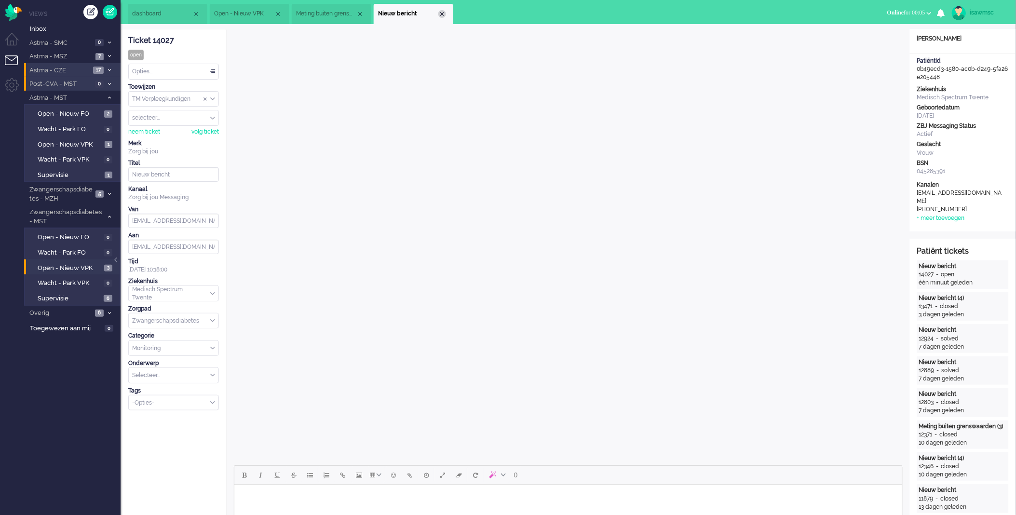
click at [440, 15] on div "Close tab" at bounding box center [442, 14] width 8 height 8
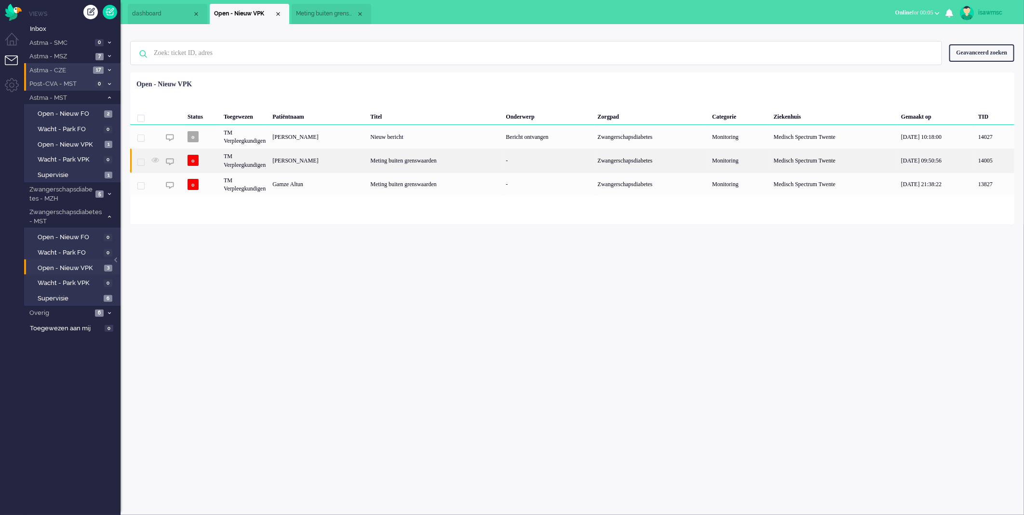
click at [378, 163] on div "Meting buiten grenswaarden" at bounding box center [434, 160] width 135 height 24
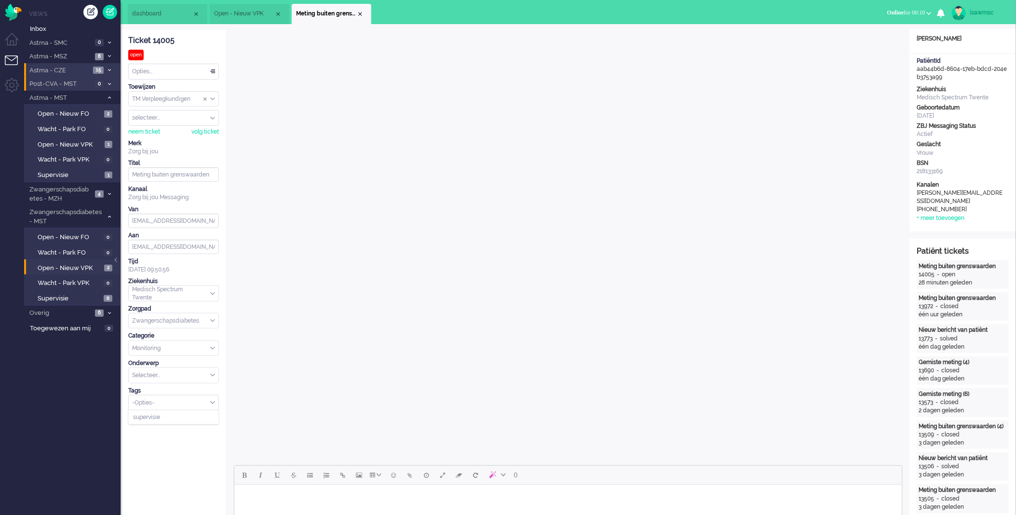
click at [166, 398] on div "-Opties-" at bounding box center [174, 402] width 90 height 15
click at [169, 416] on li "supervisie" at bounding box center [174, 417] width 90 height 14
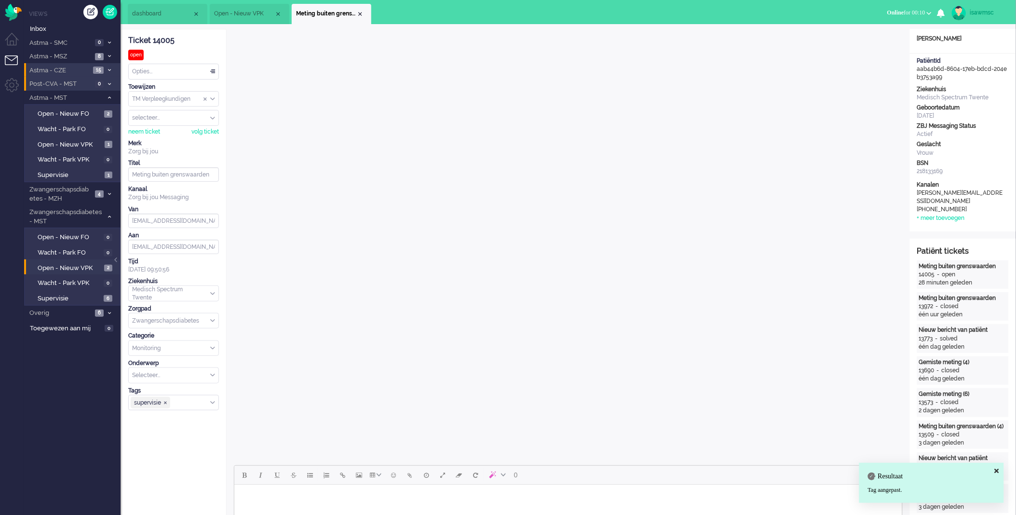
click at [359, 14] on div "Close tab" at bounding box center [360, 14] width 8 height 8
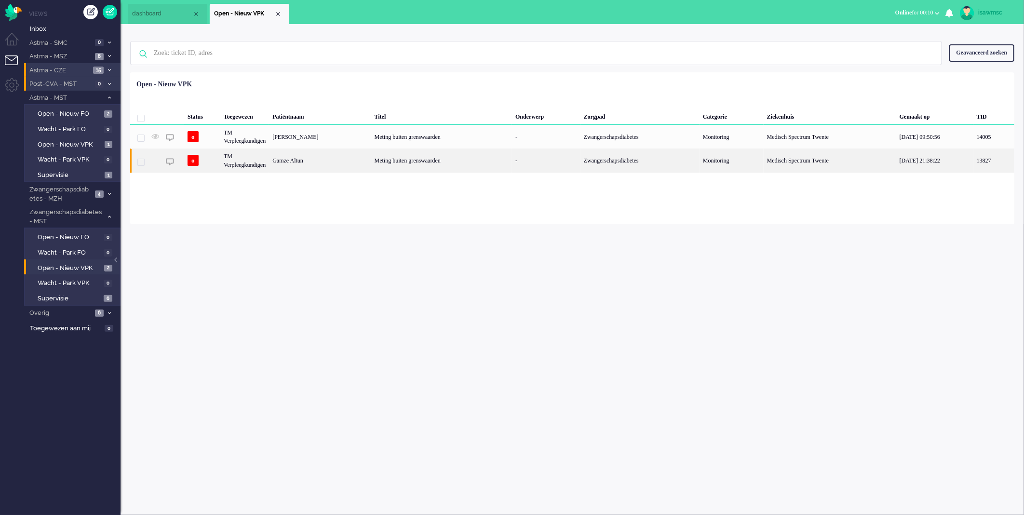
click at [365, 162] on div "Gamze Altun" at bounding box center [320, 160] width 102 height 24
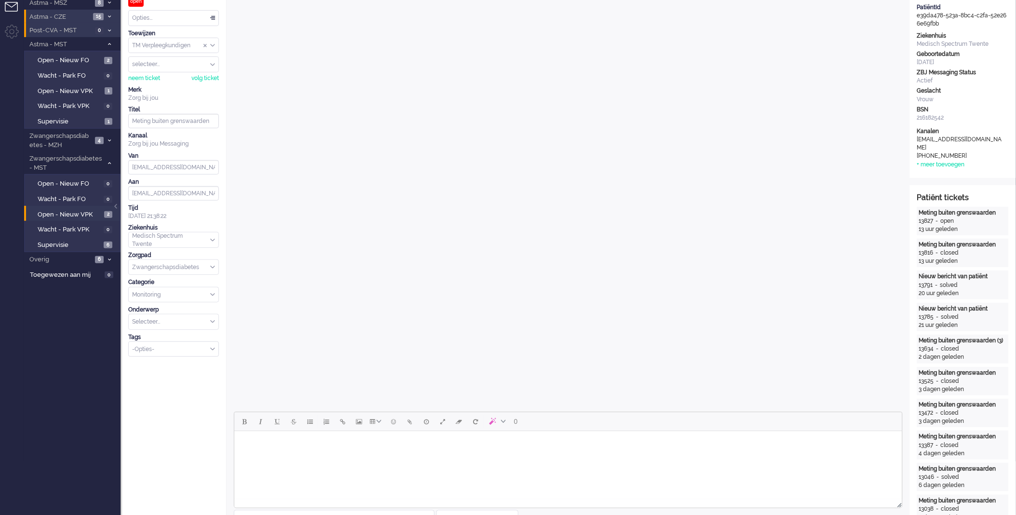
scroll to position [161, 0]
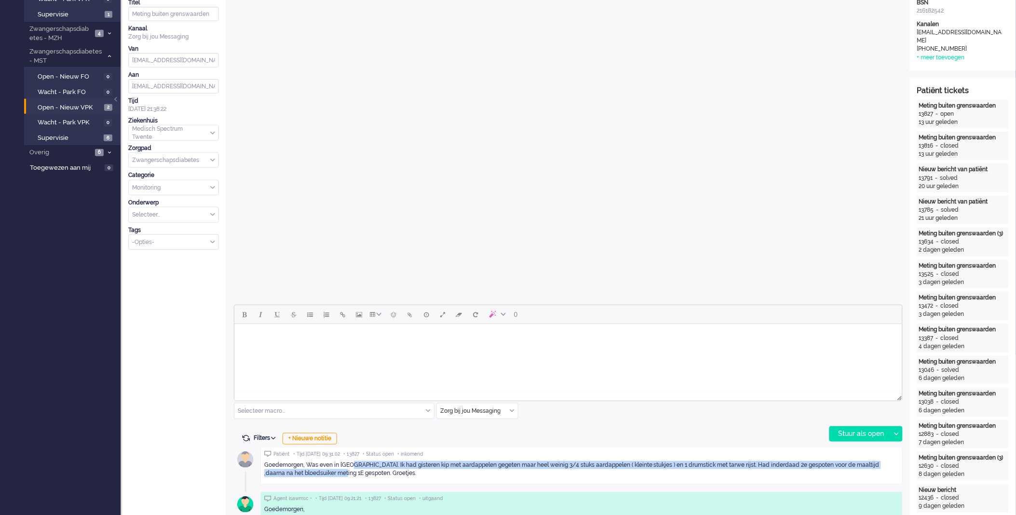
drag, startPoint x: 350, startPoint y: 473, endPoint x: 352, endPoint y: 463, distance: 9.7
click at [352, 463] on div "Goedemorgen, Was even in [GEOGRAPHIC_DATA]. Ik had gisteren kip met aardappelen…" at bounding box center [581, 469] width 634 height 16
copy div "Ik had gisteren kip met aardappelen gegeten maar heel weinig 3/4 stuks aardappe…"
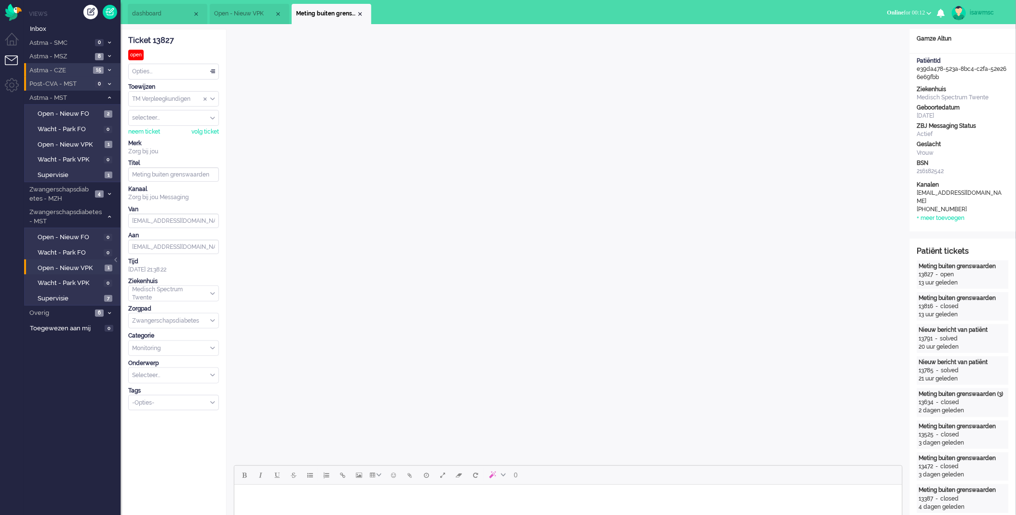
click at [166, 399] on input "Select Tags" at bounding box center [171, 402] width 76 height 8
click at [162, 416] on li "supervisie" at bounding box center [174, 417] width 90 height 14
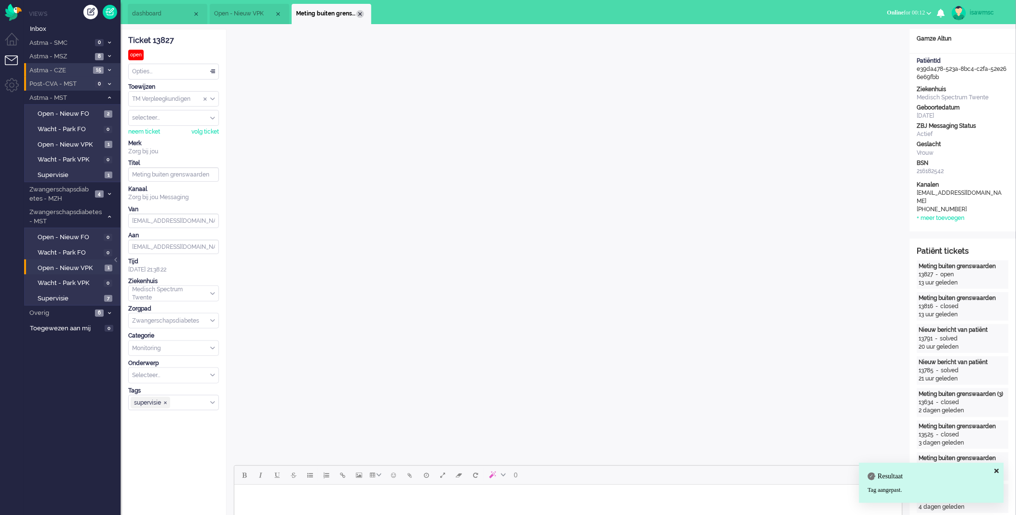
click at [356, 13] on div "Close tab" at bounding box center [360, 14] width 8 height 8
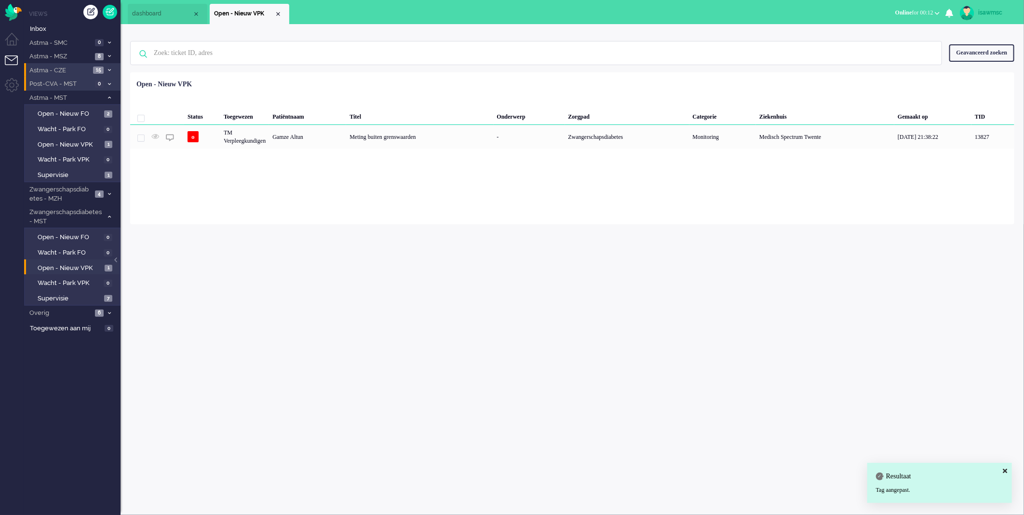
click at [355, 16] on ul "dashboard" at bounding box center [478, 12] width 701 height 24
click at [364, 190] on div "Loading... Status Toegewezen Patiëntnaam Titel Onderwerp Zorgpad Categorie Ziek…" at bounding box center [572, 148] width 884 height 152
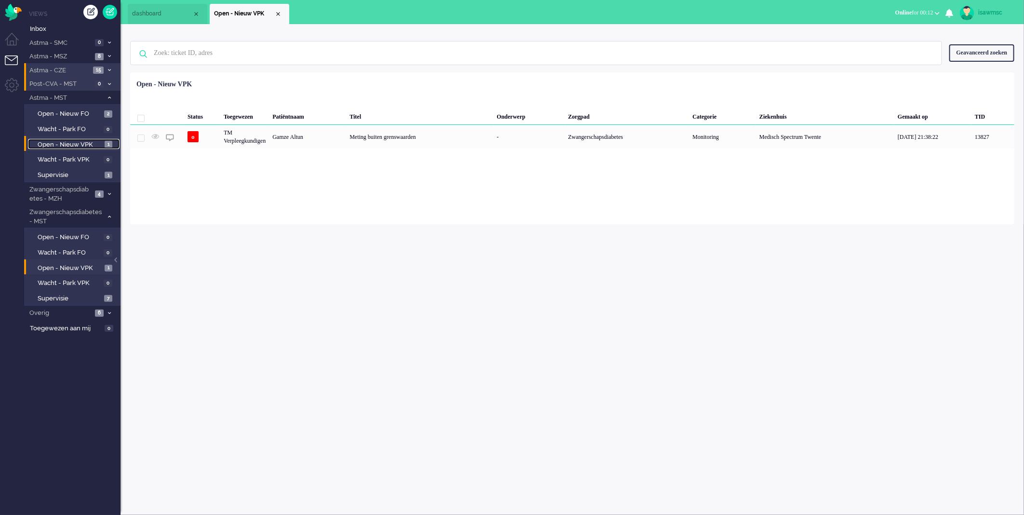
click at [94, 140] on span "Open - Nieuw VPK" at bounding box center [70, 144] width 65 height 9
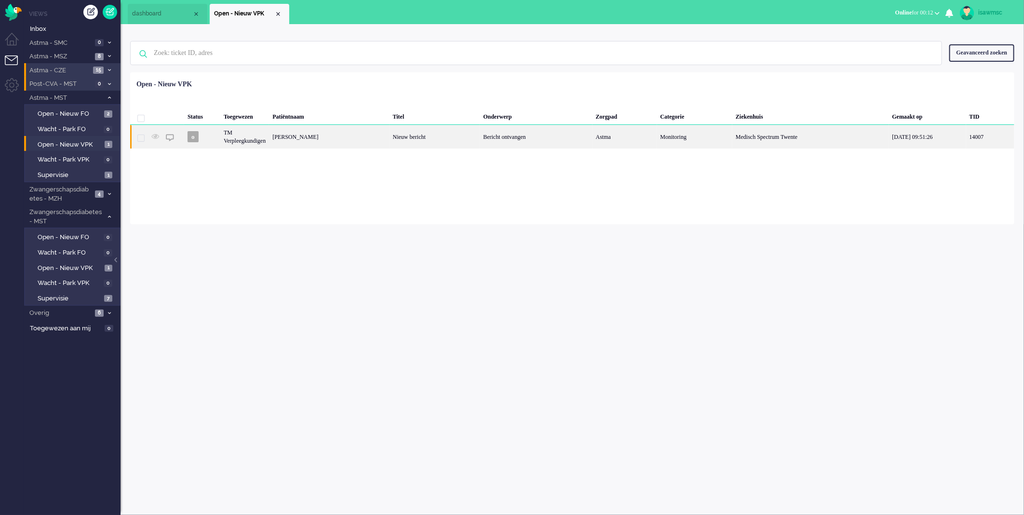
click at [326, 143] on div "[PERSON_NAME]" at bounding box center [329, 137] width 120 height 24
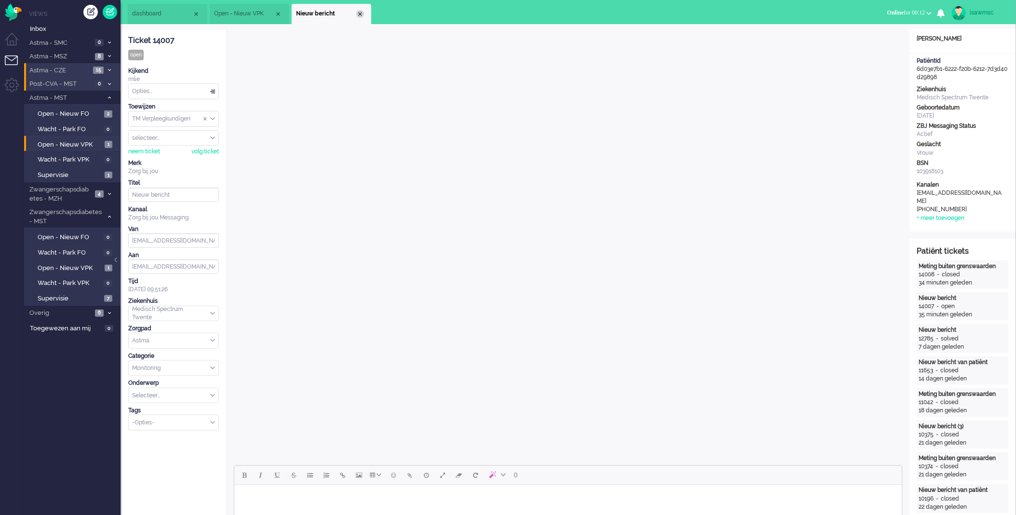
click at [359, 16] on div "Close tab" at bounding box center [360, 14] width 8 height 8
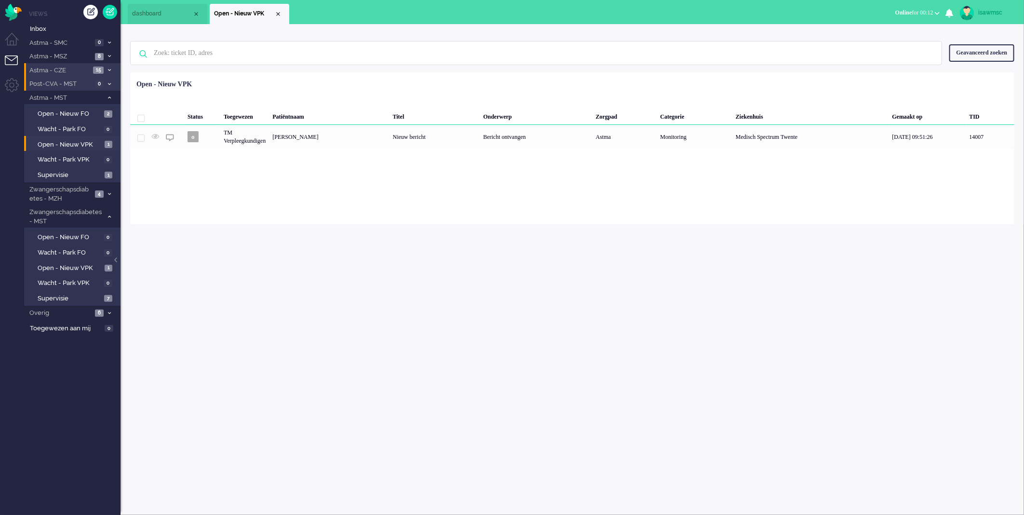
click at [315, 225] on div "isawmsc Thuis Ticket Csat Ticket Bijdragen Per dag Ticket Bijdragen Per Kanaal …" at bounding box center [572, 269] width 903 height 491
click at [80, 56] on span "Astma - MSZ" at bounding box center [60, 56] width 64 height 9
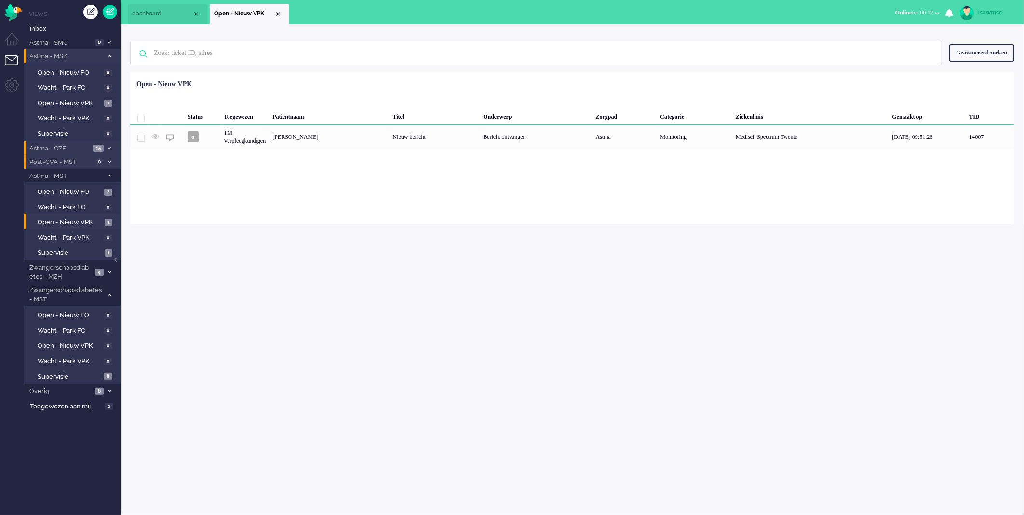
click at [80, 56] on span "Astma - MSZ" at bounding box center [65, 56] width 75 height 9
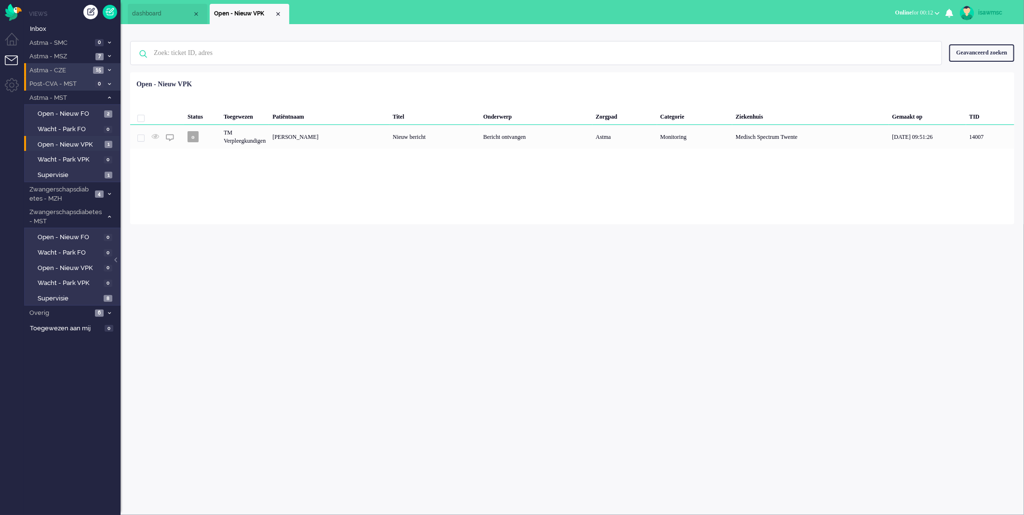
click at [393, 307] on div "isawmsc Thuis Ticket Csat Ticket Bijdragen Per dag Ticket Bijdragen Per Kanaal …" at bounding box center [572, 269] width 903 height 491
click at [445, 324] on div "isawmsc Thuis Ticket Csat Ticket Bijdragen Per dag Ticket Bijdragen Per Kanaal …" at bounding box center [572, 269] width 903 height 491
click at [96, 141] on span "Open - Nieuw VPK" at bounding box center [70, 144] width 65 height 9
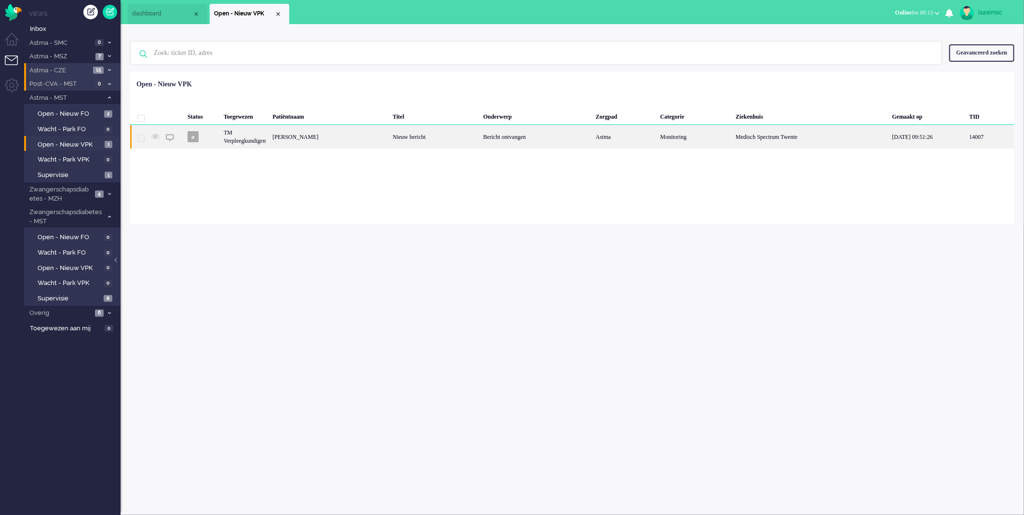
click at [302, 141] on div "[PERSON_NAME]" at bounding box center [329, 137] width 120 height 24
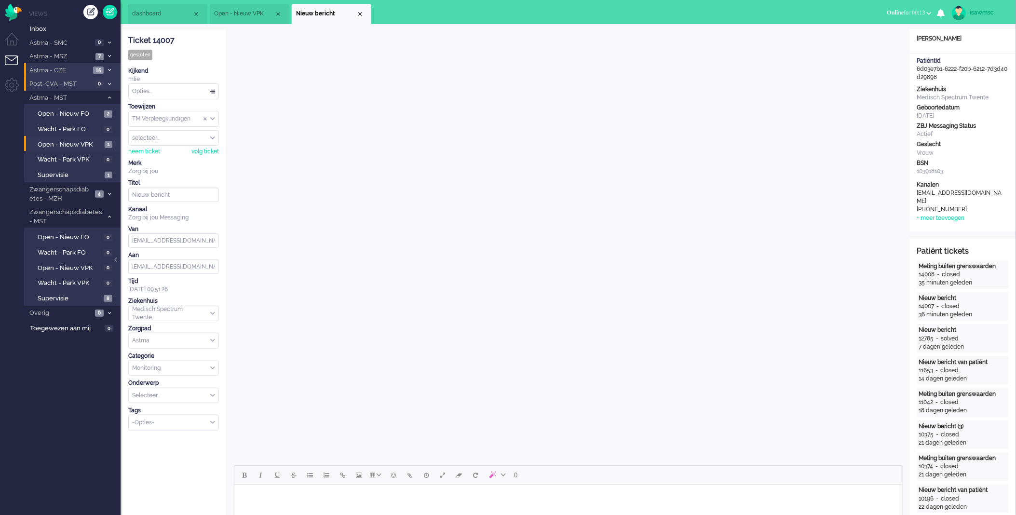
click at [154, 90] on div "Opties..." at bounding box center [174, 91] width 90 height 15
click at [155, 155] on li "Opgelost" at bounding box center [174, 160] width 90 height 14
click at [359, 13] on div "Close tab" at bounding box center [360, 14] width 8 height 8
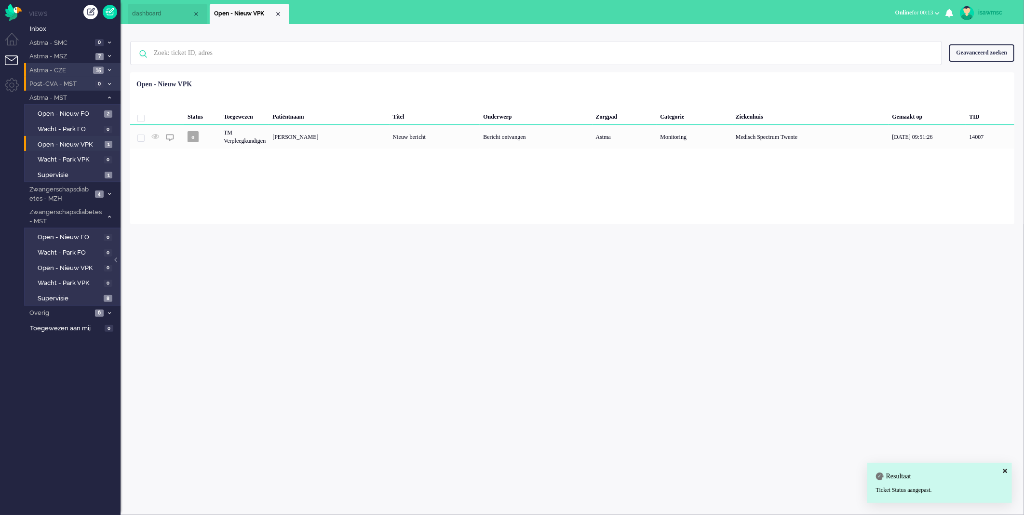
click at [320, 20] on ul "dashboard" at bounding box center [478, 12] width 701 height 24
click at [96, 141] on span "Open - Nieuw VPK" at bounding box center [70, 144] width 65 height 9
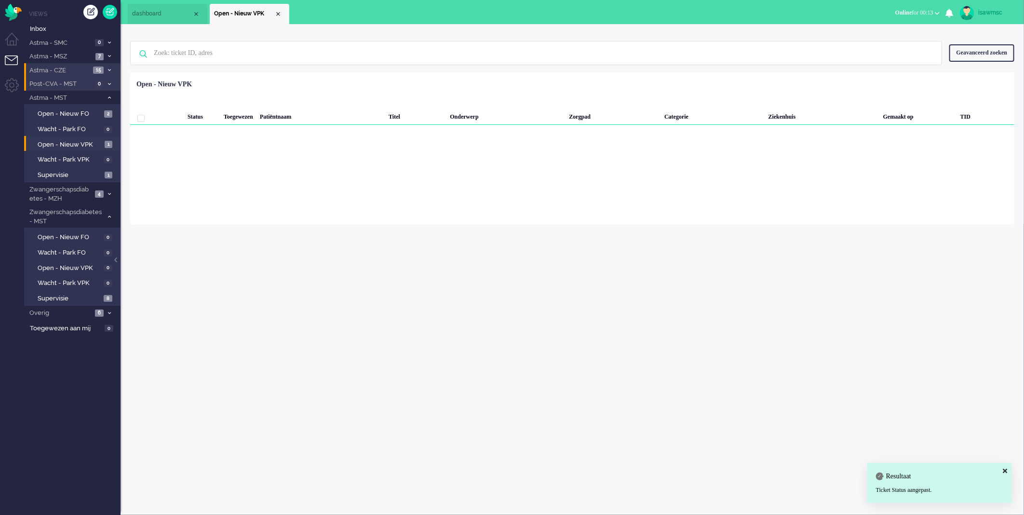
click at [220, 185] on div "Loading... Status Toegewezen Patiëntnaam Titel Onderwerp Zorgpad Categorie Ziek…" at bounding box center [572, 148] width 884 height 152
click at [216, 283] on div "isawmsc Thuis Ticket Csat Ticket Bijdragen Per dag Ticket Bijdragen Per Kanaal …" at bounding box center [572, 269] width 903 height 491
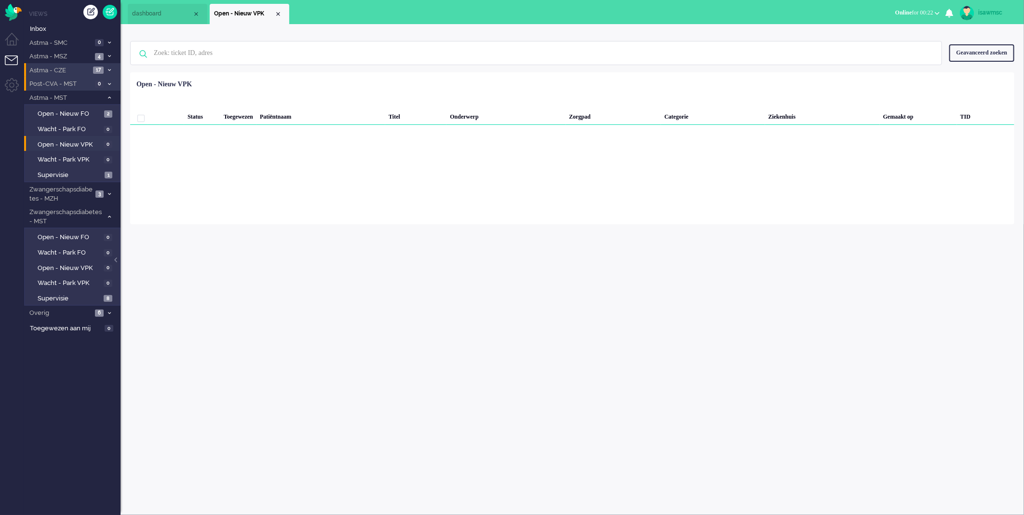
click at [260, 221] on div "Loading... Status Toegewezen Patiëntnaam Titel Onderwerp Zorgpad Categorie Ziek…" at bounding box center [572, 148] width 884 height 152
click at [91, 296] on span "Supervisie" at bounding box center [70, 298] width 64 height 9
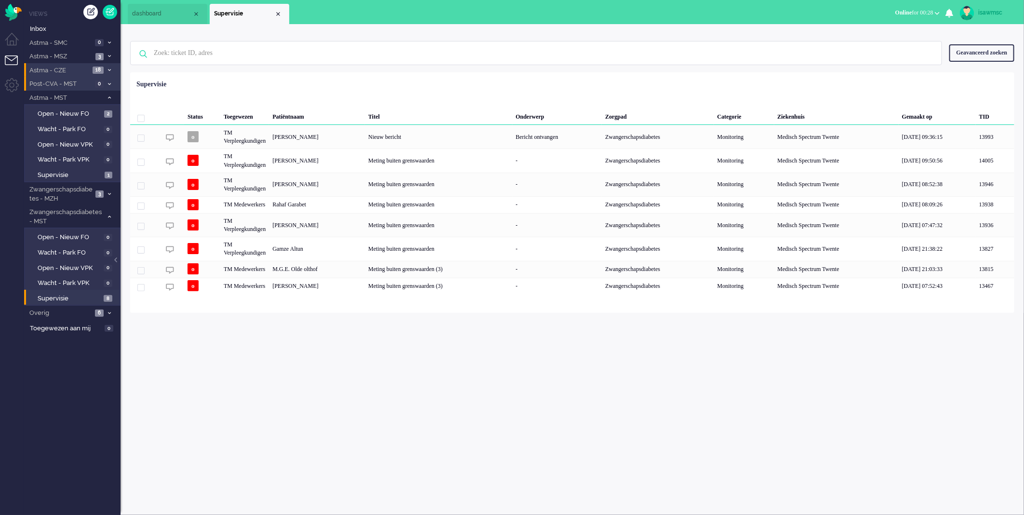
click at [292, 350] on div "isawmsc Thuis Ticket Csat Ticket Bijdragen Per dag Ticket Bijdragen Per Kanaal …" at bounding box center [572, 269] width 903 height 491
click at [102, 262] on link "Open - Nieuw VPK 0" at bounding box center [74, 267] width 92 height 11
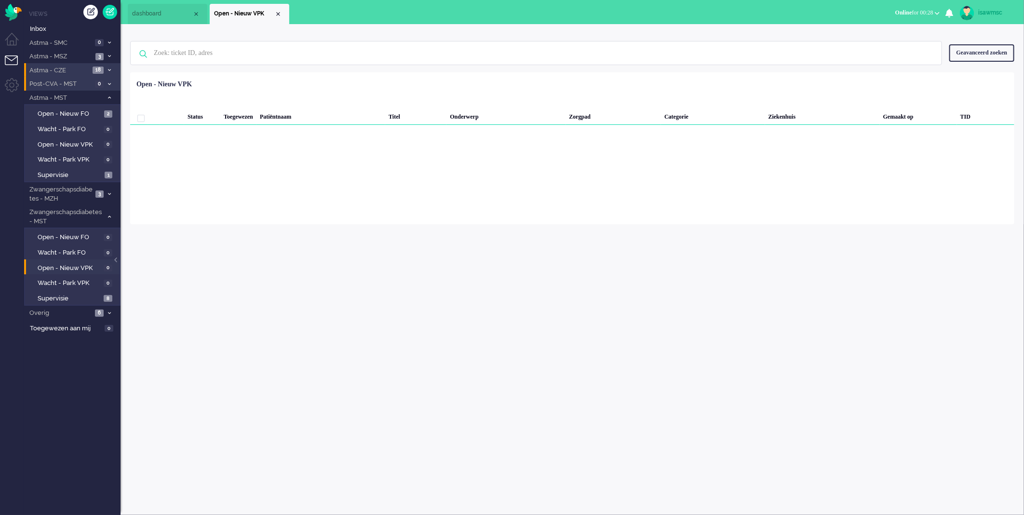
click at [377, 81] on div "Status Toegewezen Patiëntnaam Titel Onderwerp Zorgpad Categorie Ziekenhuis Gema…" at bounding box center [572, 100] width 884 height 49
click at [393, 268] on div "isawmsc Thuis Ticket Csat Ticket Bijdragen Per dag Ticket Bijdragen Per Kanaal …" at bounding box center [572, 269] width 903 height 491
click at [341, 84] on div "Status Toegewezen Patiëntnaam Titel Onderwerp Zorgpad Categorie Ziekenhuis Gema…" at bounding box center [572, 100] width 884 height 49
click at [301, 251] on div "isawmsc Thuis Ticket Csat Ticket Bijdragen Per dag Ticket Bijdragen Per Kanaal …" at bounding box center [572, 269] width 903 height 491
click at [263, 90] on div "Geselecteerd 0 Set Status: open pending holding solved Verwijder Selecteer... U…" at bounding box center [572, 96] width 884 height 19
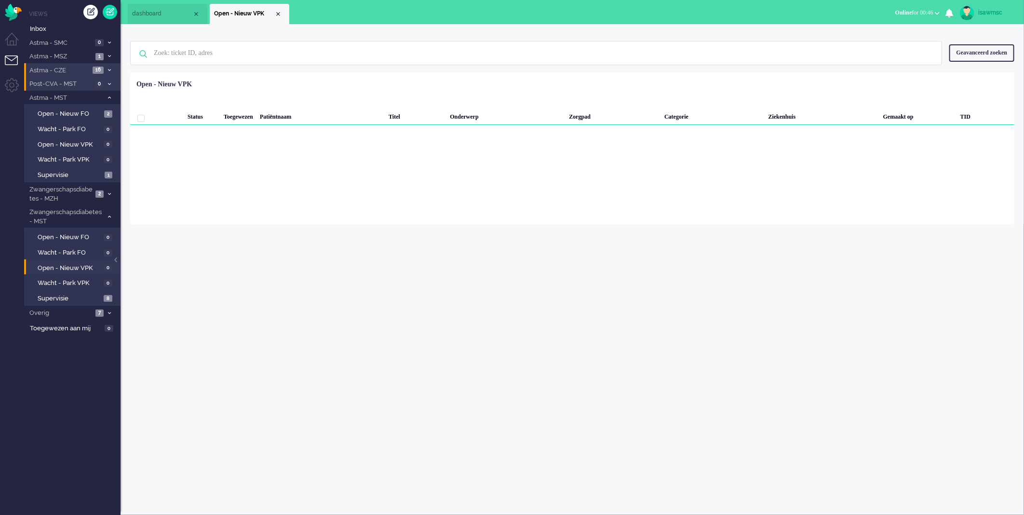
drag, startPoint x: 594, startPoint y: 282, endPoint x: 612, endPoint y: 244, distance: 42.1
click at [594, 282] on div "isawmsc Thuis Ticket Csat Ticket Bijdragen Per dag Ticket Bijdragen Per Kanaal …" at bounding box center [572, 269] width 903 height 491
drag, startPoint x: 336, startPoint y: 213, endPoint x: 336, endPoint y: 206, distance: 7.2
click at [336, 213] on div "Loading... Status Toegewezen Patiëntnaam Titel Onderwerp Zorgpad Categorie Ziek…" at bounding box center [572, 148] width 884 height 152
click at [305, 255] on div "isawmsc Thuis Ticket Csat Ticket Bijdragen Per dag Ticket Bijdragen Per Kanaal …" at bounding box center [572, 269] width 903 height 491
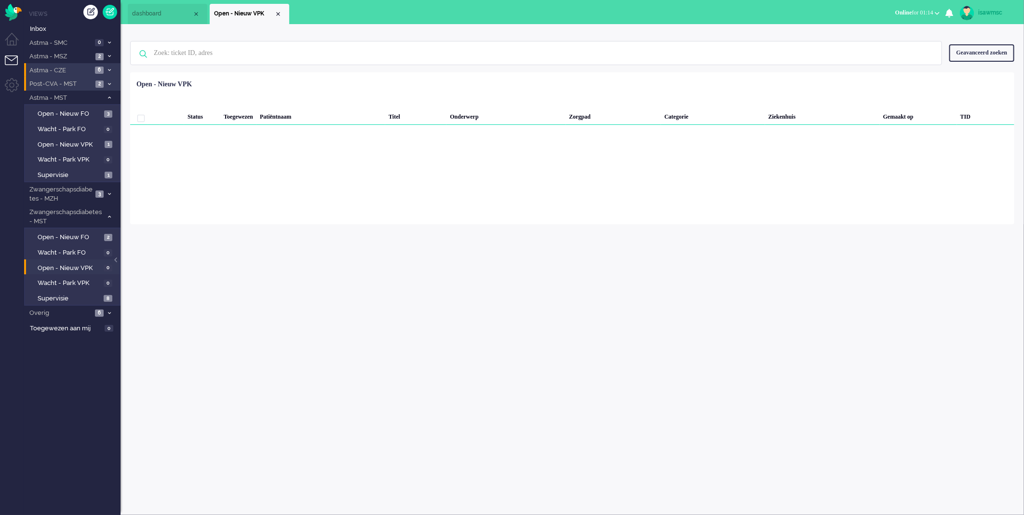
click at [84, 69] on span "Astma - CZE" at bounding box center [60, 70] width 64 height 9
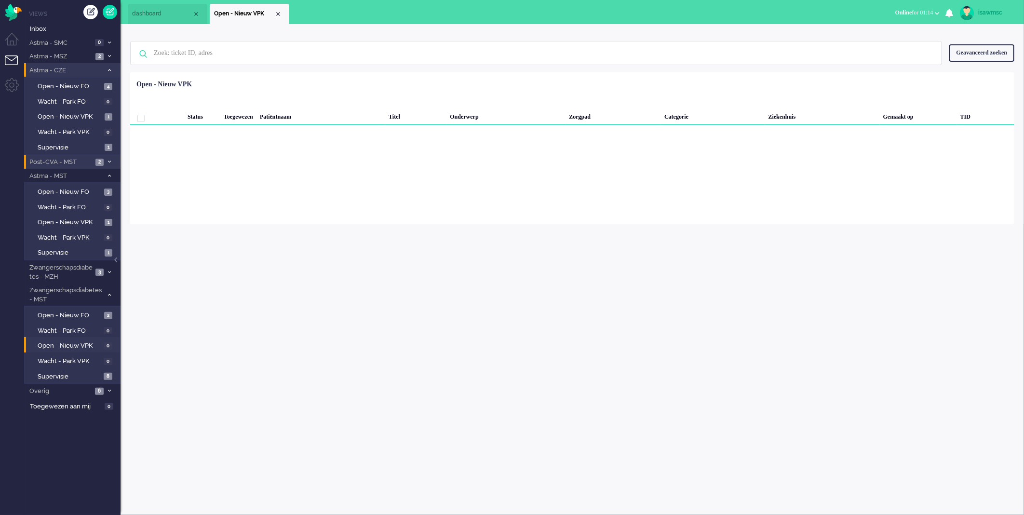
click at [84, 69] on span "Astma - CZE" at bounding box center [65, 70] width 75 height 9
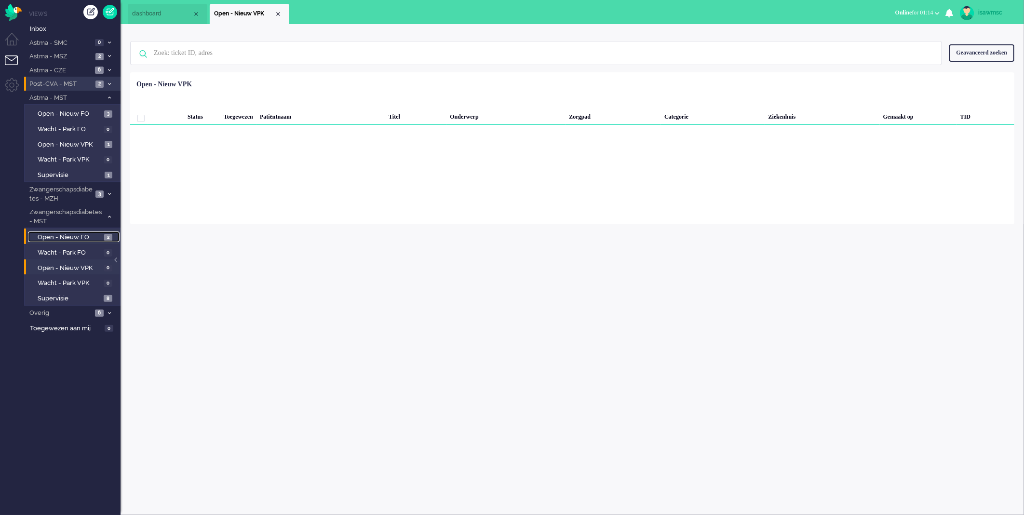
click at [109, 235] on span "2" at bounding box center [108, 237] width 8 height 7
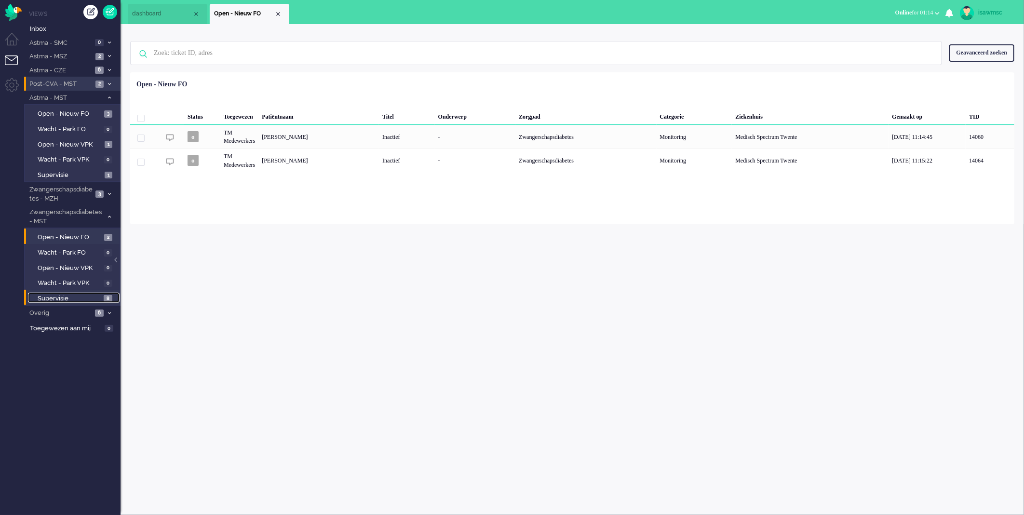
click at [105, 298] on span "8" at bounding box center [108, 298] width 9 height 7
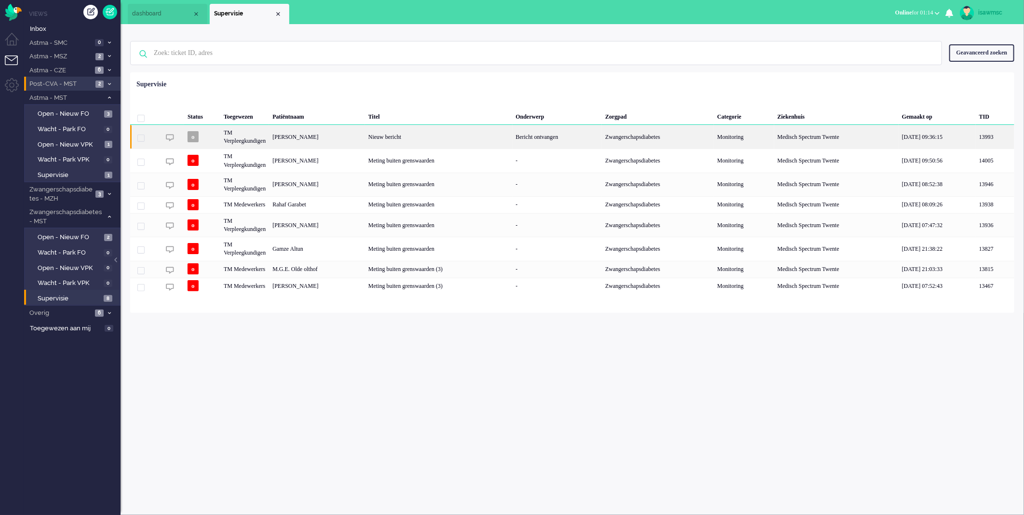
click at [478, 140] on div "Nieuw bericht" at bounding box center [439, 137] width 148 height 24
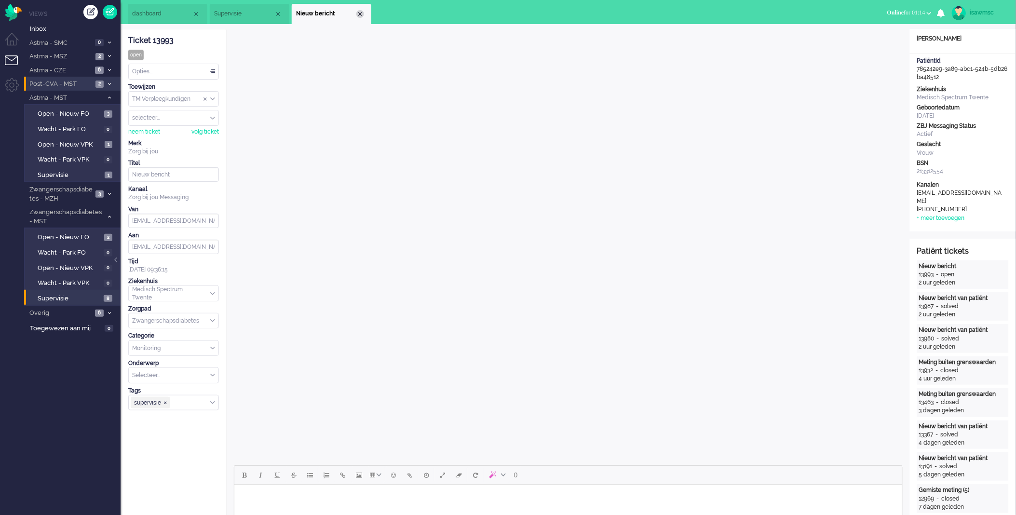
click at [358, 16] on div "Close tab" at bounding box center [360, 14] width 8 height 8
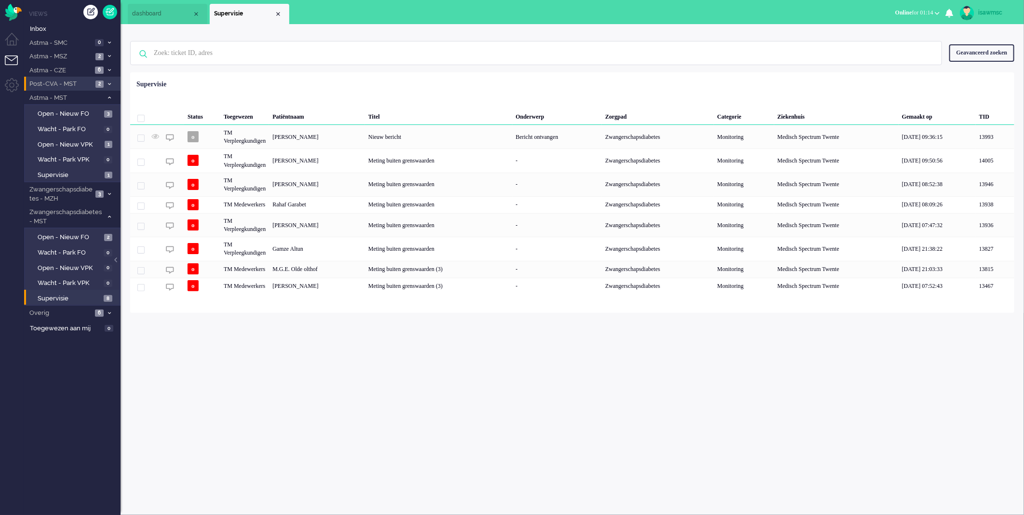
click at [362, 86] on div "Status Toegewezen Patiëntnaam Titel Onderwerp Zorgpad Categorie Ziekenhuis Gema…" at bounding box center [572, 185] width 884 height 219
click at [563, 18] on ul "dashboard Supervisie" at bounding box center [478, 12] width 701 height 24
click at [731, 382] on div "isawmsc Thuis Ticket Csat Ticket Bijdragen Per dag Ticket Bijdragen Per Kanaal …" at bounding box center [572, 269] width 903 height 491
click at [336, 15] on ul "dashboard Supervisie" at bounding box center [478, 12] width 701 height 24
click at [406, 87] on div "Geselecteerd 0 Set Status: open pending holding solved Verwijder Selecteer... U…" at bounding box center [572, 96] width 884 height 19
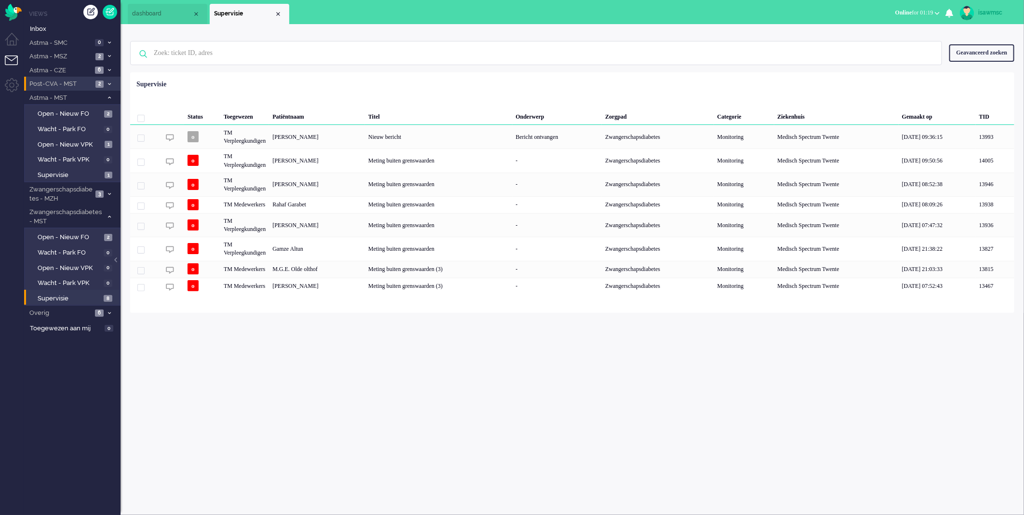
click at [91, 393] on ul "Views Inbox Astma - SMC 0 Open - Nieuw FO 0 Wacht - Park FO 0" at bounding box center [72, 257] width 96 height 515
click at [383, 74] on div "Loading... Status Toegewezen Patiëntnaam Titel Onderwerp Zorgpad Categorie Ziek…" at bounding box center [572, 192] width 884 height 241
click at [102, 266] on link "Open - Nieuw VPK 3" at bounding box center [74, 267] width 92 height 11
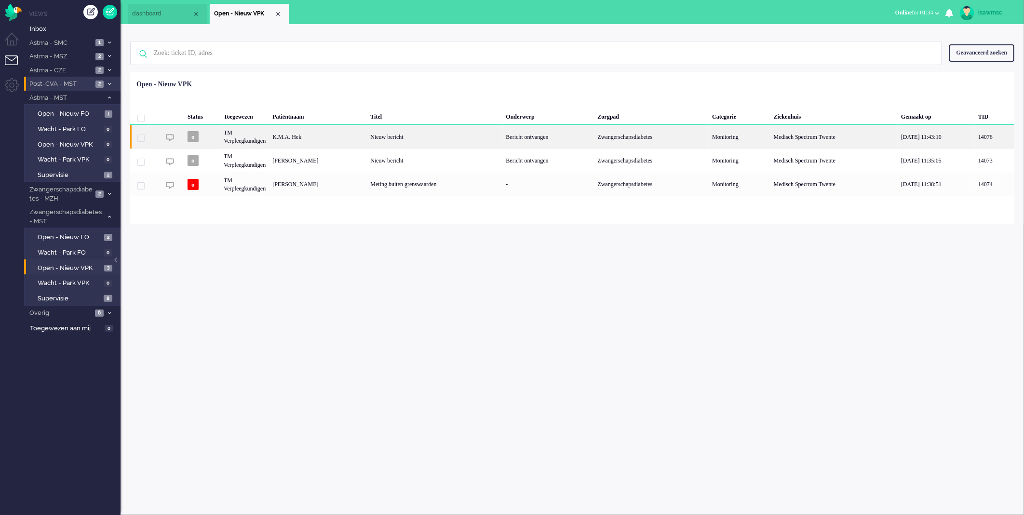
click at [352, 146] on div "K.M.A. Hek" at bounding box center [318, 137] width 98 height 24
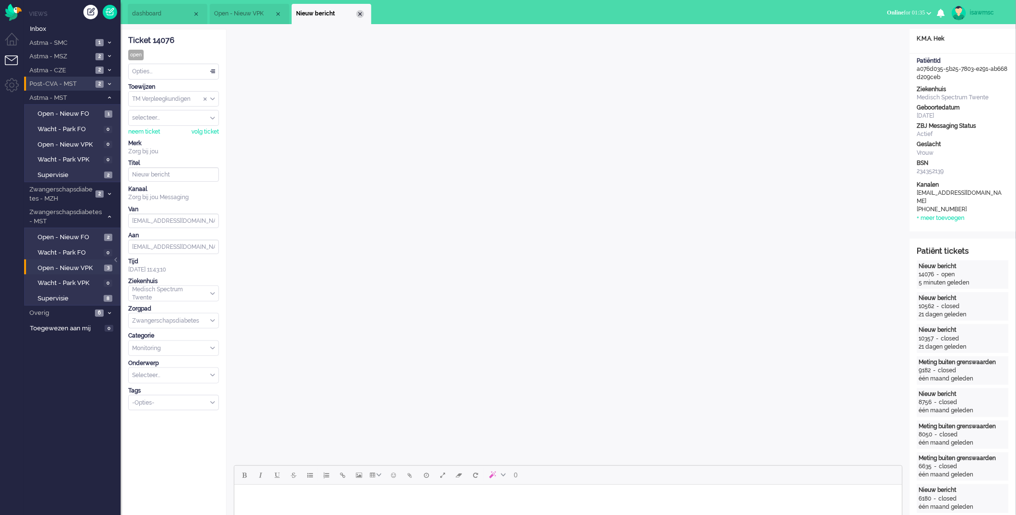
click at [363, 13] on div "Close tab" at bounding box center [360, 14] width 8 height 8
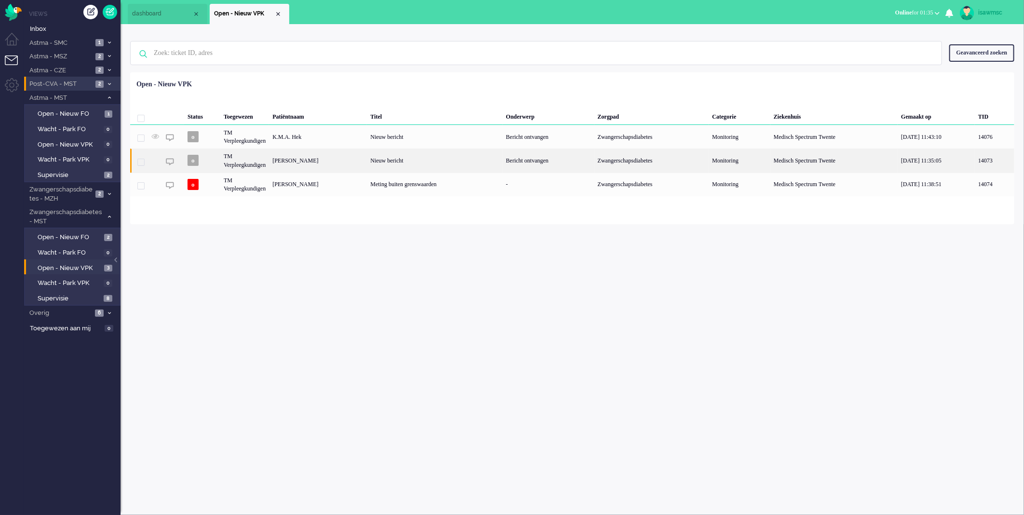
click at [357, 163] on div "[PERSON_NAME]" at bounding box center [318, 160] width 98 height 24
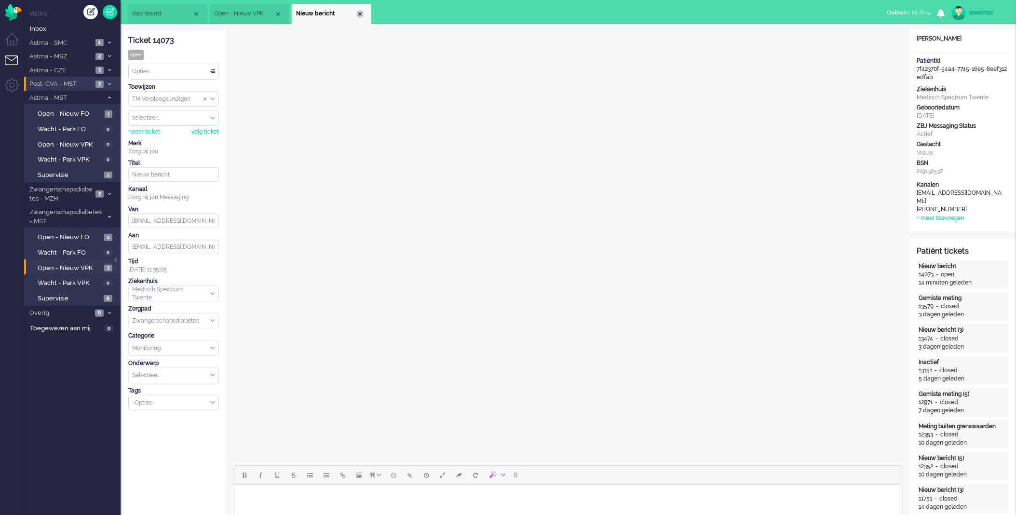
click at [360, 15] on div "Close tab" at bounding box center [360, 14] width 8 height 8
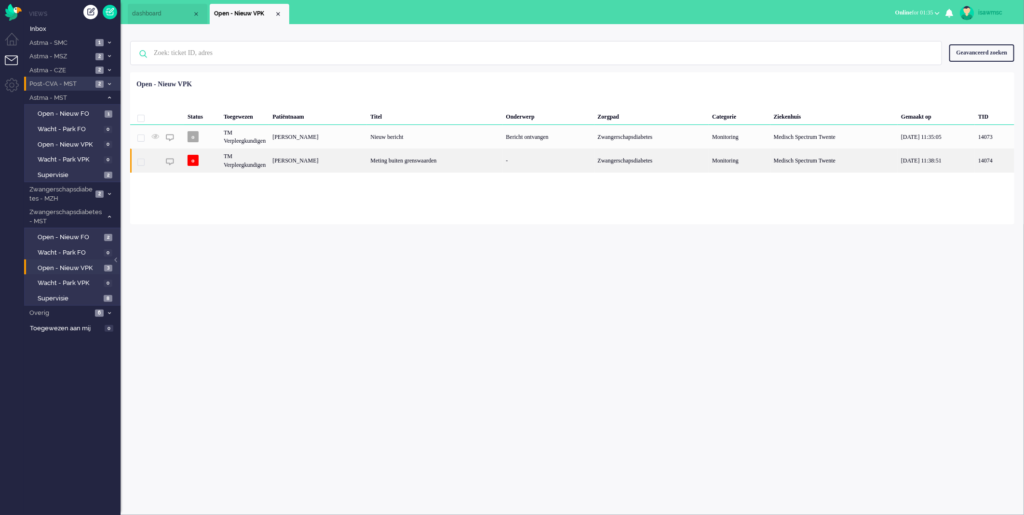
click at [343, 169] on div "[PERSON_NAME]" at bounding box center [318, 160] width 98 height 24
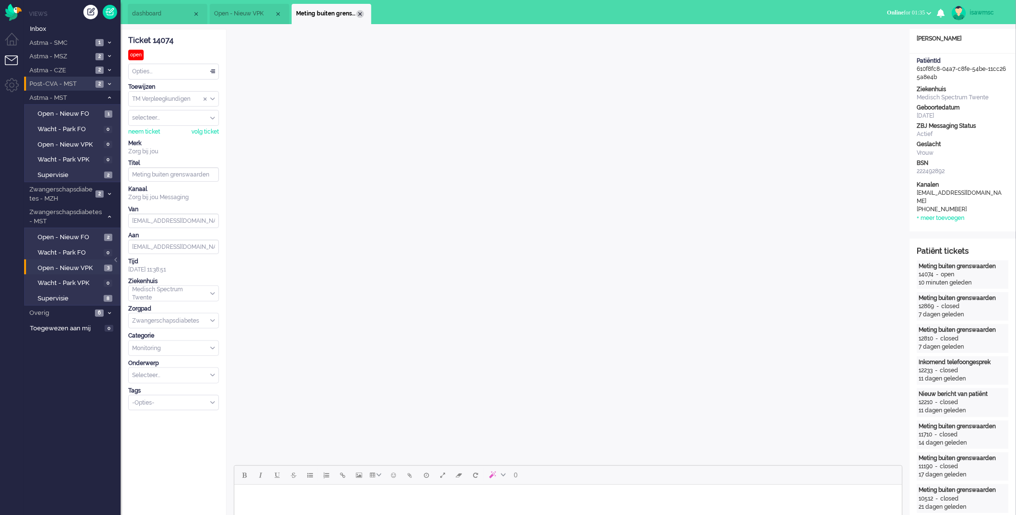
click at [359, 16] on div "Close tab" at bounding box center [360, 14] width 8 height 8
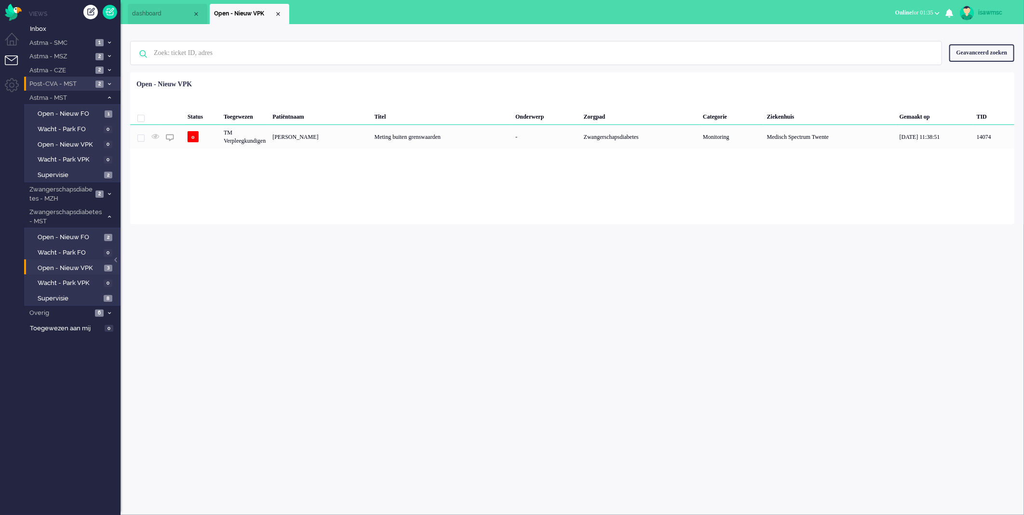
click at [337, 234] on div "isawmsc Thuis Ticket Csat Ticket Bijdragen Per dag Ticket Bijdragen Per Kanaal …" at bounding box center [572, 269] width 903 height 491
click at [94, 264] on span "Open - Nieuw VPK" at bounding box center [70, 268] width 64 height 9
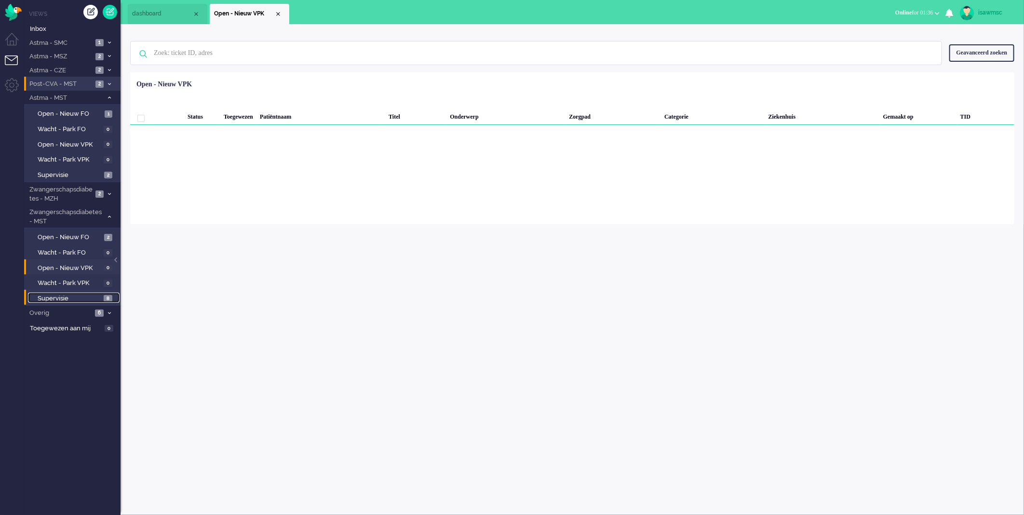
click at [81, 296] on span "Supervisie" at bounding box center [70, 298] width 64 height 9
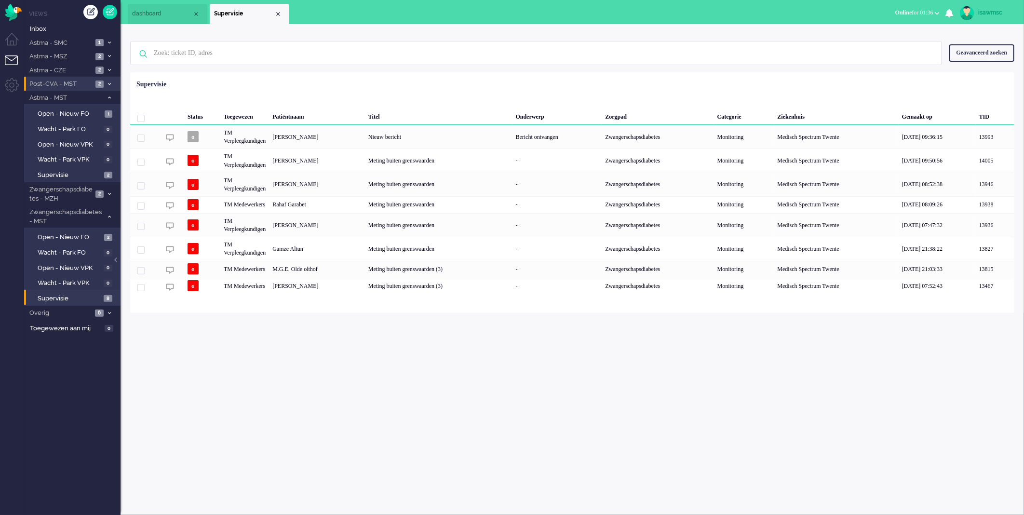
click at [320, 391] on div "isawmsc Thuis Ticket Csat Ticket Bijdragen Per dag Ticket Bijdragen Per Kanaal …" at bounding box center [572, 269] width 903 height 491
click at [102, 295] on link "Supervisie 8" at bounding box center [74, 298] width 92 height 11
click at [561, 474] on div "isawmsc Thuis Ticket Csat Ticket Bijdragen Per dag Ticket Bijdragen Per Kanaal …" at bounding box center [572, 269] width 903 height 491
click at [767, 26] on div "Geen zoekresultaten [PERSON_NAME] nog eens Geavanceerd zoeken Geavanceerd zoeke…" at bounding box center [572, 168] width 903 height 289
click at [820, 432] on div "isawmsc Thuis Ticket Csat Ticket Bijdragen Per dag Ticket Bijdragen Per Kanaal …" at bounding box center [572, 269] width 903 height 491
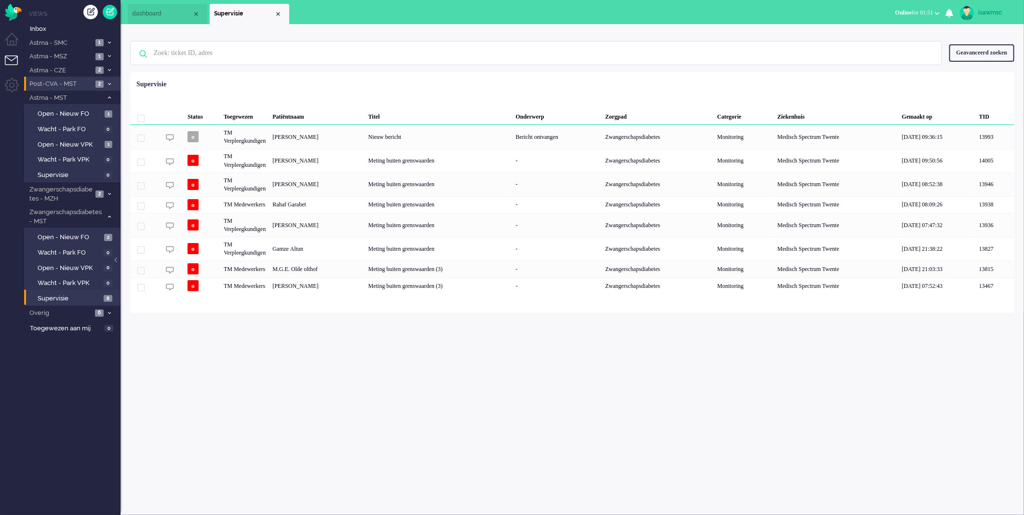
click at [917, 18] on button "Online for 01:51" at bounding box center [917, 13] width 56 height 14
click at [880, 33] on label "Niet beschikbaar" at bounding box center [899, 32] width 76 height 8
